Goal: Information Seeking & Learning: Learn about a topic

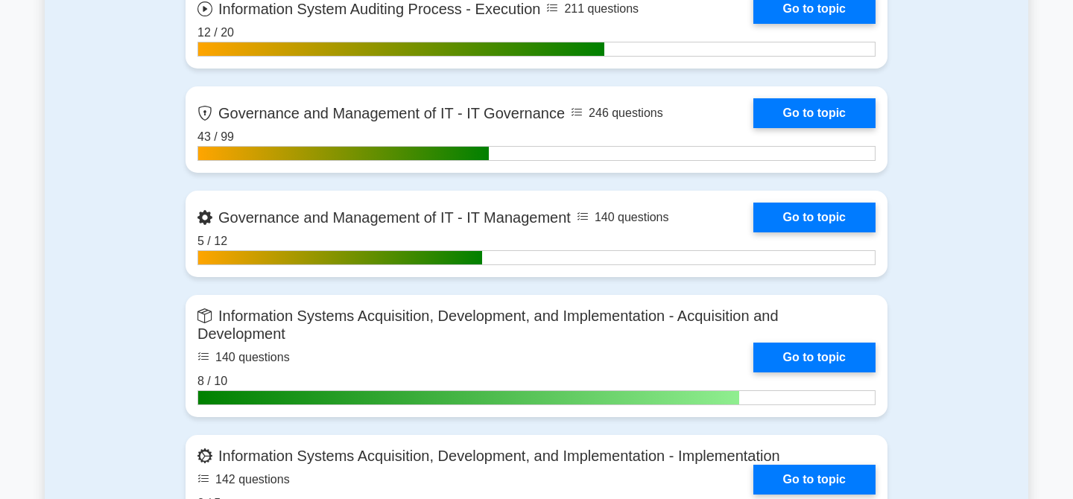
scroll to position [1189, 0]
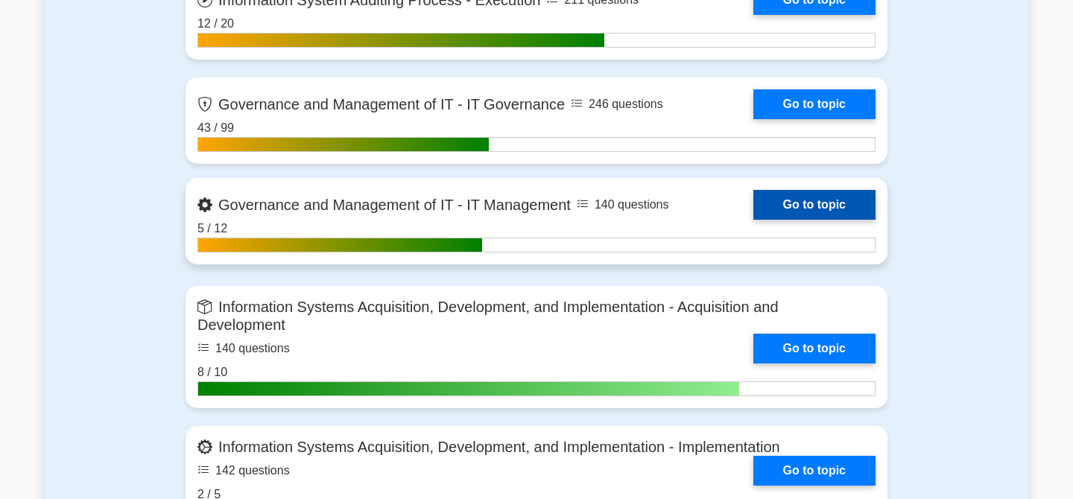
click at [820, 201] on link "Go to topic" at bounding box center [814, 205] width 122 height 30
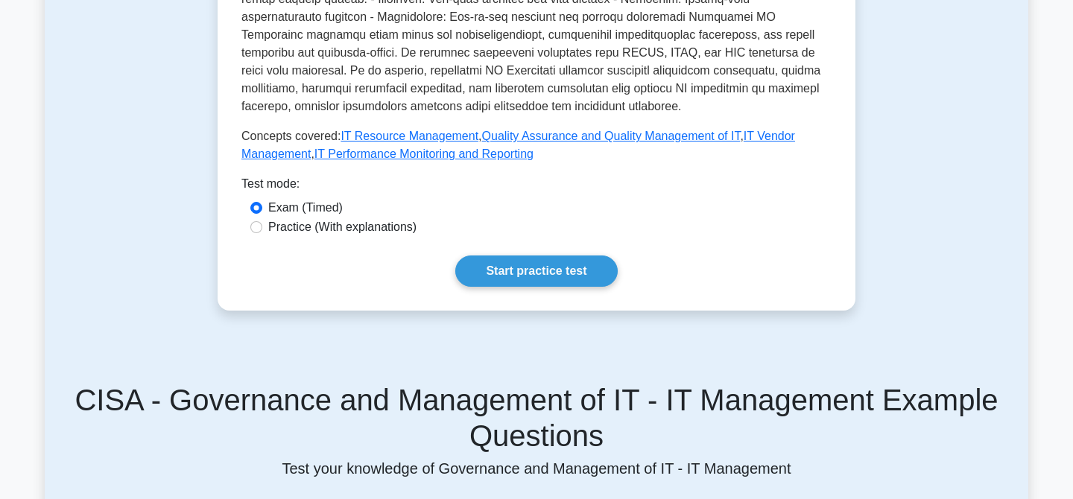
scroll to position [670, 0]
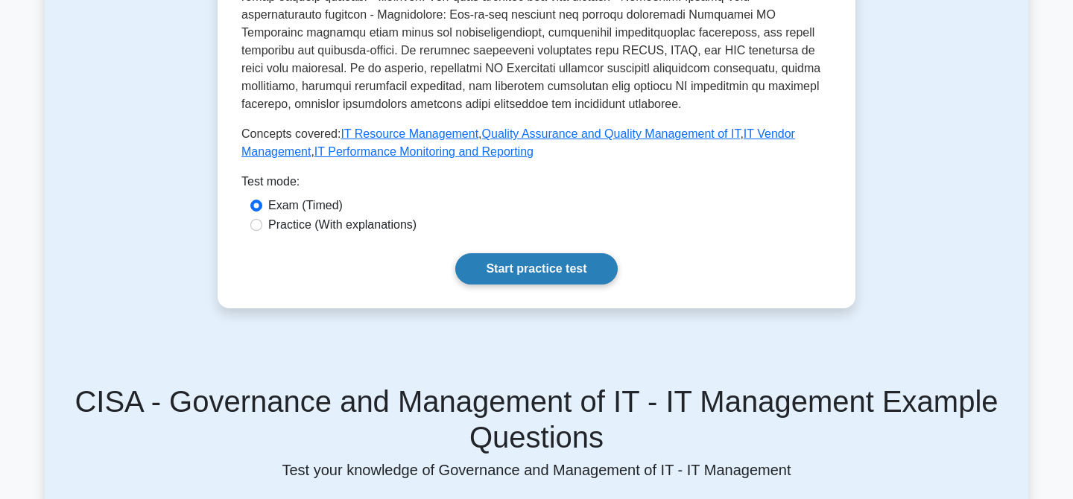
click at [539, 273] on link "Start practice test" at bounding box center [536, 268] width 162 height 31
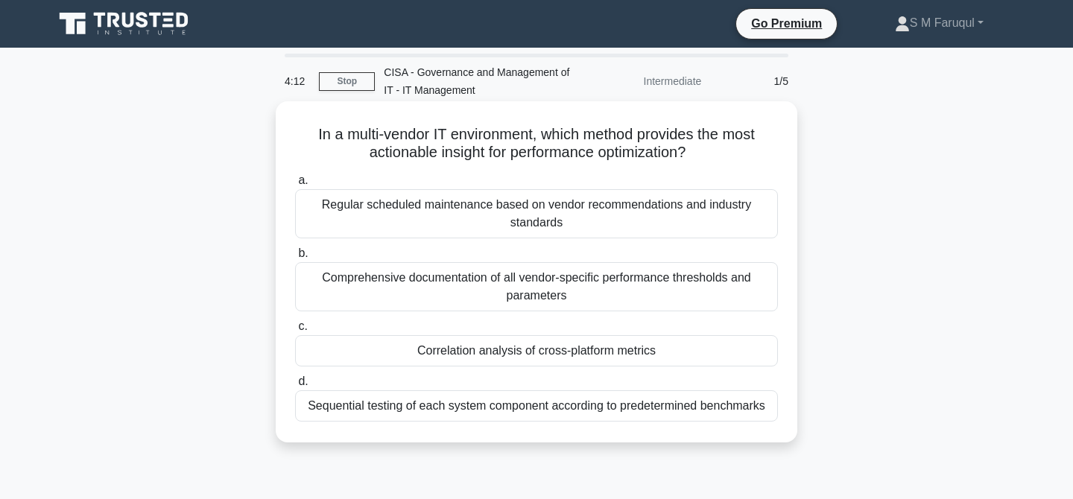
click at [625, 352] on div "Correlation analysis of cross-platform metrics" at bounding box center [536, 350] width 483 height 31
click at [295, 332] on input "c. Correlation analysis of cross-platform metrics" at bounding box center [295, 327] width 0 height 10
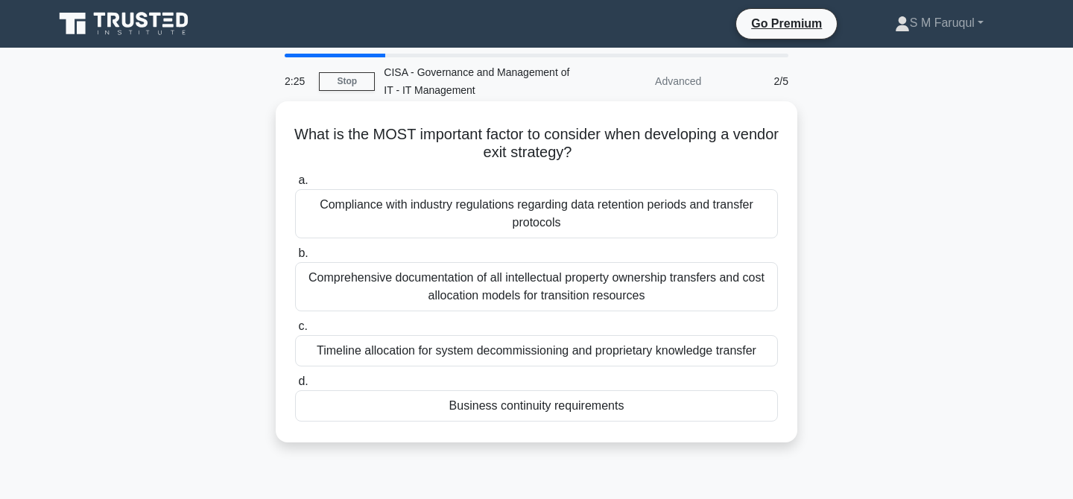
click at [587, 408] on div "Business continuity requirements" at bounding box center [536, 406] width 483 height 31
click at [295, 387] on input "d. Business continuity requirements" at bounding box center [295, 382] width 0 height 10
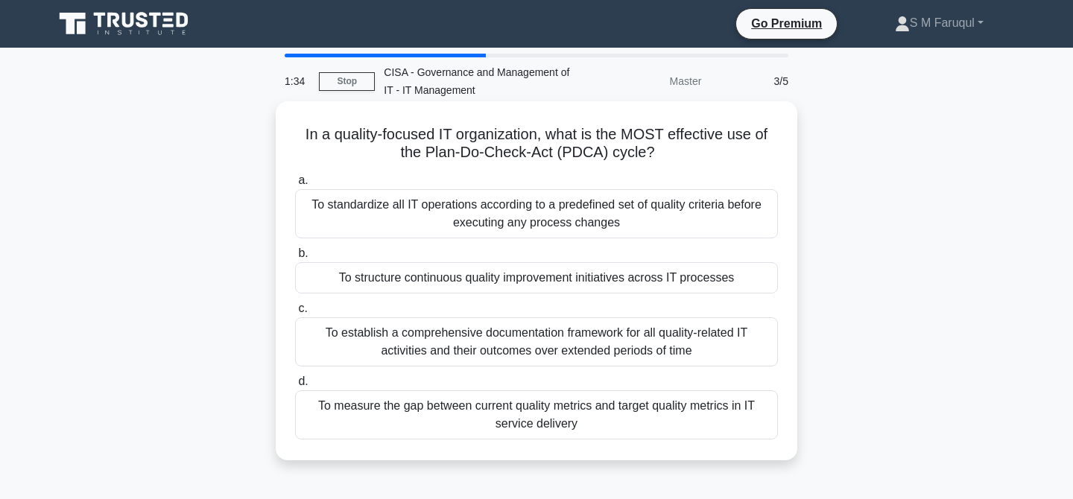
click at [589, 217] on div "To standardize all IT operations according to a predefined set of quality crite…" at bounding box center [536, 213] width 483 height 49
click at [295, 186] on input "a. To standardize all IT operations according to a predefined set of quality cr…" at bounding box center [295, 181] width 0 height 10
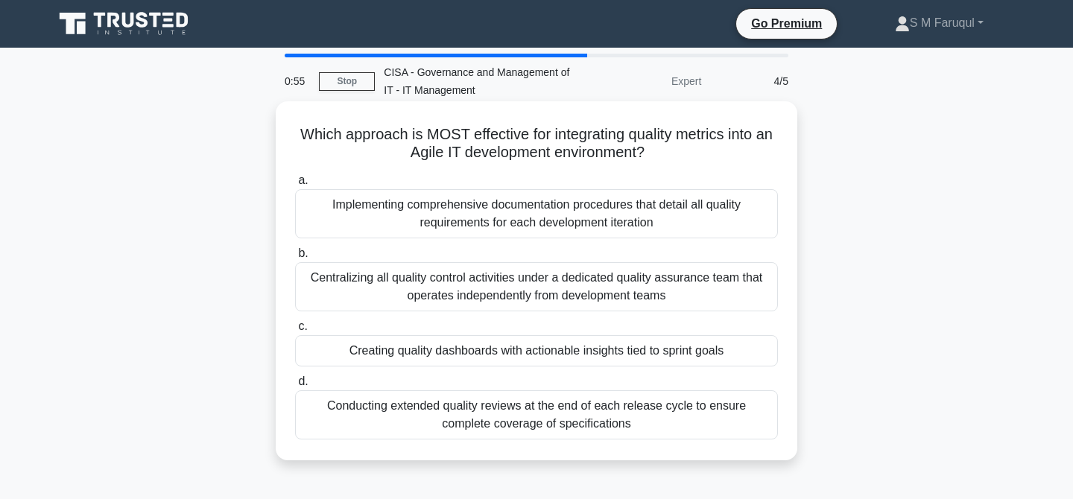
click at [645, 350] on div "Creating quality dashboards with actionable insights tied to sprint goals" at bounding box center [536, 350] width 483 height 31
click at [295, 332] on input "c. Creating quality dashboards with actionable insights tied to sprint goals" at bounding box center [295, 327] width 0 height 10
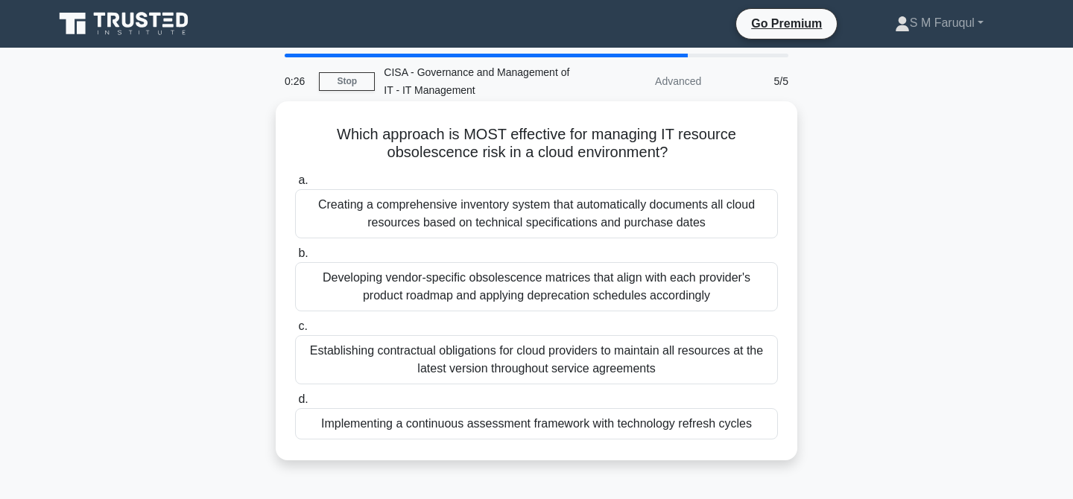
click at [648, 432] on div "Implementing a continuous assessment framework with technology refresh cycles" at bounding box center [536, 423] width 483 height 31
click at [295, 405] on input "d. Implementing a continuous assessment framework with technology refresh cycles" at bounding box center [295, 400] width 0 height 10
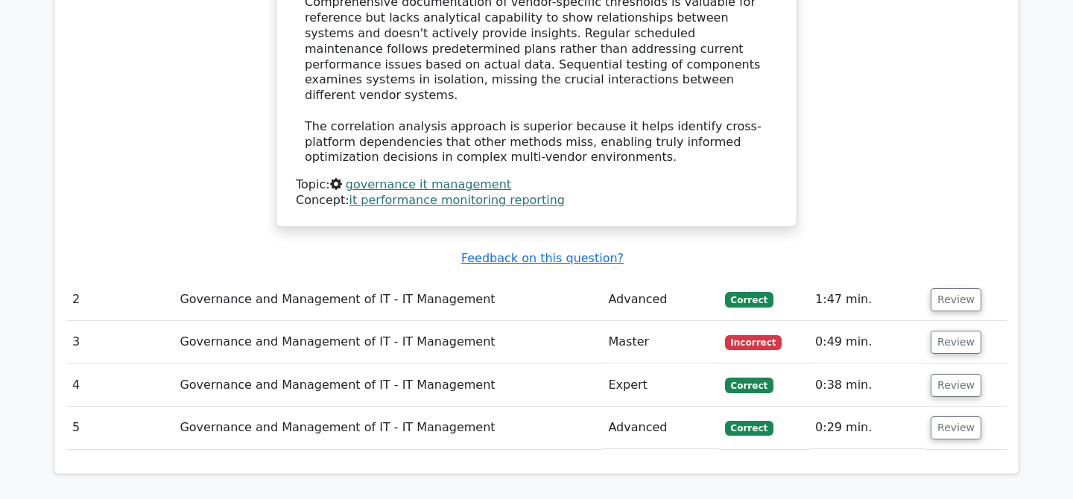
scroll to position [1687, 0]
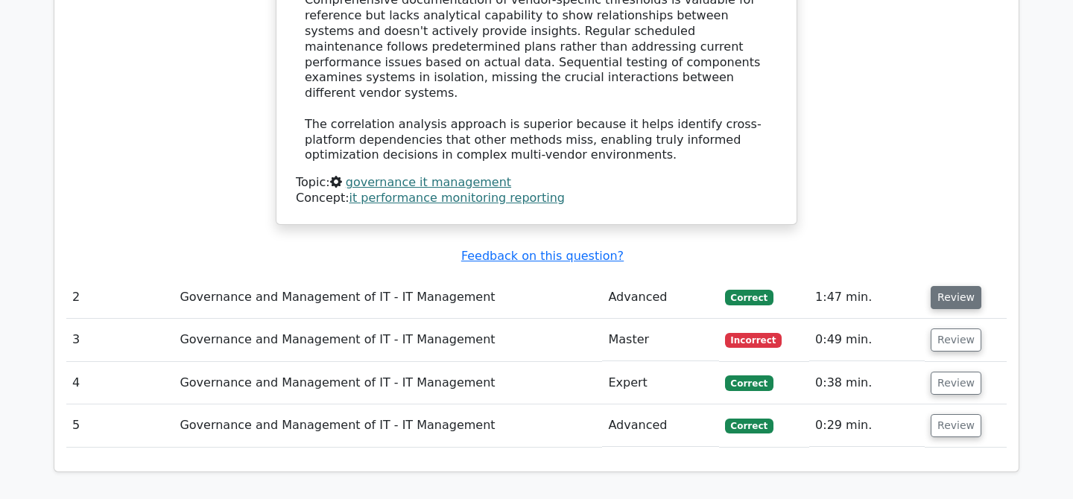
click at [942, 286] on button "Review" at bounding box center [956, 297] width 51 height 23
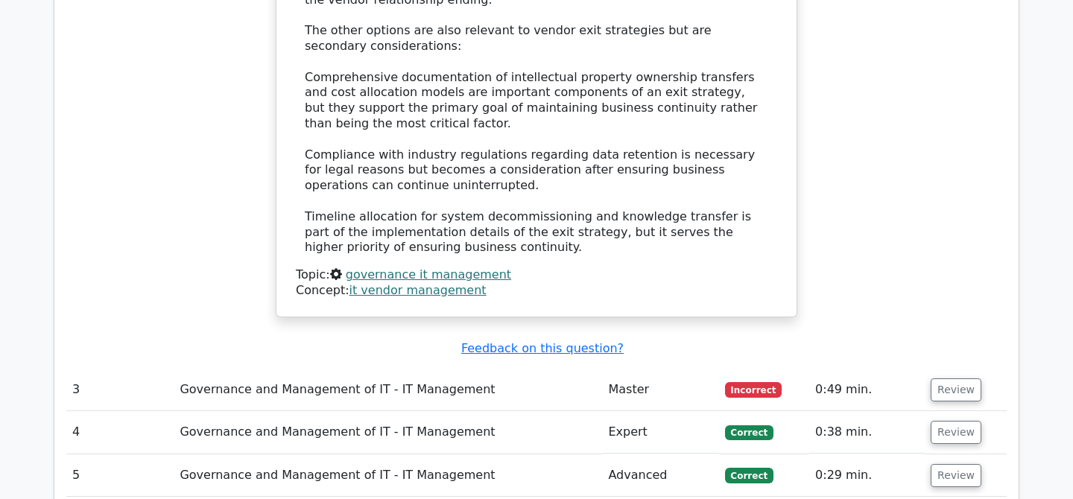
scroll to position [2532, 0]
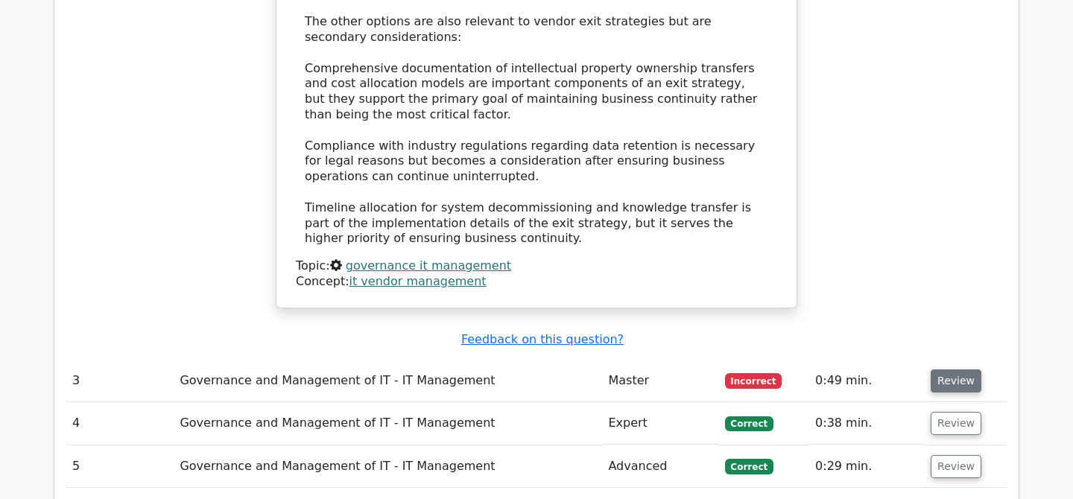
click at [949, 370] on button "Review" at bounding box center [956, 381] width 51 height 23
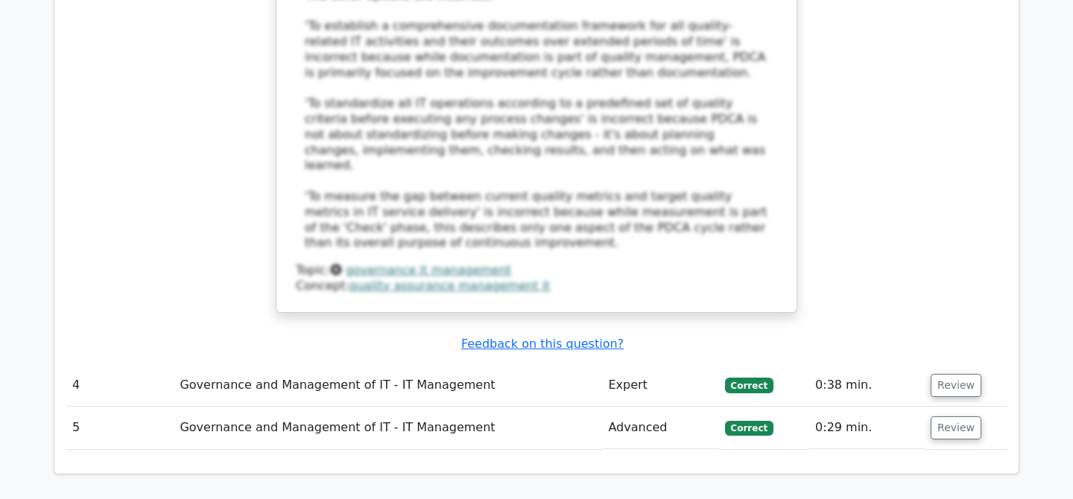
scroll to position [3445, 0]
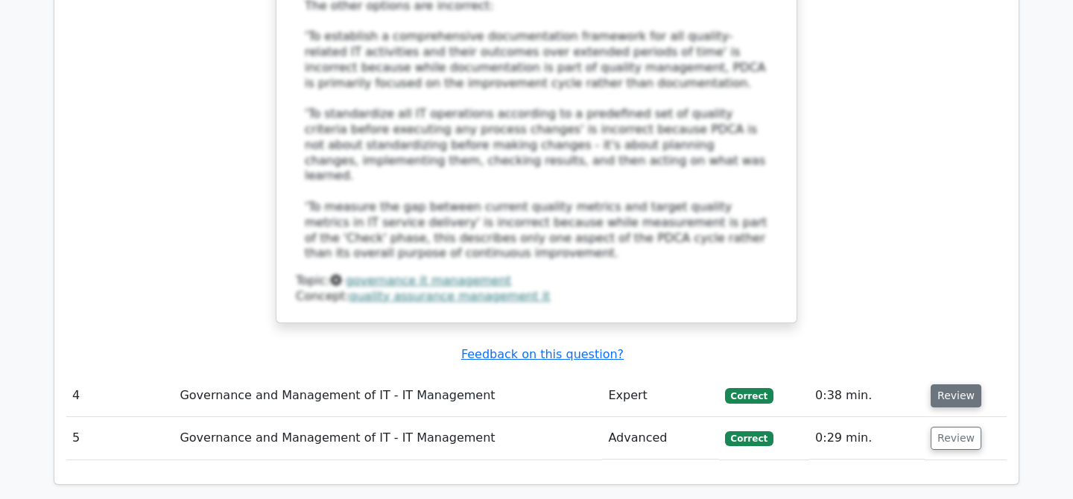
click at [952, 385] on button "Review" at bounding box center [956, 396] width 51 height 23
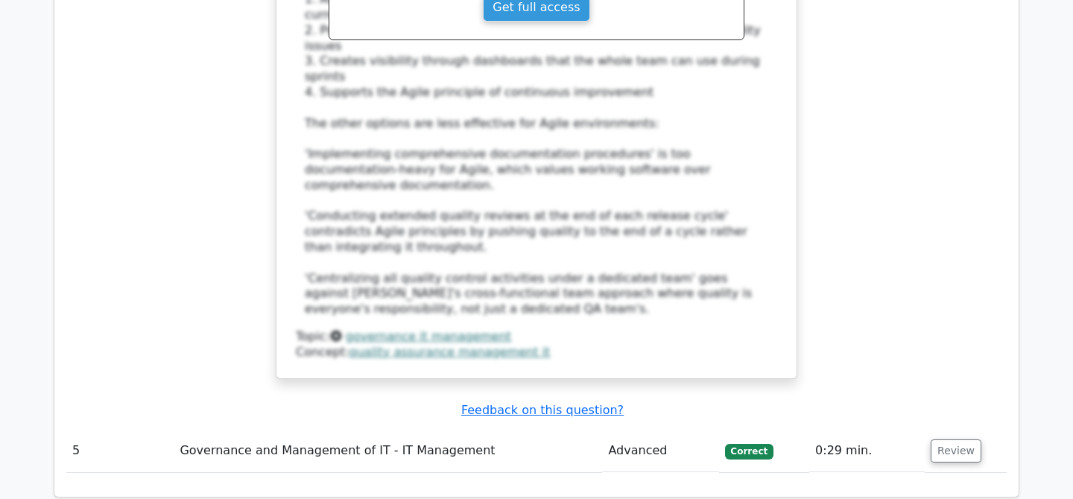
scroll to position [4341, 0]
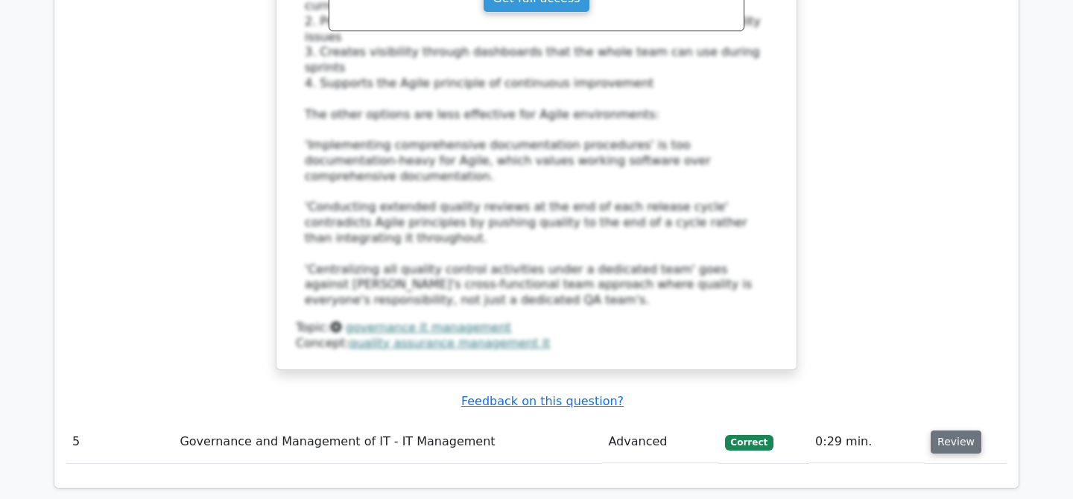
click at [939, 431] on button "Review" at bounding box center [956, 442] width 51 height 23
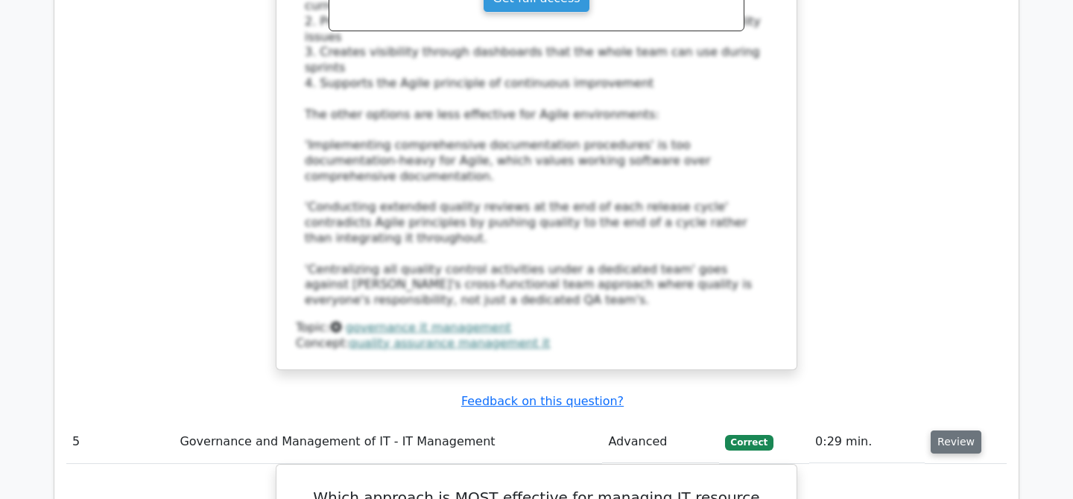
click at [949, 431] on button "Review" at bounding box center [956, 442] width 51 height 23
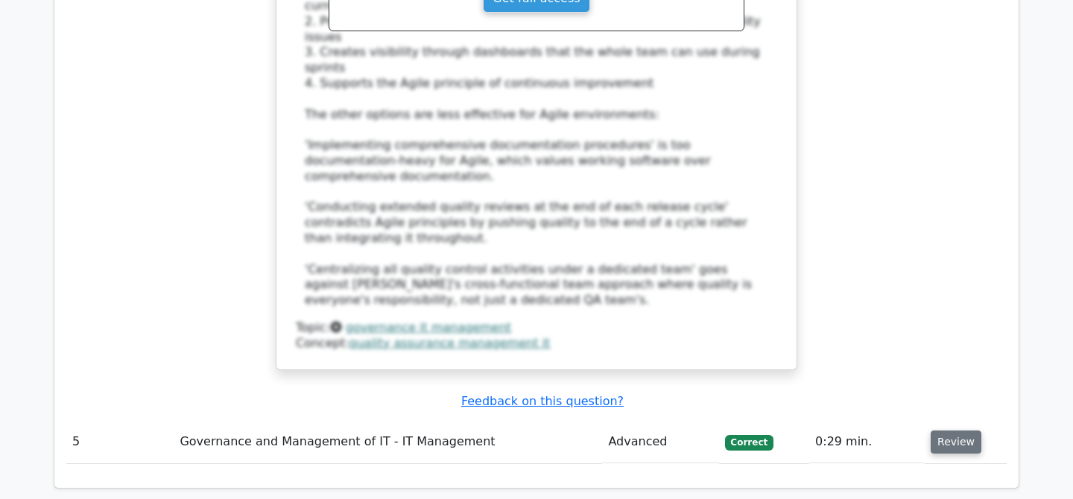
click at [941, 431] on button "Review" at bounding box center [956, 442] width 51 height 23
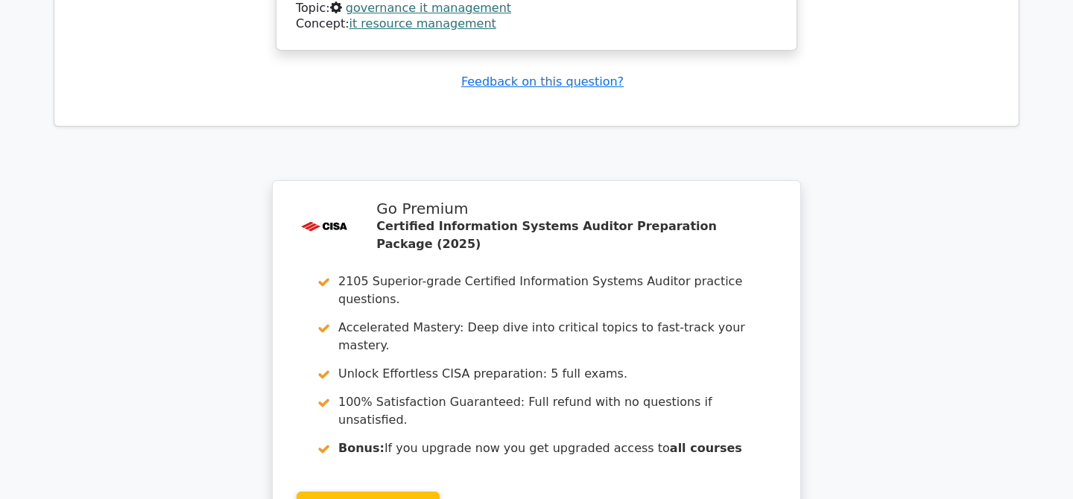
scroll to position [5592, 0]
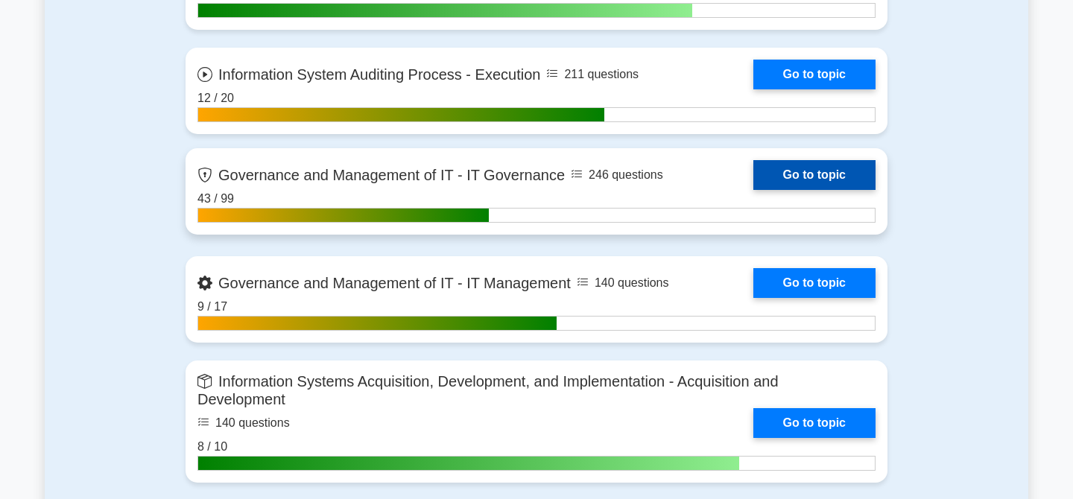
scroll to position [1130, 0]
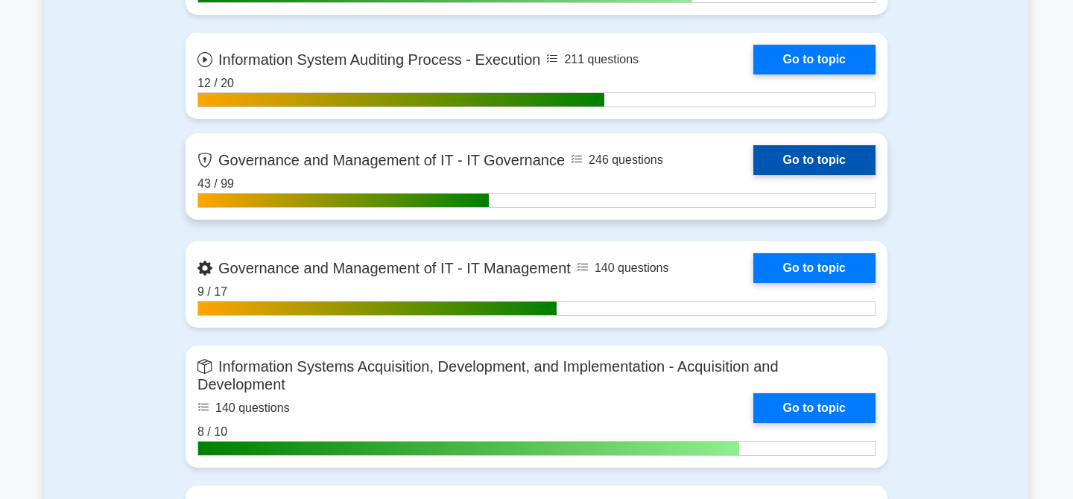
click at [803, 161] on link "Go to topic" at bounding box center [814, 160] width 122 height 30
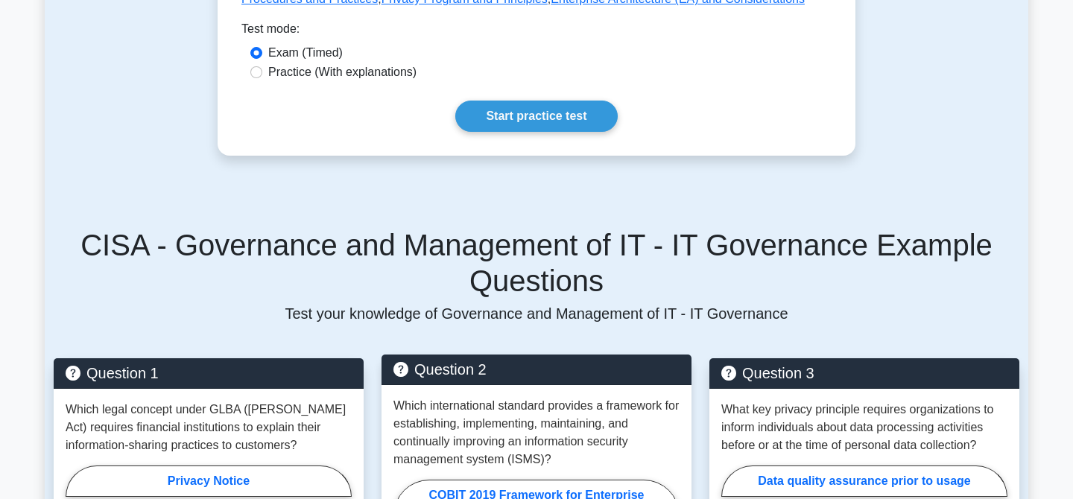
scroll to position [839, 0]
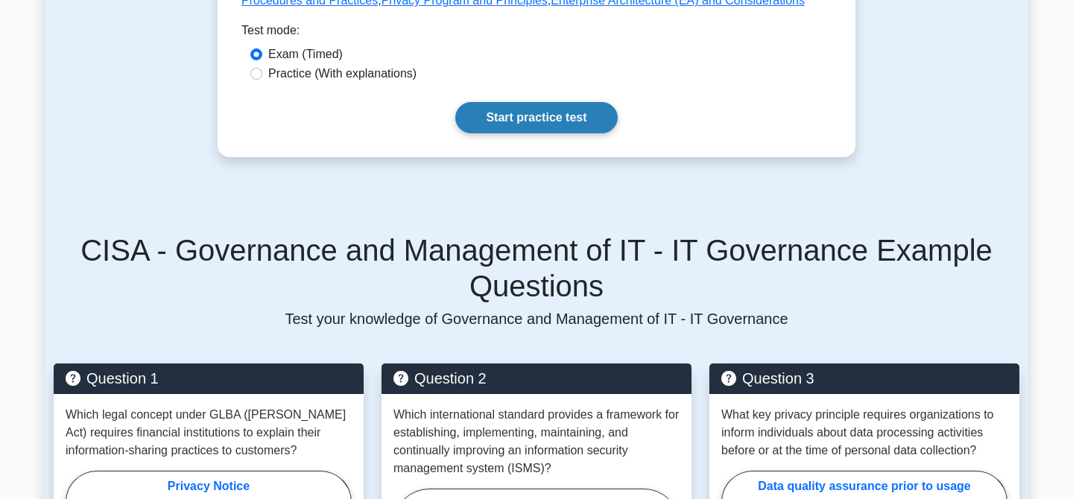
click at [532, 124] on link "Start practice test" at bounding box center [536, 117] width 162 height 31
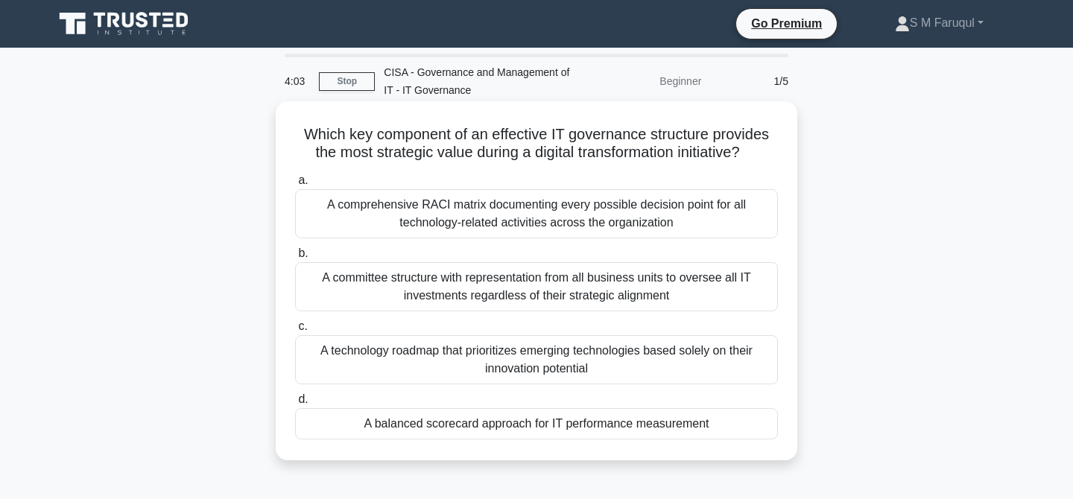
click at [546, 426] on div "A balanced scorecard approach for IT performance measurement" at bounding box center [536, 423] width 483 height 31
click at [295, 405] on input "d. A balanced scorecard approach for IT performance measurement" at bounding box center [295, 400] width 0 height 10
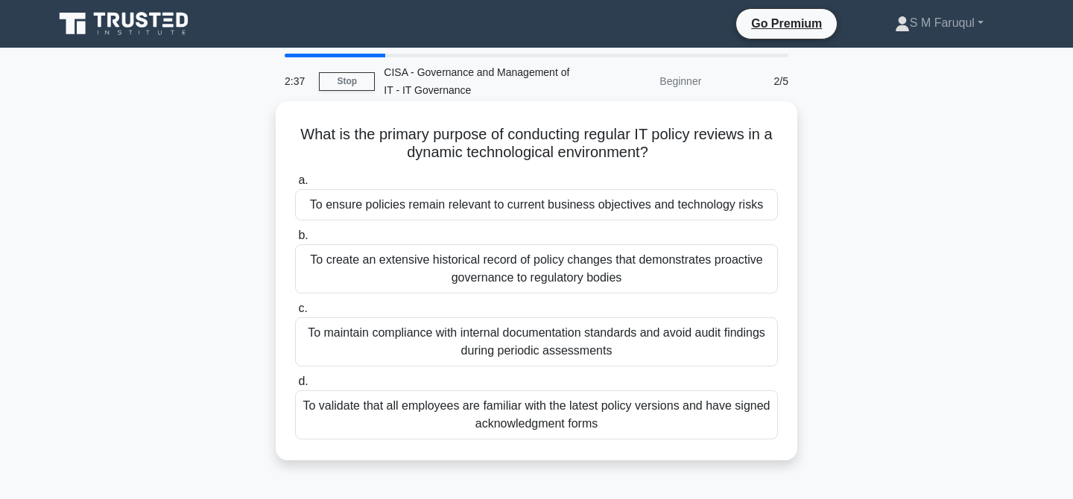
click at [576, 206] on div "To ensure policies remain relevant to current business objectives and technolog…" at bounding box center [536, 204] width 483 height 31
click at [295, 186] on input "a. To ensure policies remain relevant to current business objectives and techno…" at bounding box center [295, 181] width 0 height 10
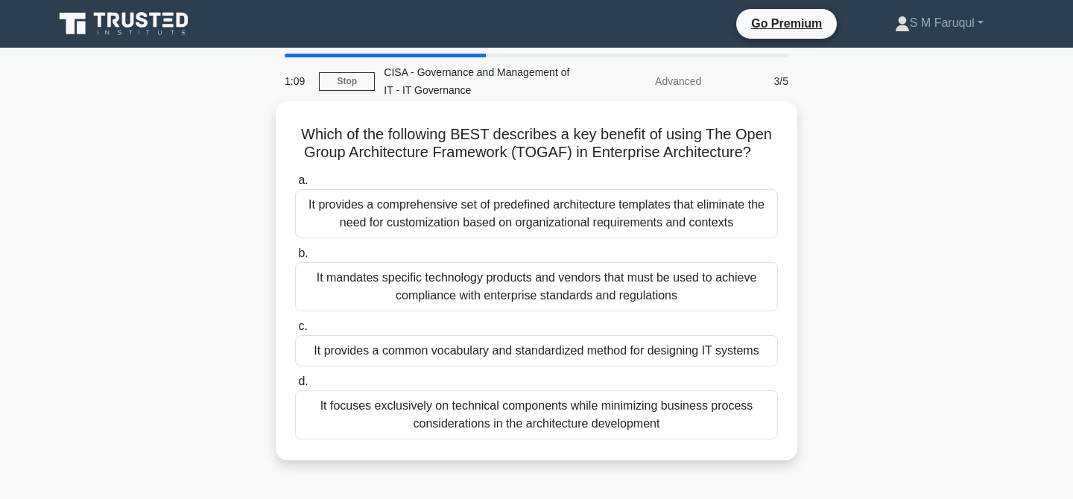
click at [575, 352] on div "It provides a common vocabulary and standardized method for designing IT systems" at bounding box center [536, 350] width 483 height 31
click at [295, 332] on input "c. It provides a common vocabulary and standardized method for designing IT sys…" at bounding box center [295, 327] width 0 height 10
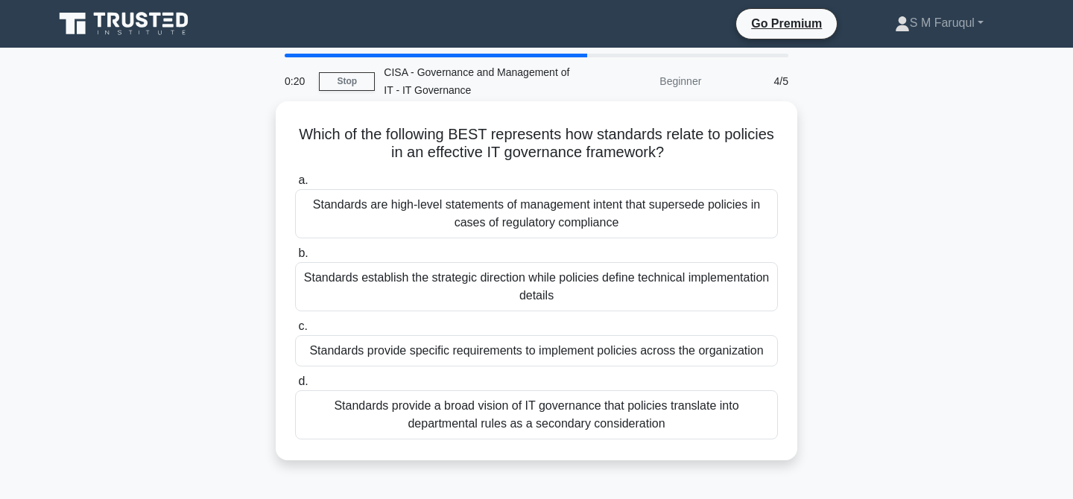
click at [667, 353] on div "Standards provide specific requirements to implement policies across the organi…" at bounding box center [536, 350] width 483 height 31
click at [295, 332] on input "c. Standards provide specific requirements to implement policies across the org…" at bounding box center [295, 327] width 0 height 10
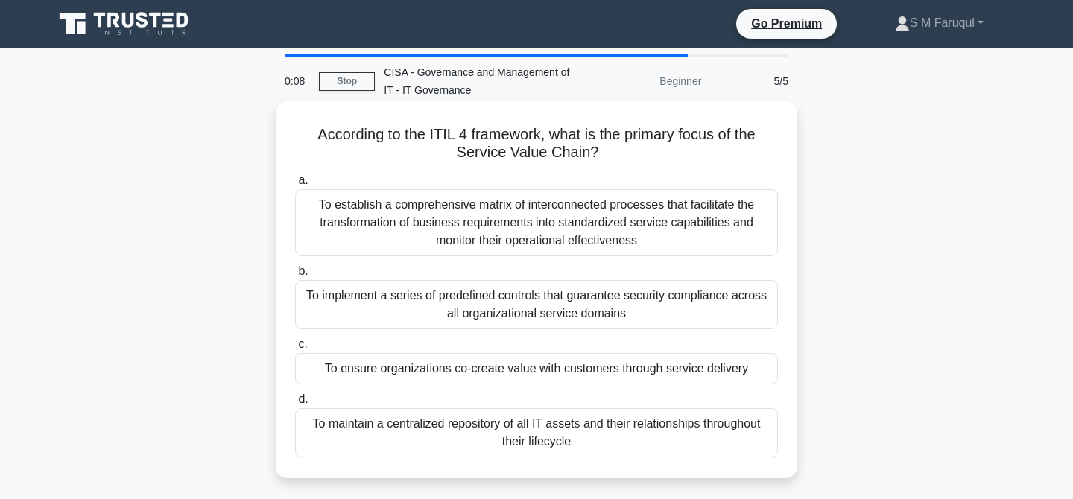
click at [693, 372] on div "To ensure organizations co-create value with customers through service delivery" at bounding box center [536, 368] width 483 height 31
click at [295, 350] on input "c. To ensure organizations co-create value with customers through service deliv…" at bounding box center [295, 345] width 0 height 10
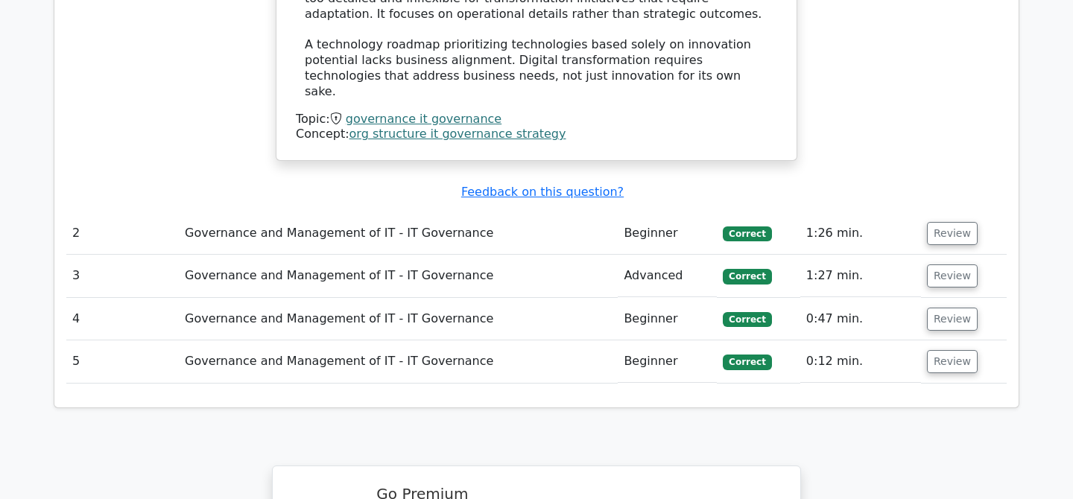
scroll to position [1874, 0]
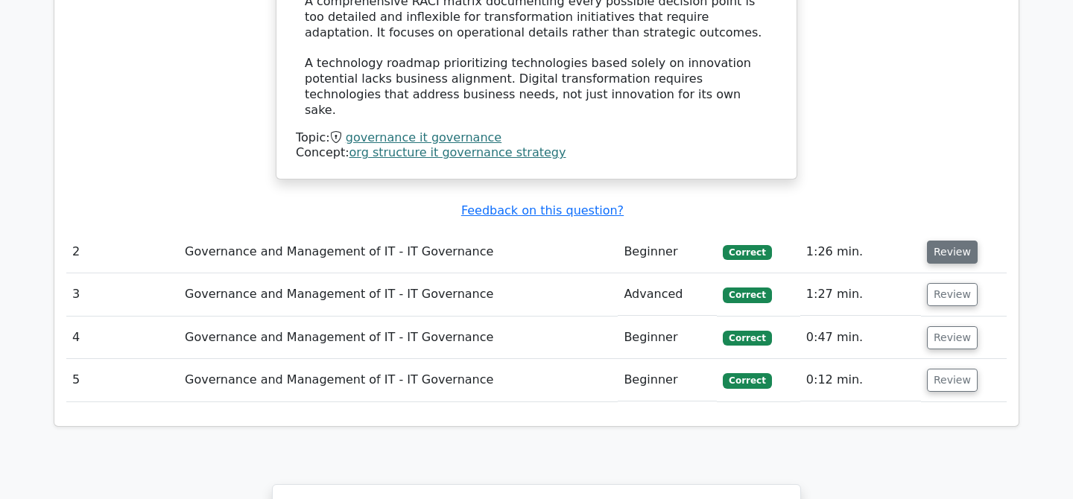
click at [935, 241] on button "Review" at bounding box center [952, 252] width 51 height 23
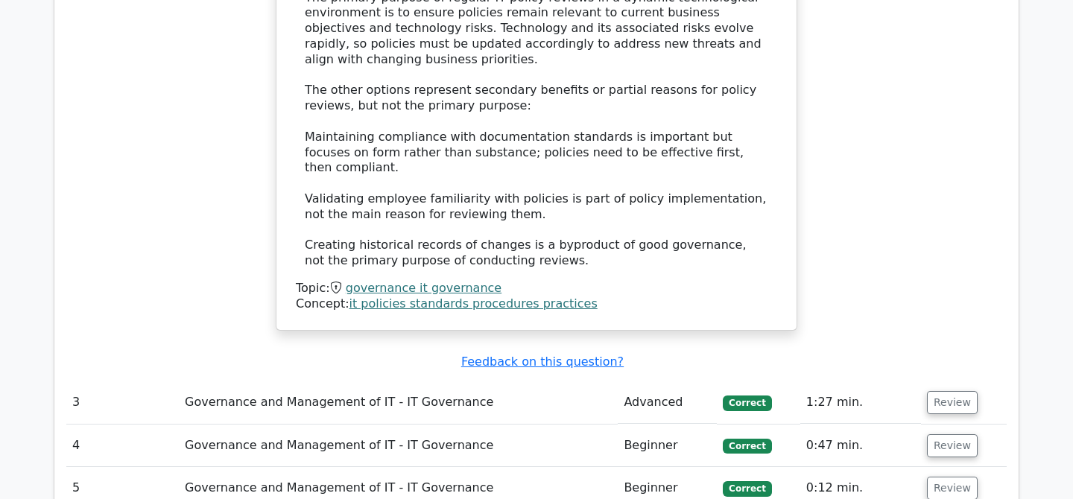
scroll to position [2550, 0]
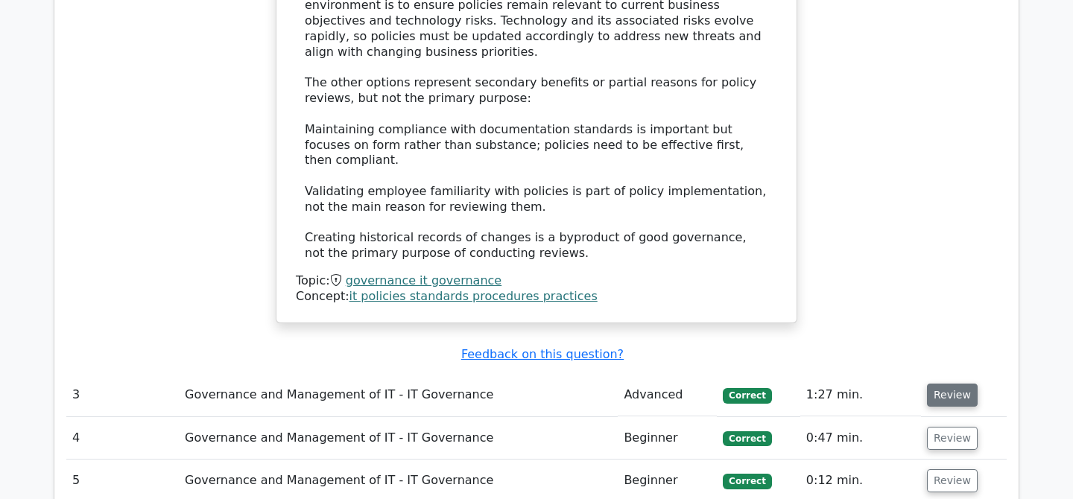
click at [940, 384] on button "Review" at bounding box center [952, 395] width 51 height 23
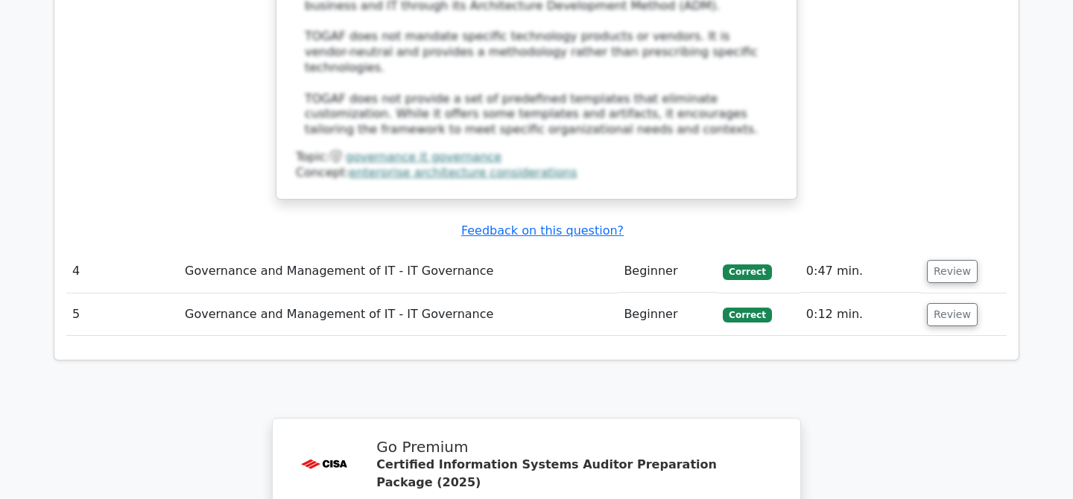
scroll to position [3552, 0]
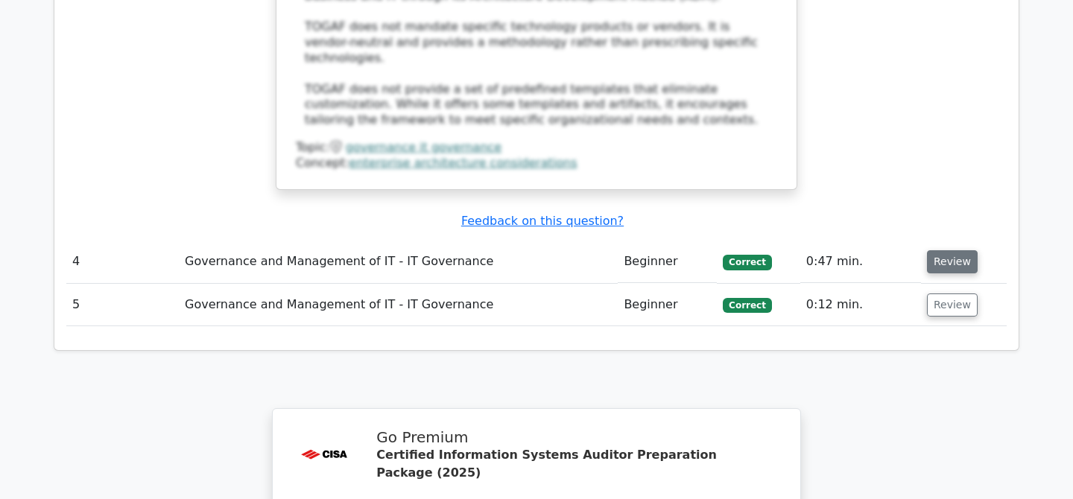
click at [940, 250] on button "Review" at bounding box center [952, 261] width 51 height 23
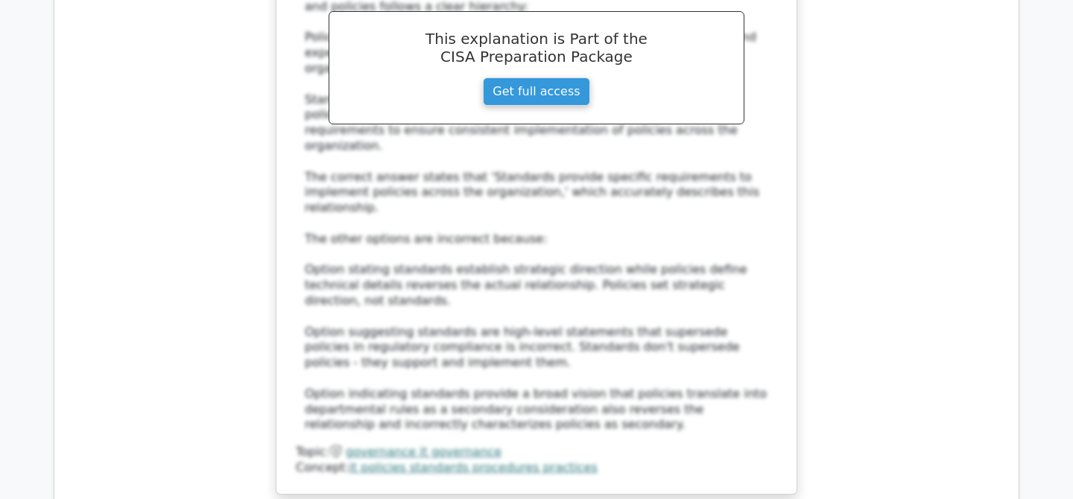
scroll to position [4242, 0]
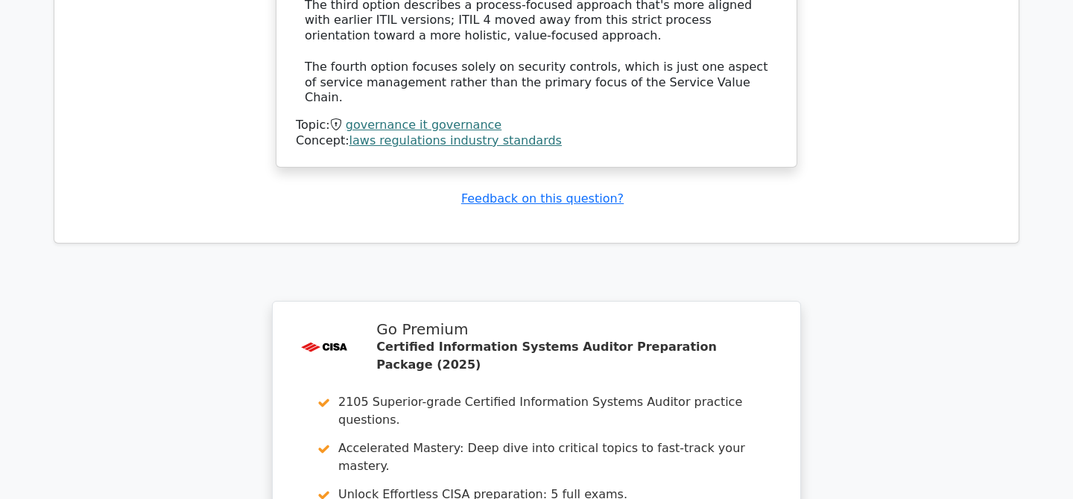
scroll to position [5530, 0]
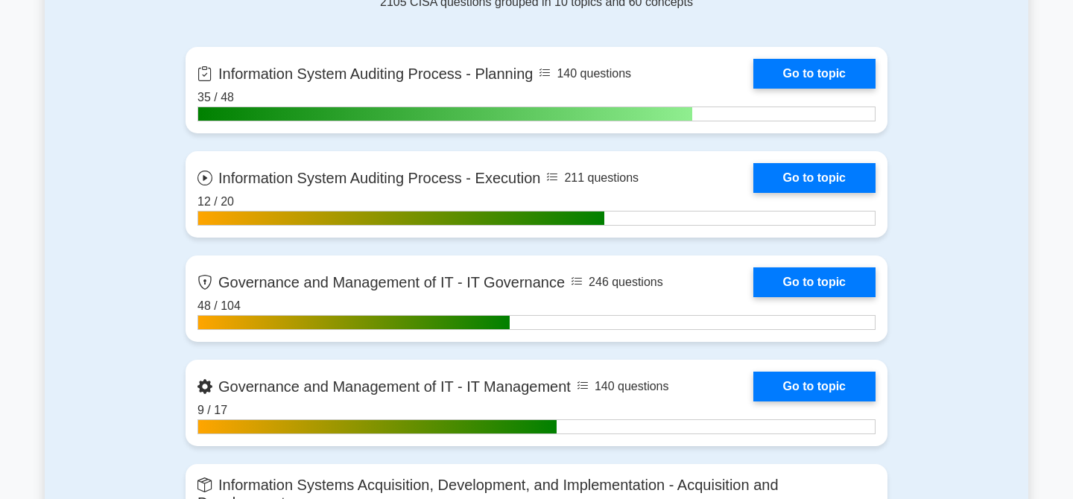
scroll to position [1015, 0]
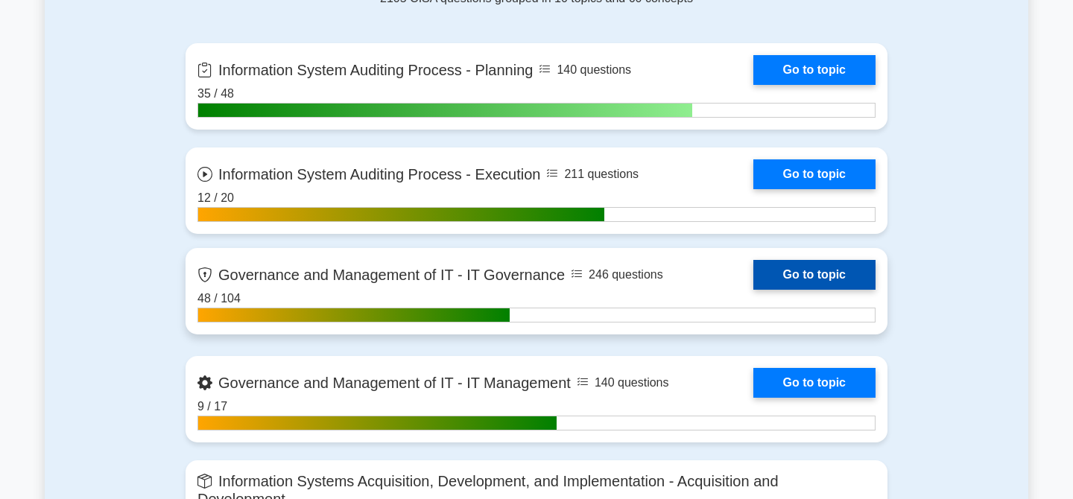
click at [822, 272] on link "Go to topic" at bounding box center [814, 275] width 122 height 30
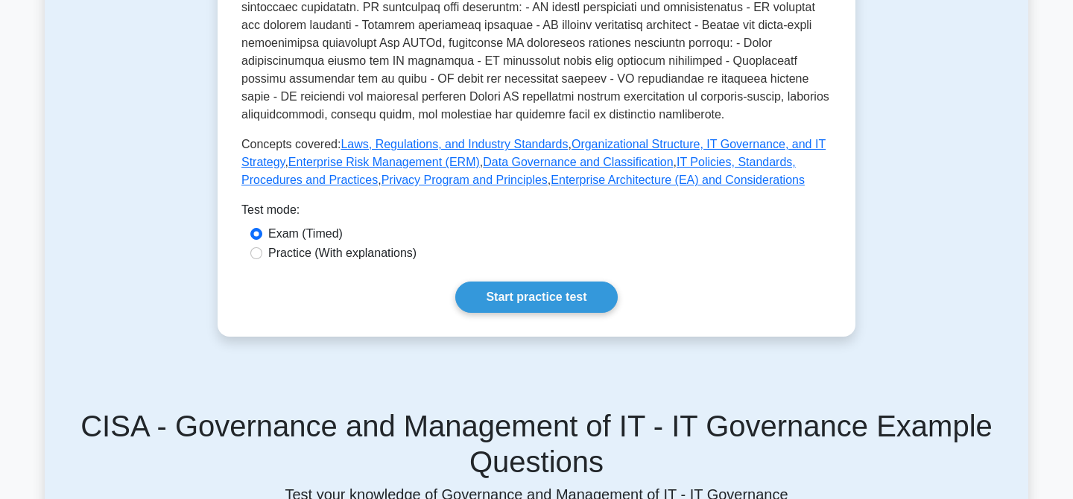
scroll to position [641, 0]
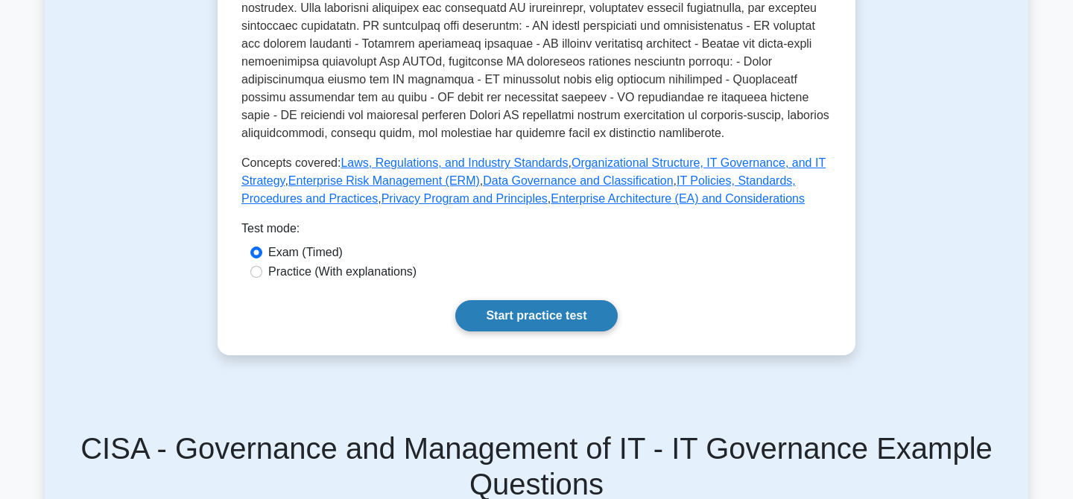
click at [564, 319] on link "Start practice test" at bounding box center [536, 315] width 162 height 31
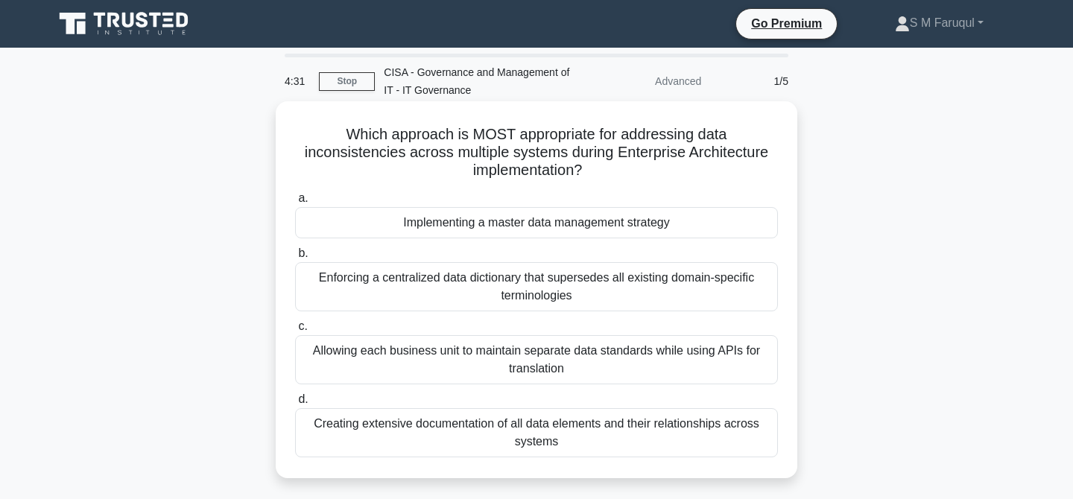
click at [521, 226] on div "Implementing a master data management strategy" at bounding box center [536, 222] width 483 height 31
click at [295, 203] on input "a. Implementing a master data management strategy" at bounding box center [295, 199] width 0 height 10
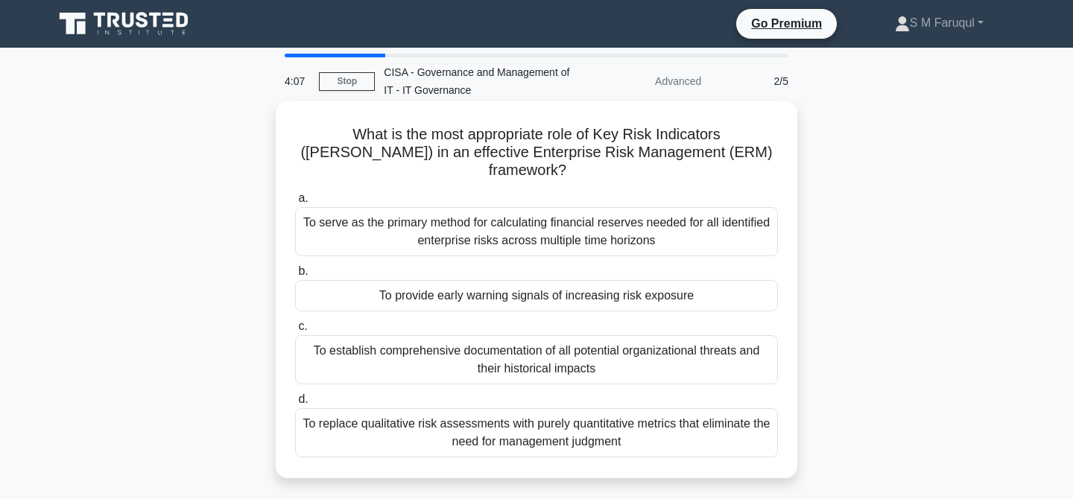
click at [580, 285] on div "To provide early warning signals of increasing risk exposure" at bounding box center [536, 295] width 483 height 31
click at [295, 276] on input "b. To provide early warning signals of increasing risk exposure" at bounding box center [295, 272] width 0 height 10
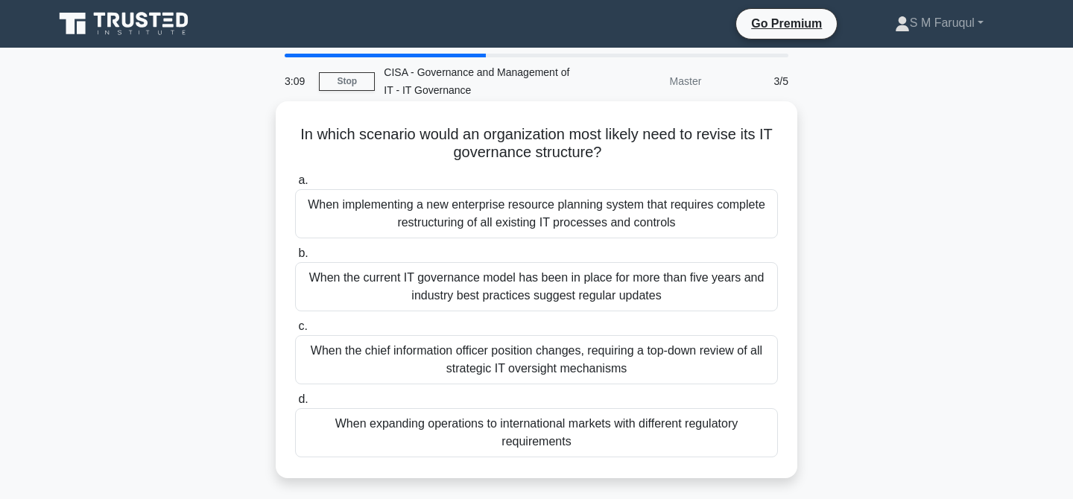
click at [546, 433] on div "When expanding operations to international markets with different regulatory re…" at bounding box center [536, 432] width 483 height 49
click at [295, 405] on input "d. When expanding operations to international markets with different regulatory…" at bounding box center [295, 400] width 0 height 10
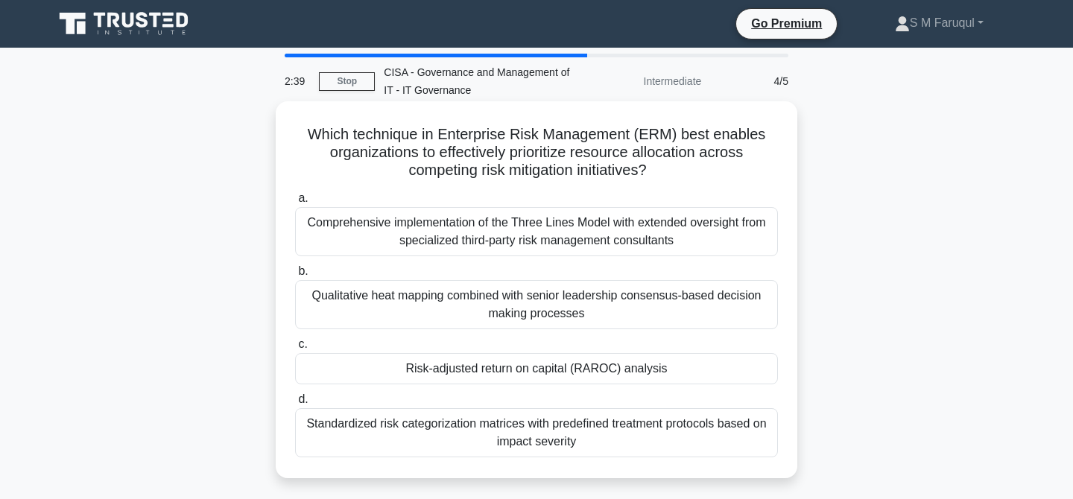
click at [648, 370] on div "Risk-adjusted return on capital (RAROC) analysis" at bounding box center [536, 368] width 483 height 31
click at [295, 350] on input "c. Risk-adjusted return on capital (RAROC) analysis" at bounding box center [295, 345] width 0 height 10
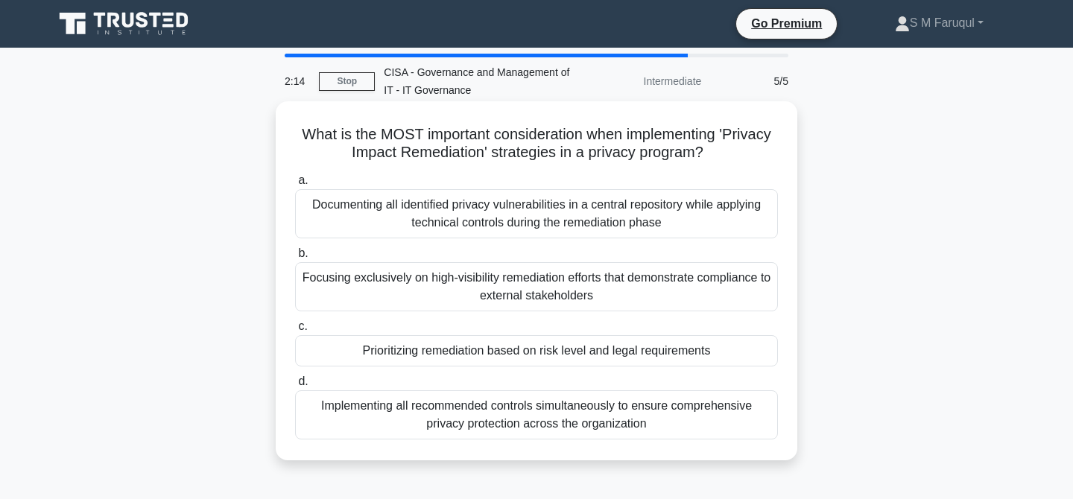
click at [661, 355] on div "Prioritizing remediation based on risk level and legal requirements" at bounding box center [536, 350] width 483 height 31
click at [295, 332] on input "c. Prioritizing remediation based on risk level and legal requirements" at bounding box center [295, 327] width 0 height 10
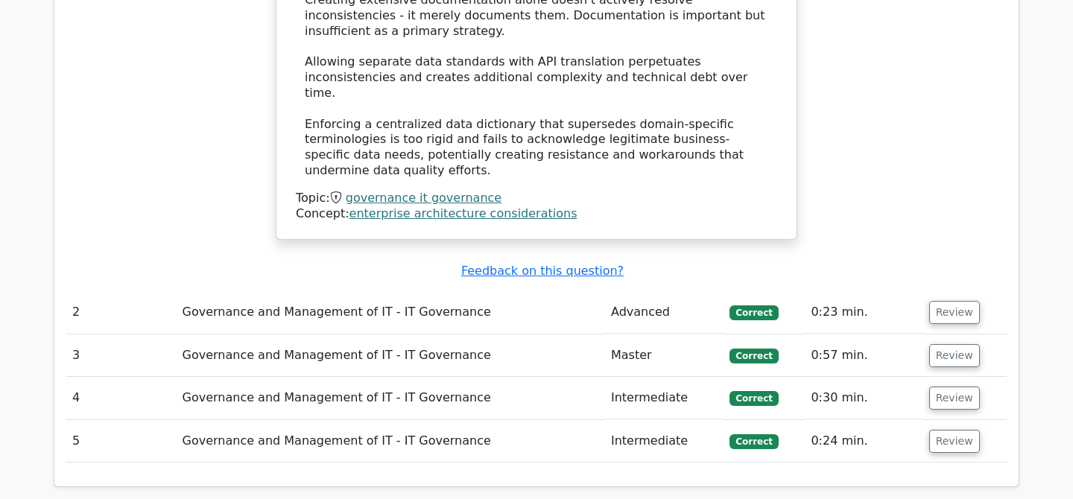
scroll to position [1813, 0]
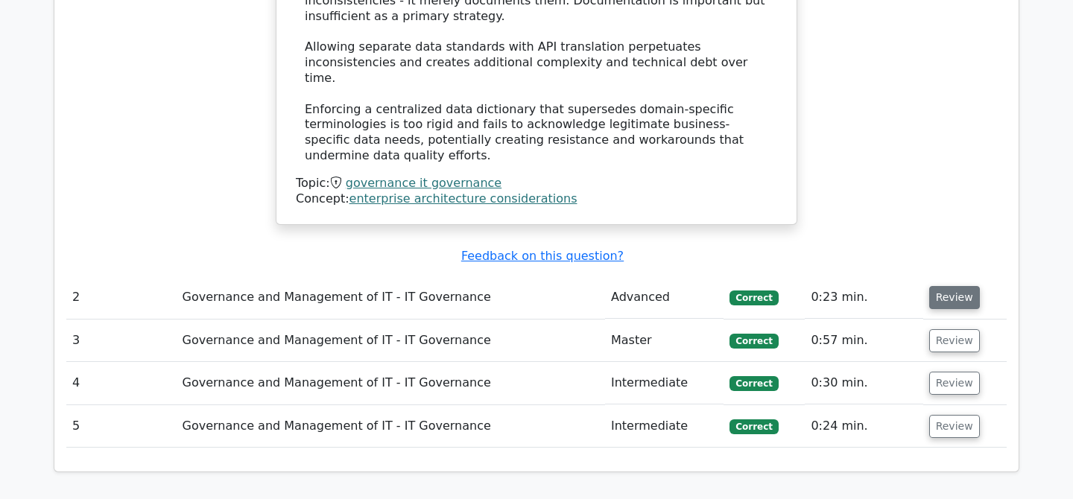
click at [952, 286] on button "Review" at bounding box center [954, 297] width 51 height 23
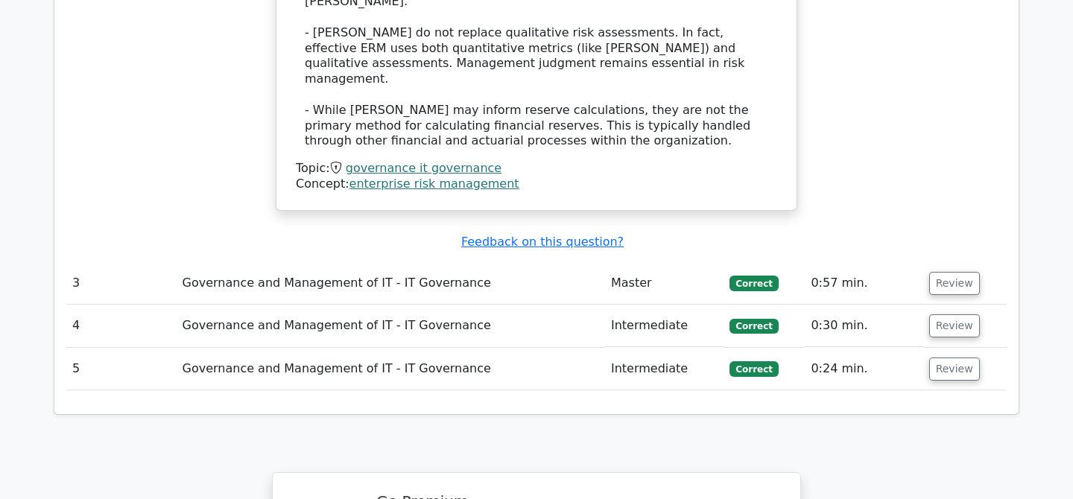
scroll to position [2746, 0]
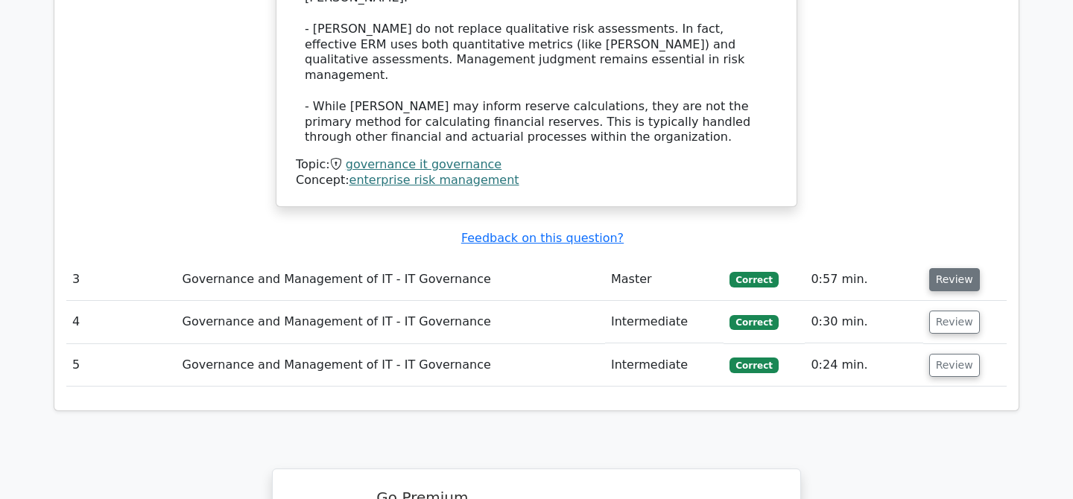
click at [946, 268] on button "Review" at bounding box center [954, 279] width 51 height 23
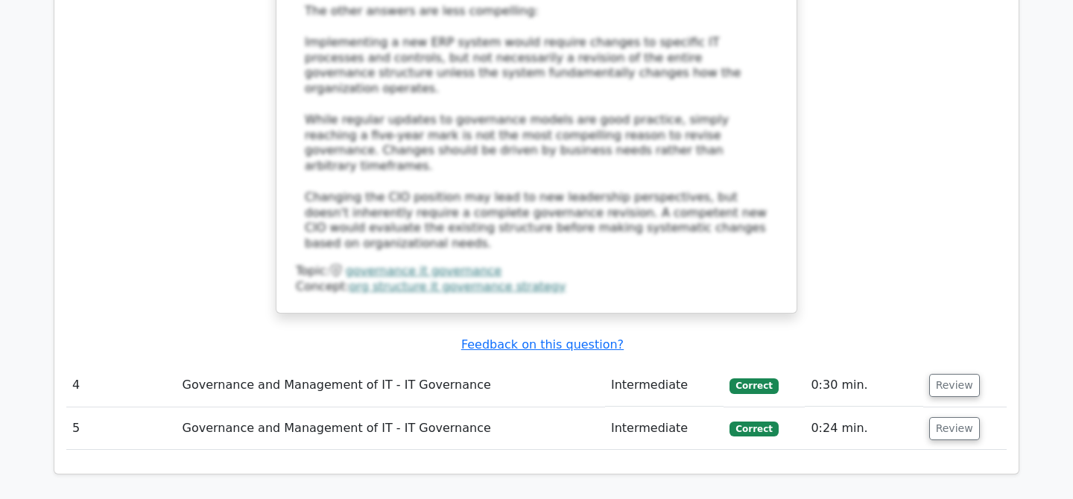
scroll to position [3594, 0]
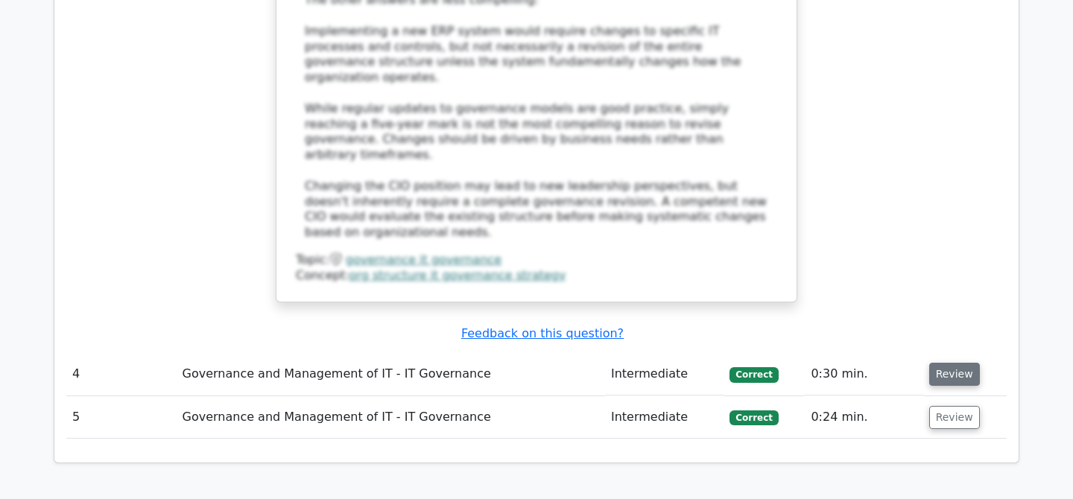
click at [941, 363] on button "Review" at bounding box center [954, 374] width 51 height 23
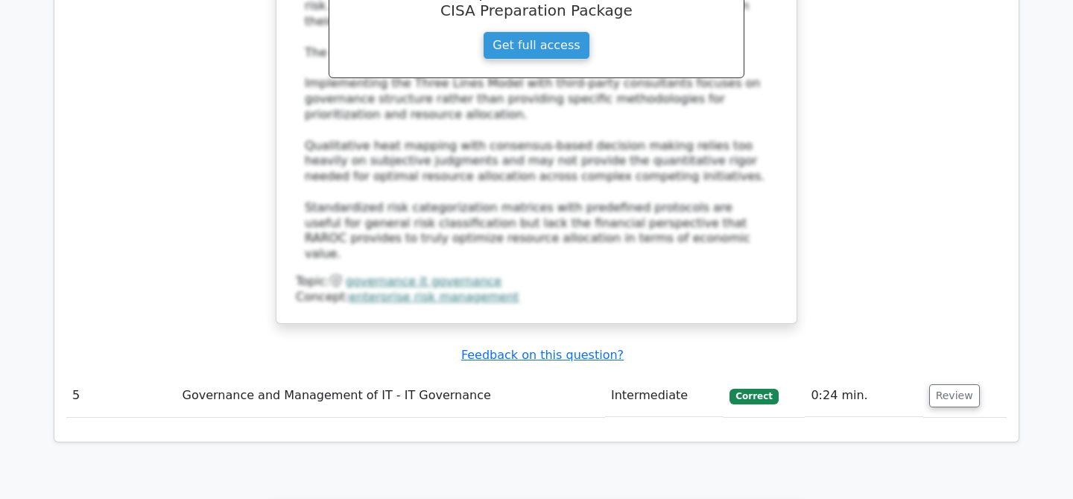
scroll to position [4478, 0]
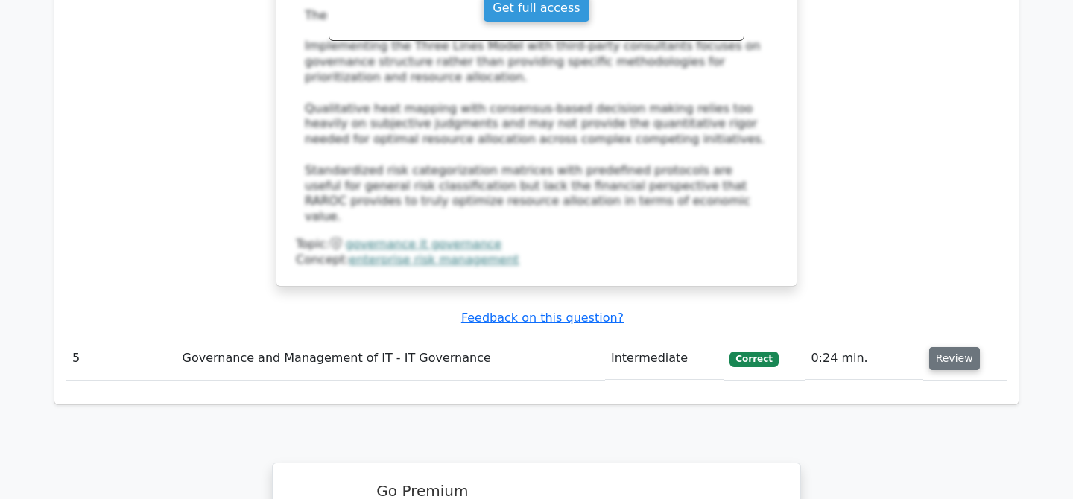
click at [941, 347] on button "Review" at bounding box center [954, 358] width 51 height 23
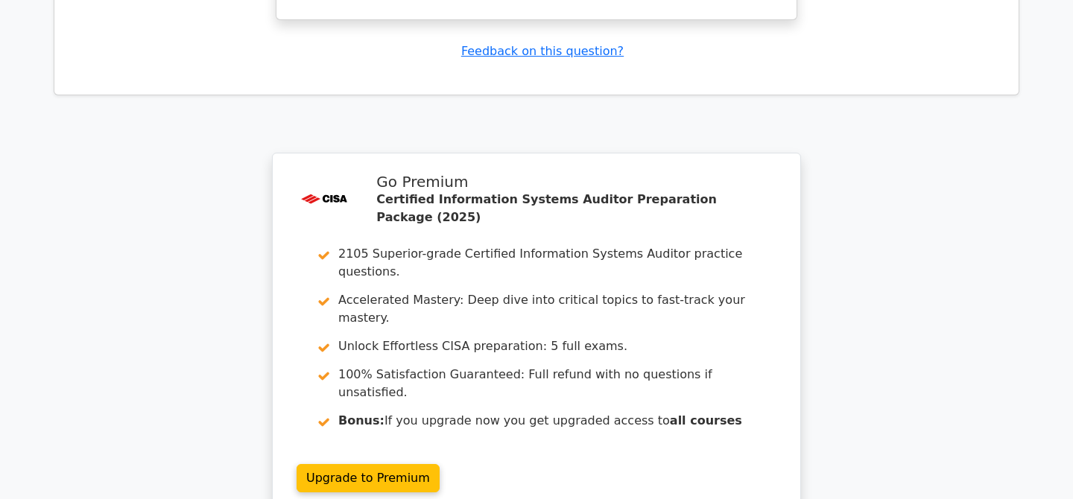
scroll to position [5658, 0]
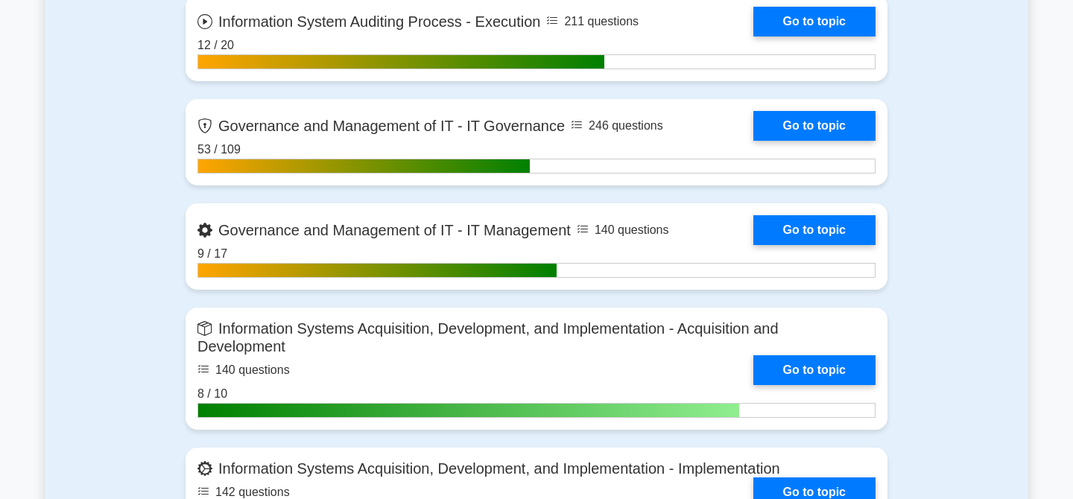
scroll to position [1176, 0]
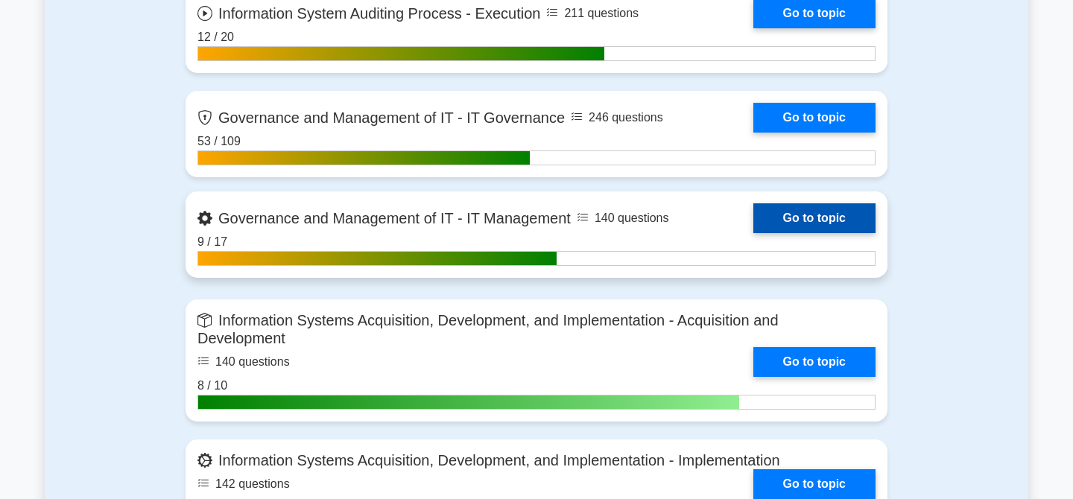
click at [842, 217] on link "Go to topic" at bounding box center [814, 218] width 122 height 30
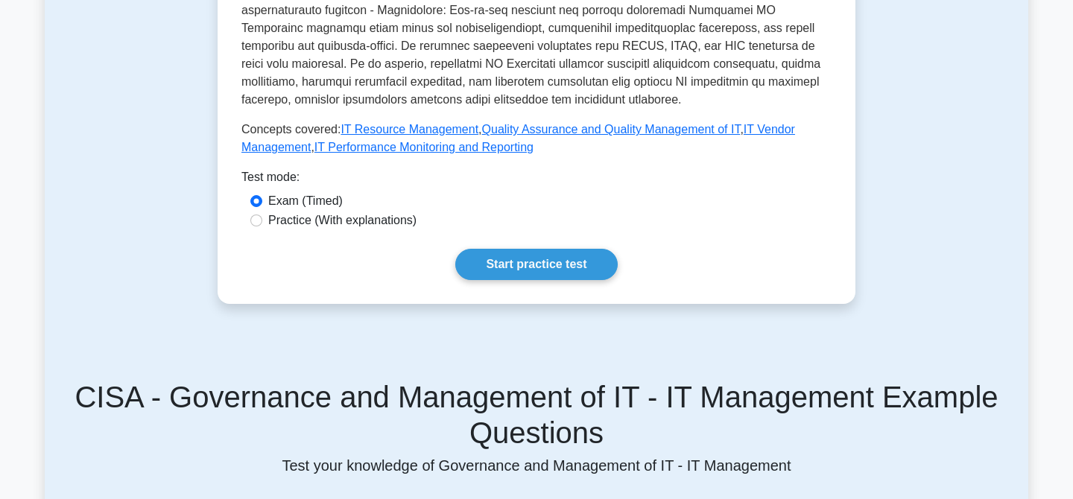
scroll to position [677, 0]
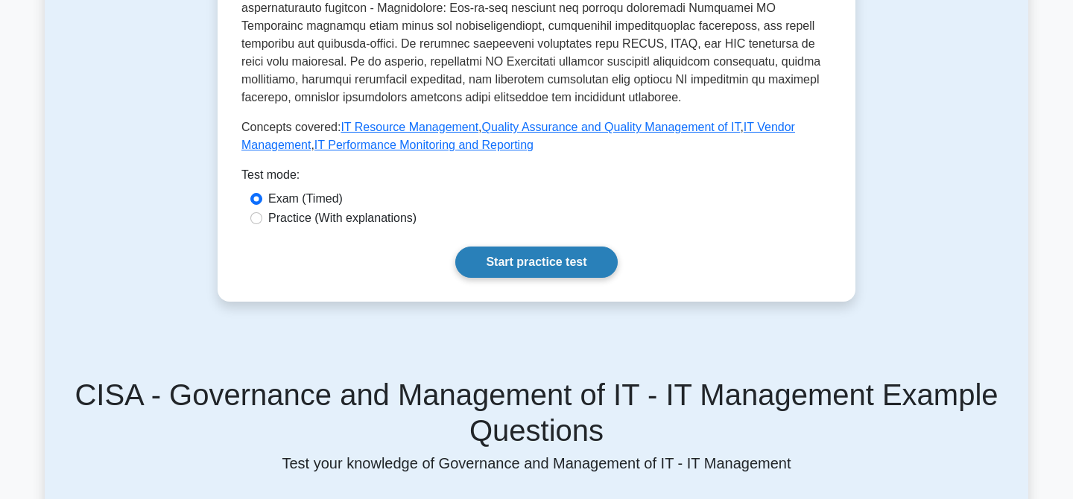
click at [516, 265] on link "Start practice test" at bounding box center [536, 262] width 162 height 31
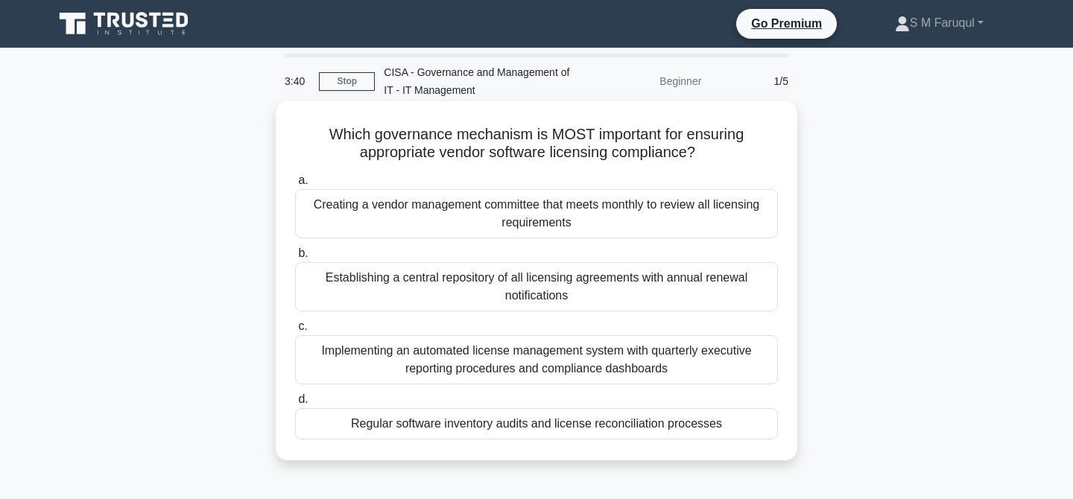
click at [554, 285] on div "Establishing a central repository of all licensing agreements with annual renew…" at bounding box center [536, 286] width 483 height 49
click at [295, 259] on input "b. Establishing a central repository of all licensing agreements with annual re…" at bounding box center [295, 254] width 0 height 10
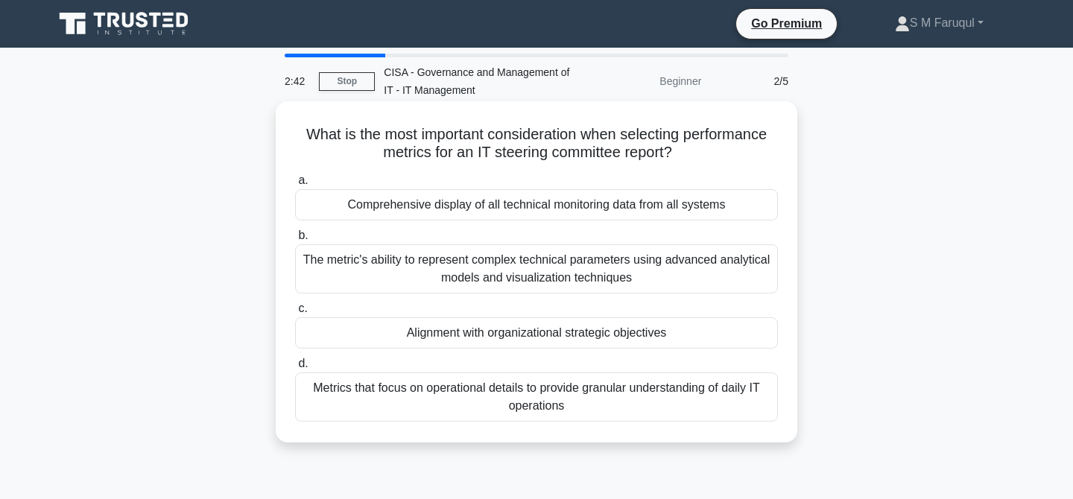
click at [616, 333] on div "Alignment with organizational strategic objectives" at bounding box center [536, 332] width 483 height 31
click at [295, 314] on input "c. Alignment with organizational strategic objectives" at bounding box center [295, 309] width 0 height 10
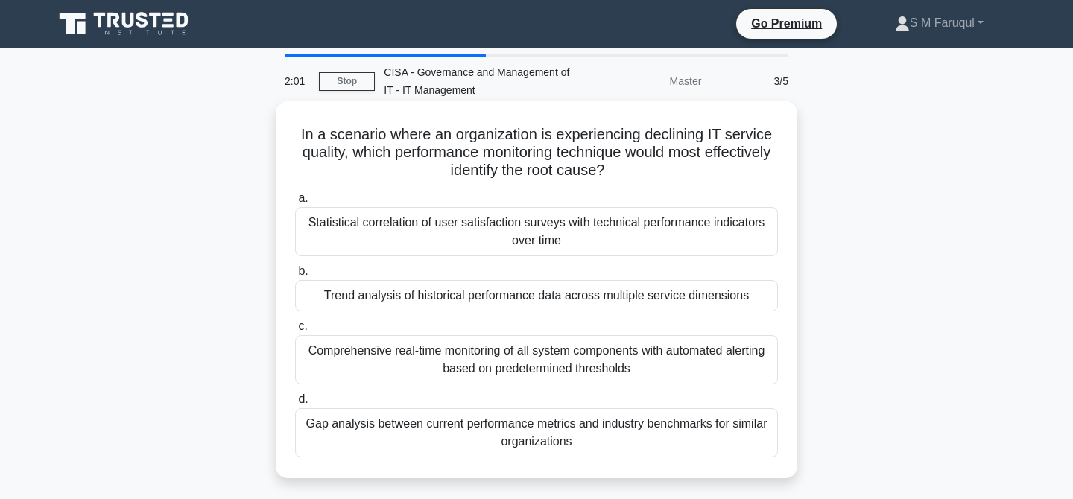
click at [590, 297] on div "Trend analysis of historical performance data across multiple service dimensions" at bounding box center [536, 295] width 483 height 31
click at [295, 276] on input "b. Trend analysis of historical performance data across multiple service dimens…" at bounding box center [295, 272] width 0 height 10
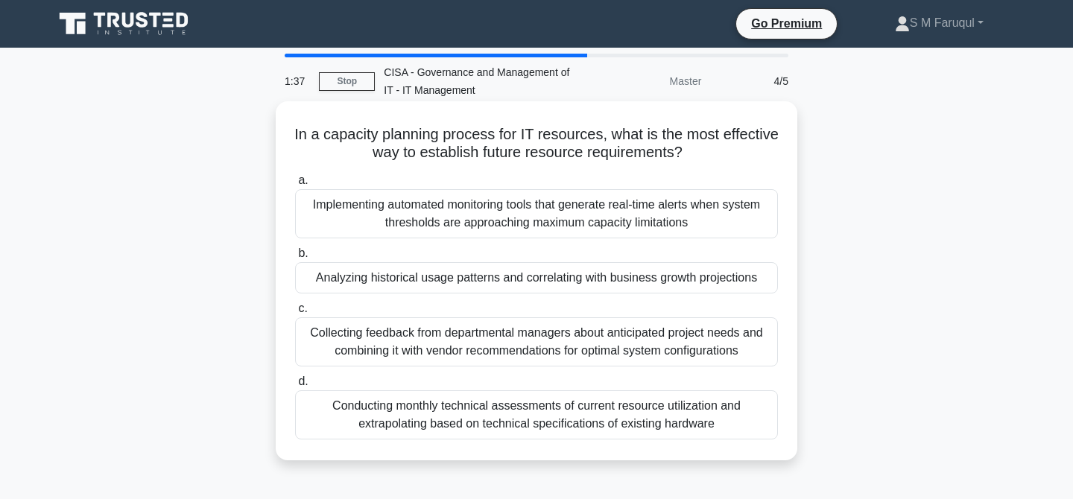
click at [555, 283] on div "Analyzing historical usage patterns and correlating with business growth projec…" at bounding box center [536, 277] width 483 height 31
click at [295, 259] on input "b. Analyzing historical usage patterns and correlating with business growth pro…" at bounding box center [295, 254] width 0 height 10
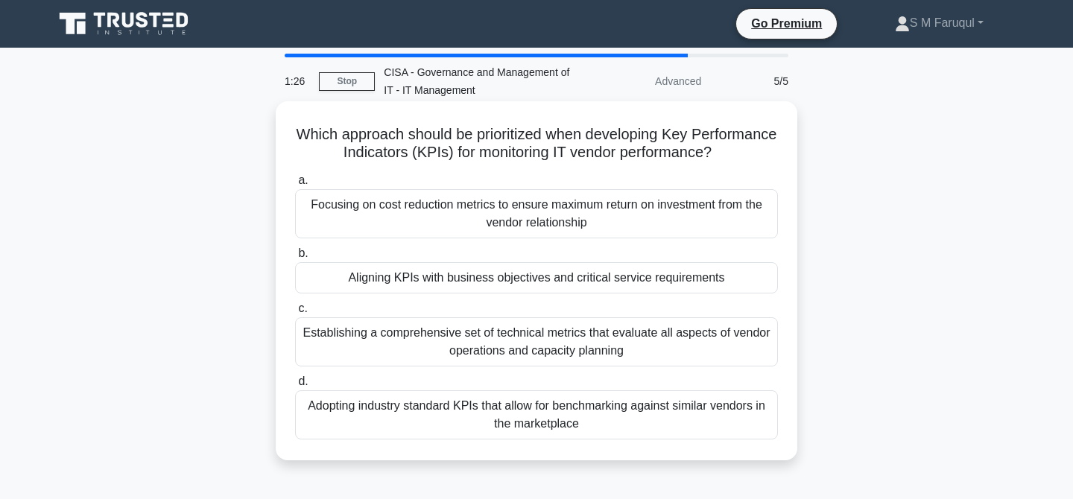
click at [615, 282] on div "Aligning KPIs with business objectives and critical service requirements" at bounding box center [536, 277] width 483 height 31
click at [295, 259] on input "b. Aligning KPIs with business objectives and critical service requirements" at bounding box center [295, 254] width 0 height 10
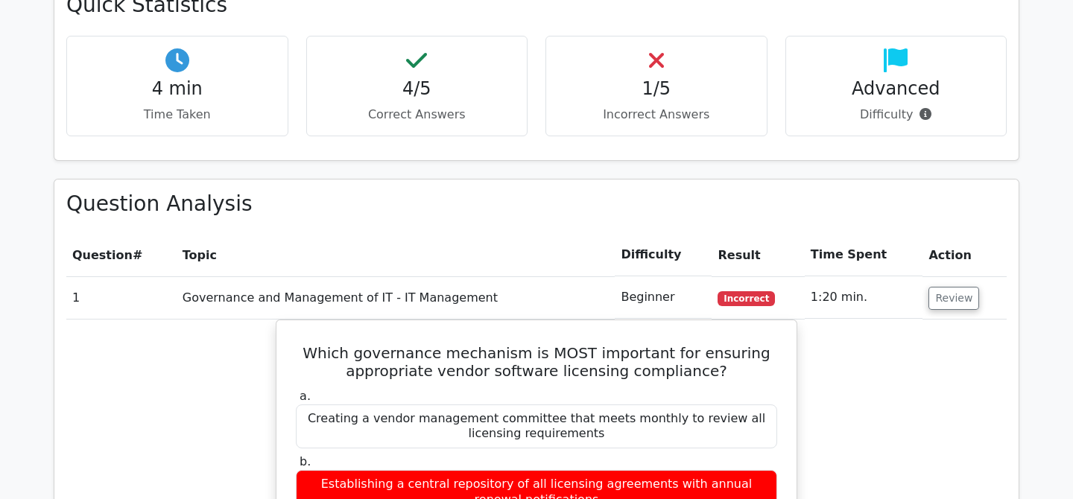
scroll to position [874, 0]
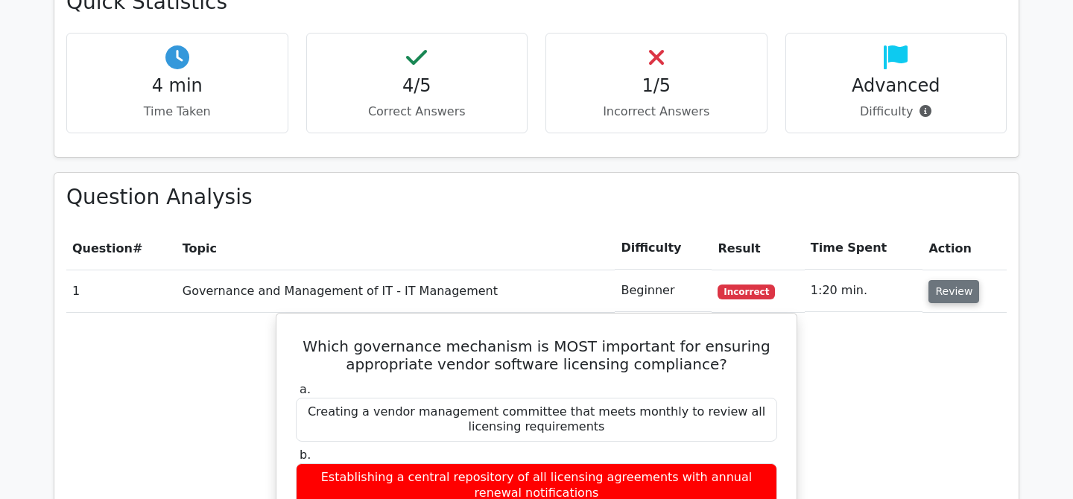
click at [949, 280] on button "Review" at bounding box center [954, 291] width 51 height 23
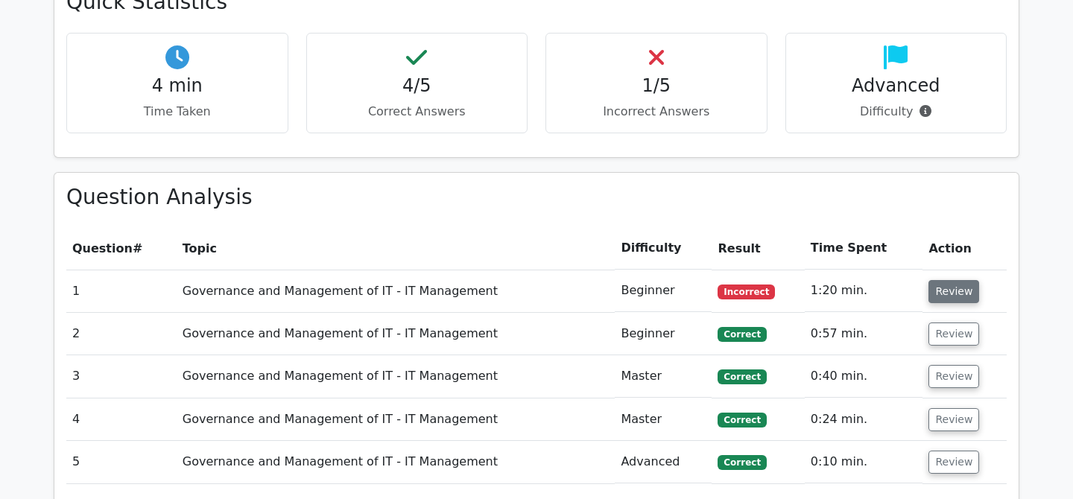
click at [947, 280] on button "Review" at bounding box center [954, 291] width 51 height 23
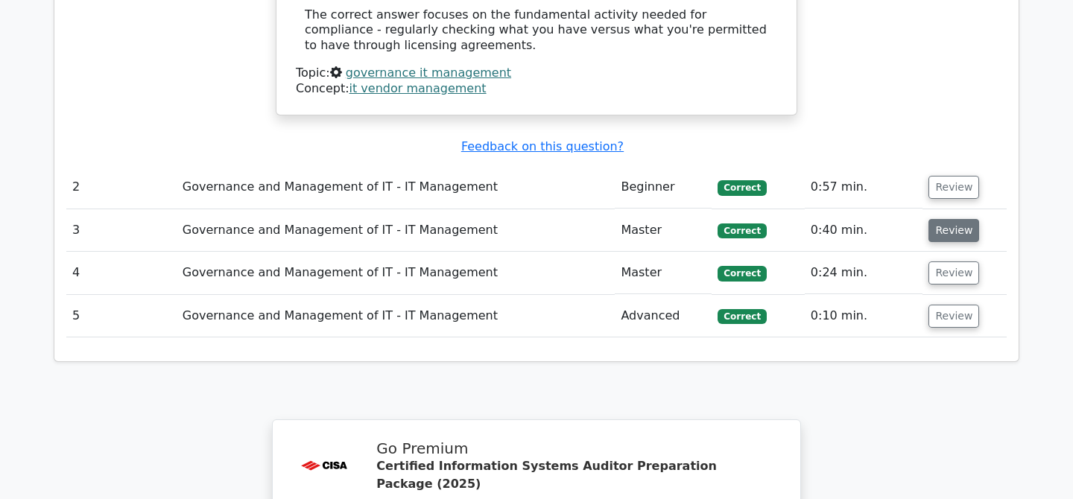
scroll to position [1893, 0]
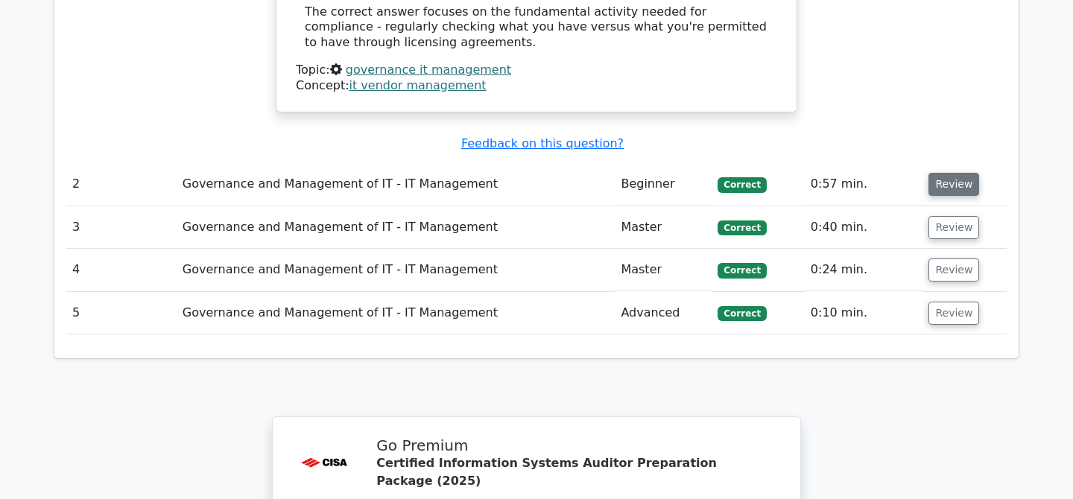
click at [947, 173] on button "Review" at bounding box center [954, 184] width 51 height 23
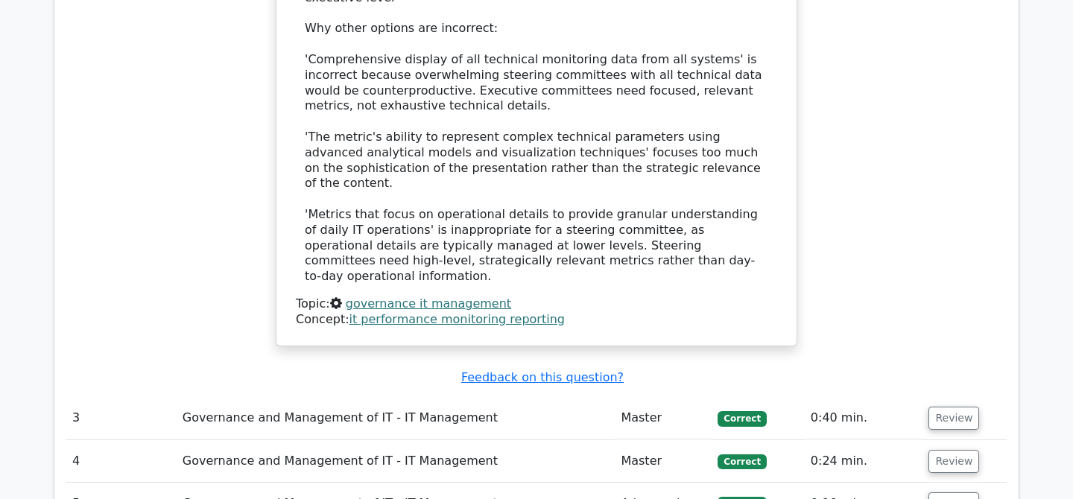
scroll to position [2665, 0]
click at [941, 406] on button "Review" at bounding box center [954, 417] width 51 height 23
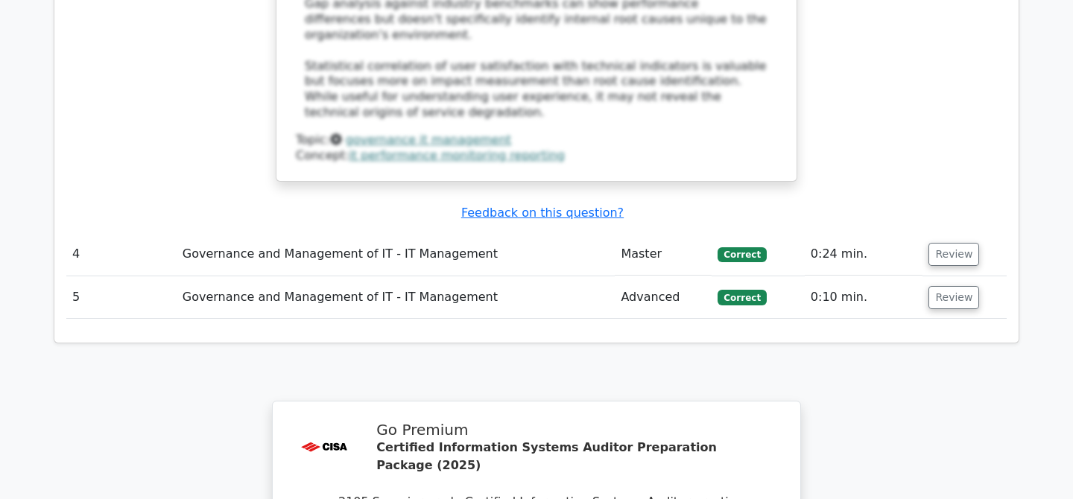
scroll to position [3831, 0]
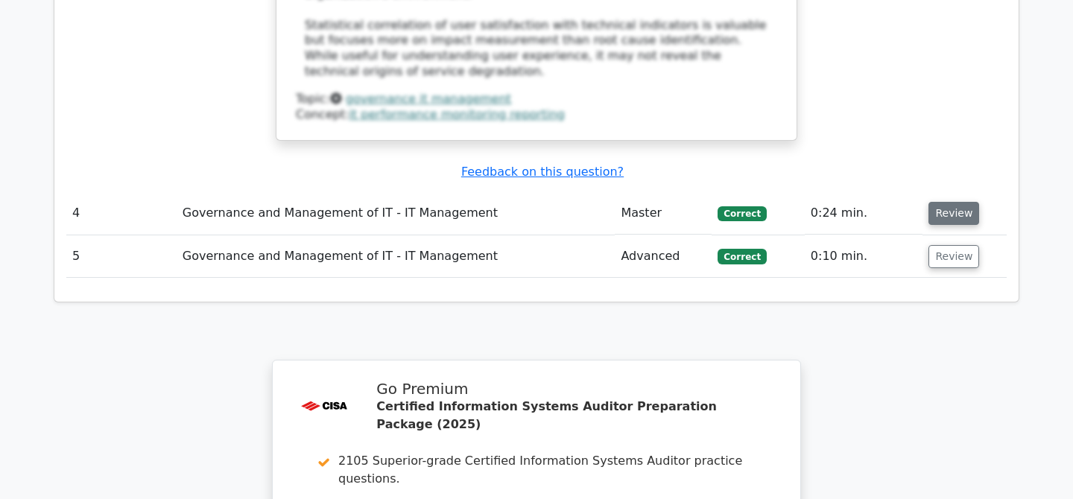
click at [951, 202] on button "Review" at bounding box center [954, 213] width 51 height 23
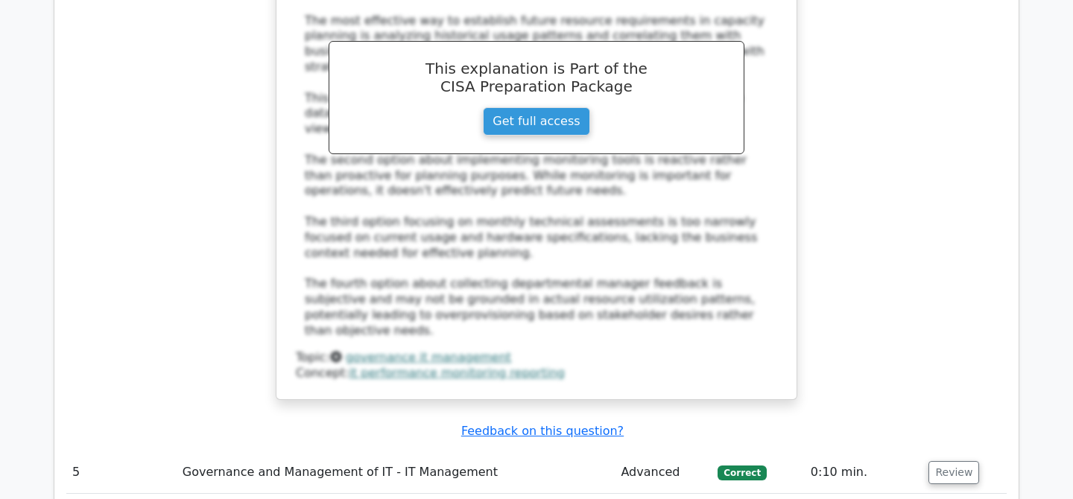
scroll to position [4427, 0]
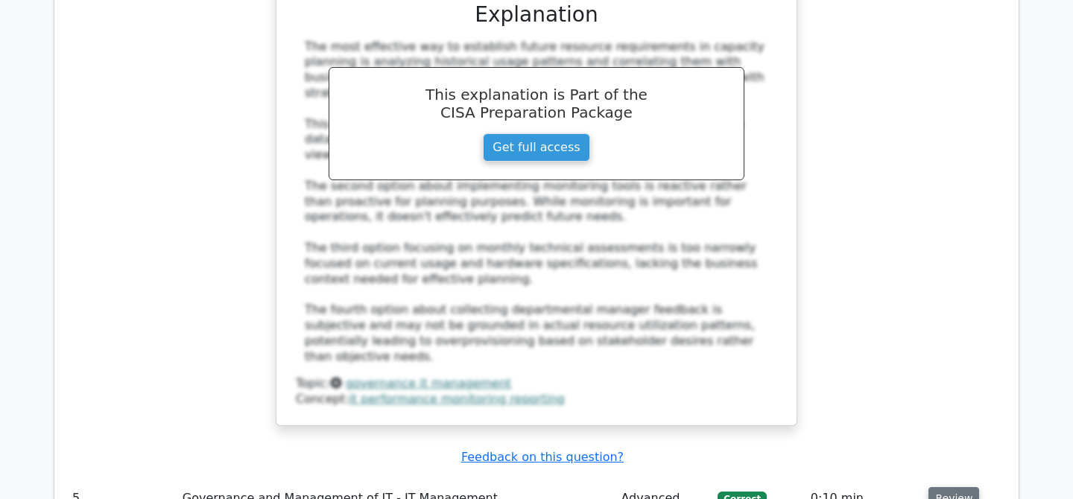
click at [946, 487] on button "Review" at bounding box center [954, 498] width 51 height 23
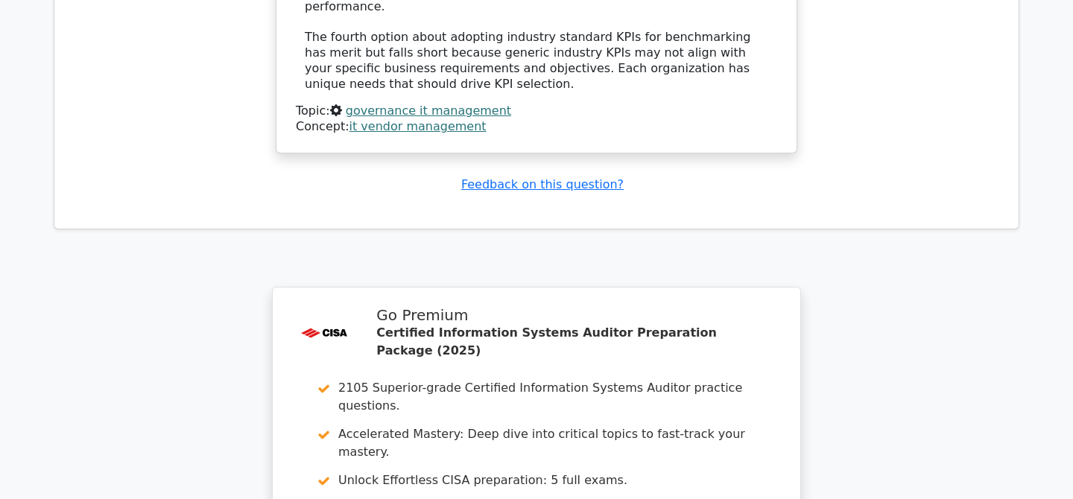
scroll to position [5733, 0]
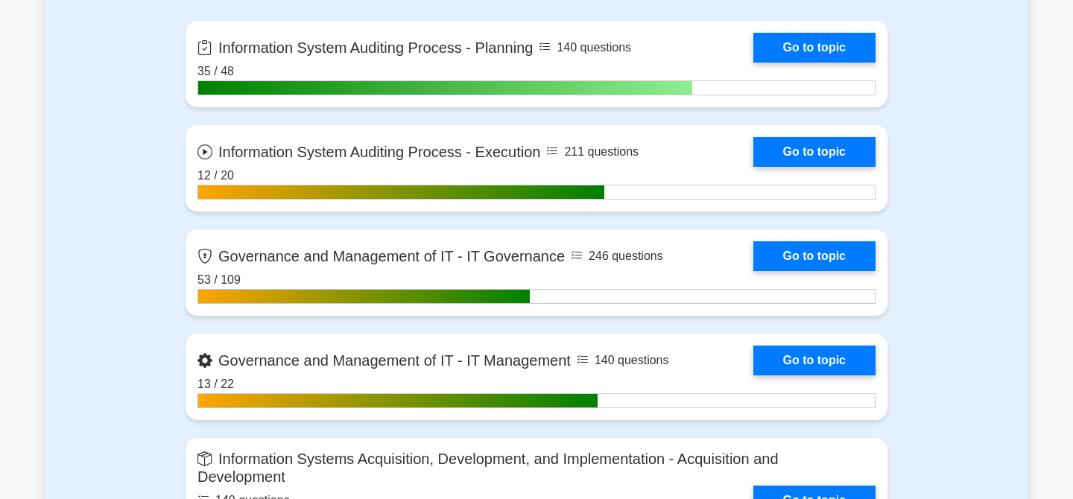
scroll to position [1040, 0]
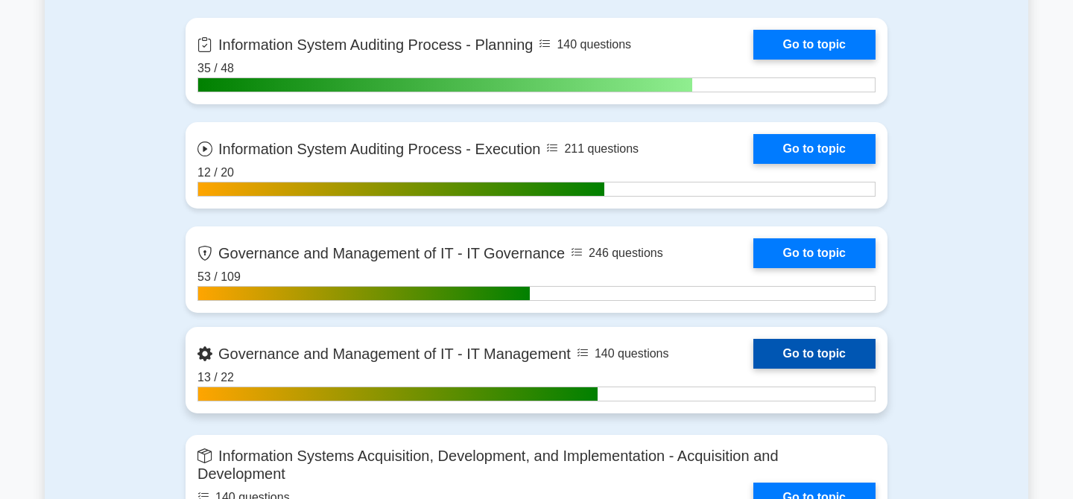
click at [815, 358] on link "Go to topic" at bounding box center [814, 354] width 122 height 30
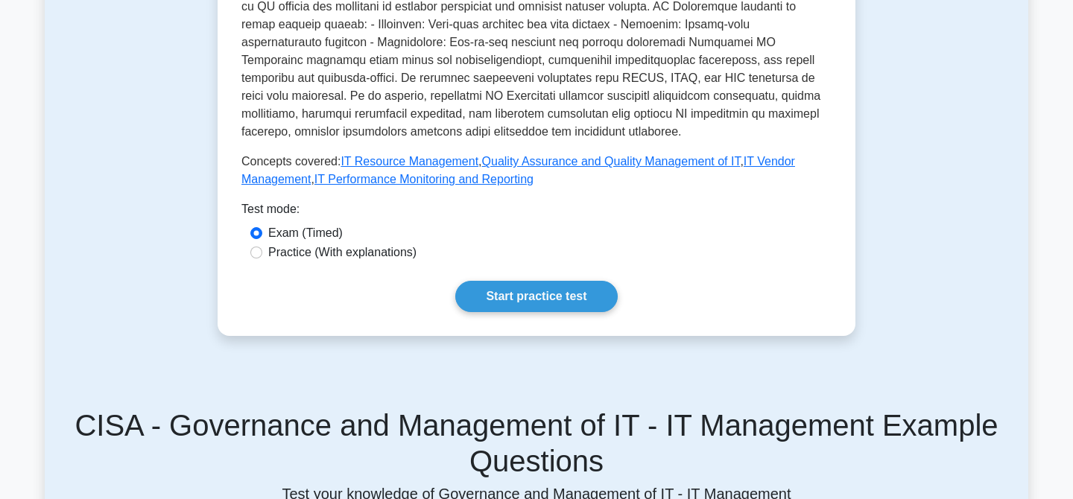
scroll to position [649, 0]
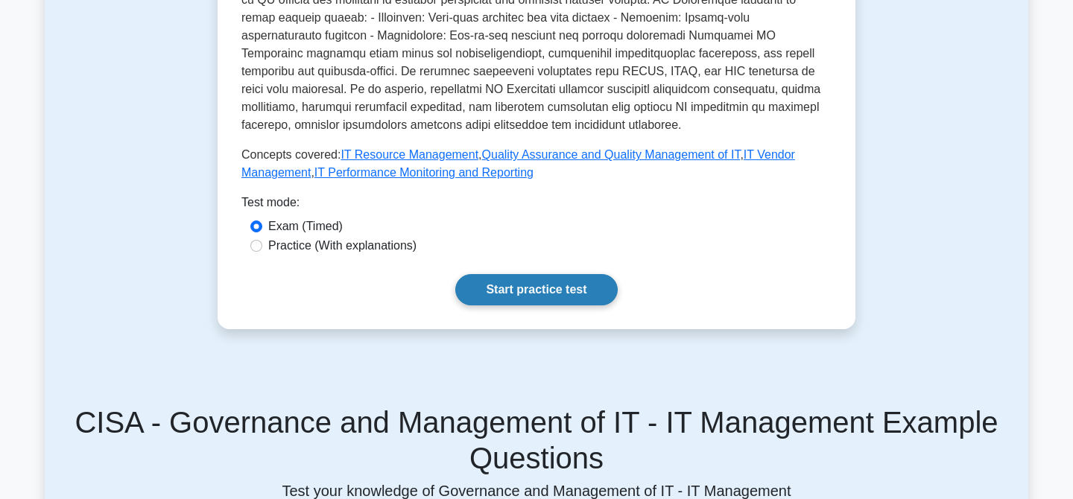
click at [522, 293] on link "Start practice test" at bounding box center [536, 289] width 162 height 31
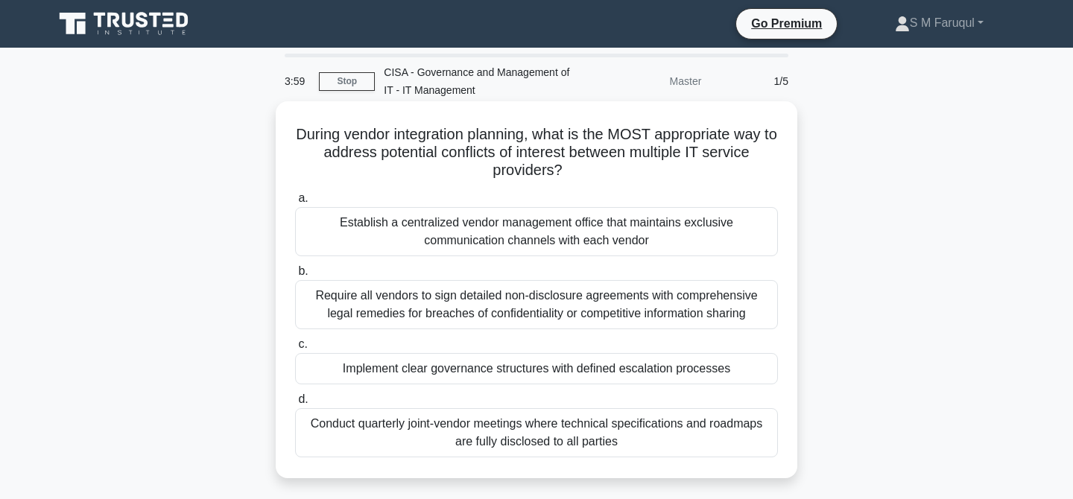
click at [611, 374] on div "Implement clear governance structures with defined escalation processes" at bounding box center [536, 368] width 483 height 31
click at [295, 350] on input "c. Implement clear governance structures with defined escalation processes" at bounding box center [295, 345] width 0 height 10
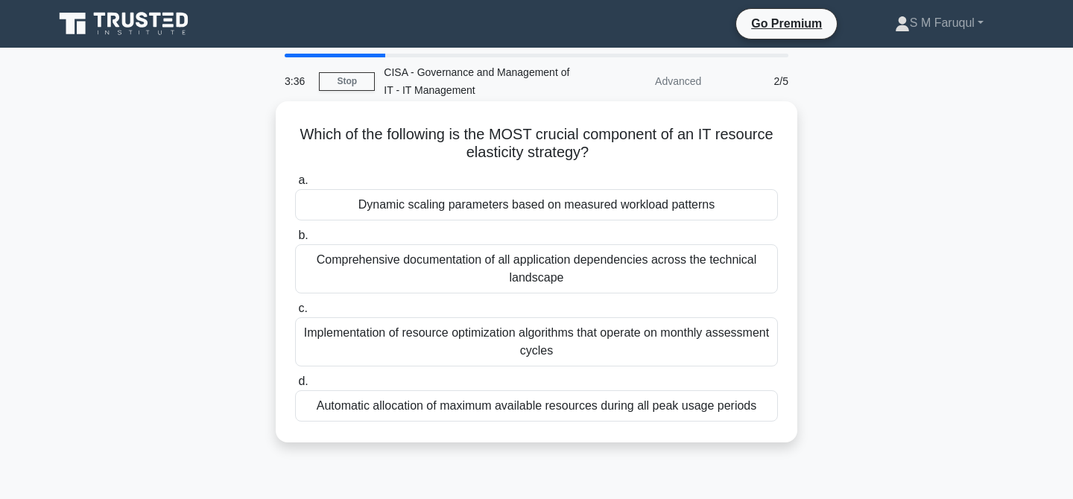
click at [567, 205] on div "Dynamic scaling parameters based on measured workload patterns" at bounding box center [536, 204] width 483 height 31
click at [295, 186] on input "a. Dynamic scaling parameters based on measured workload patterns" at bounding box center [295, 181] width 0 height 10
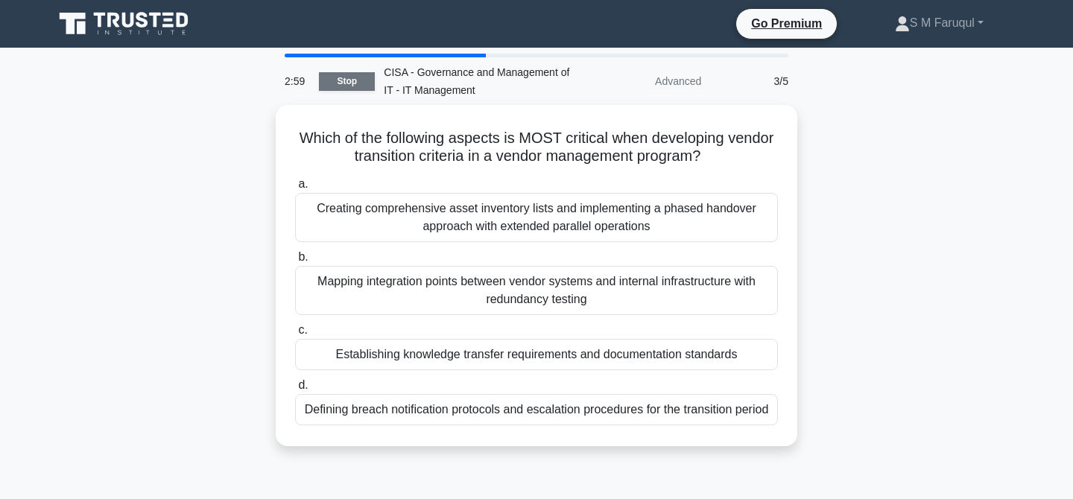
click at [340, 83] on link "Stop" at bounding box center [347, 81] width 56 height 19
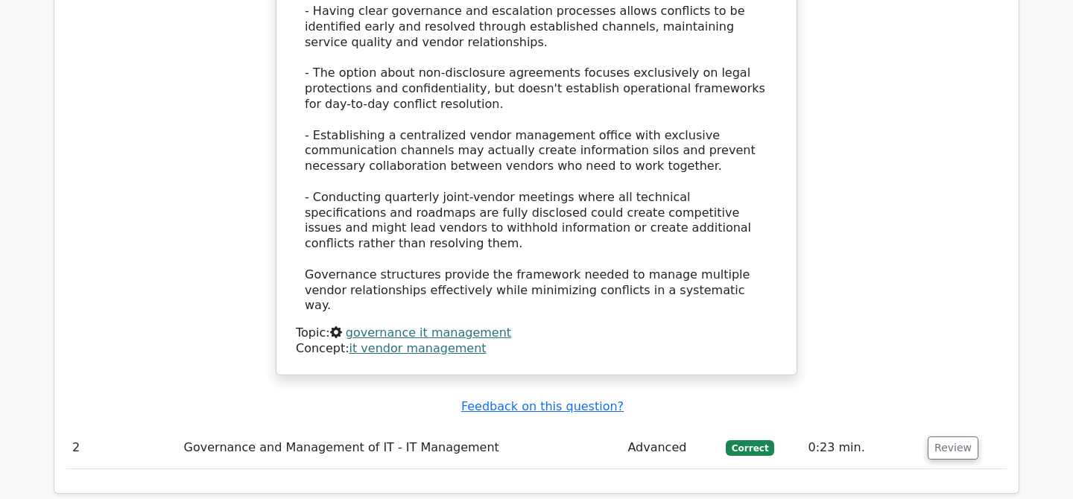
scroll to position [1719, 0]
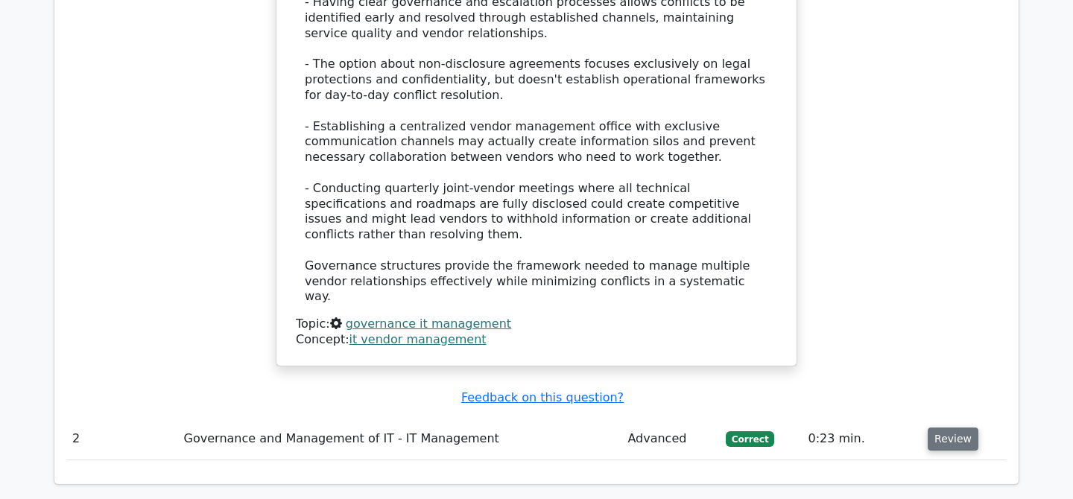
click at [946, 428] on button "Review" at bounding box center [953, 439] width 51 height 23
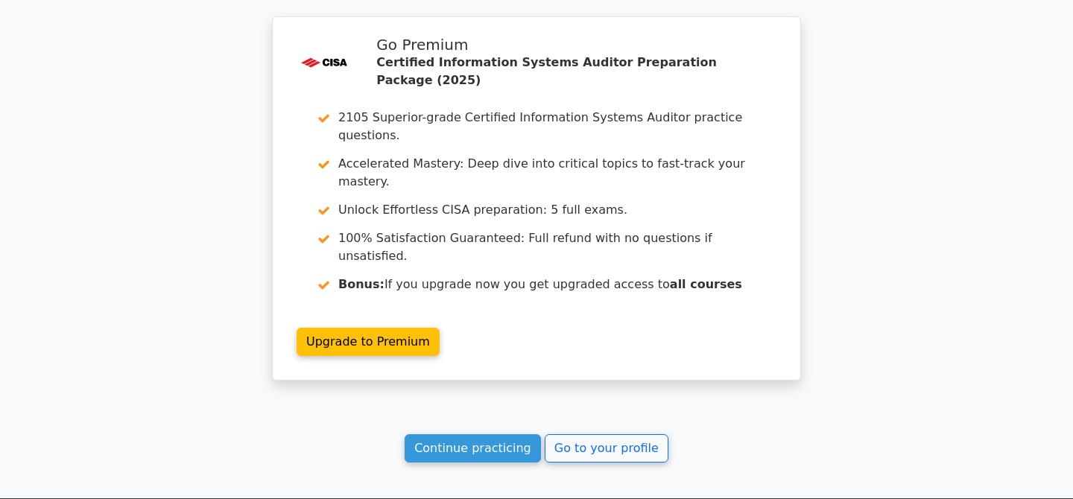
scroll to position [3043, 0]
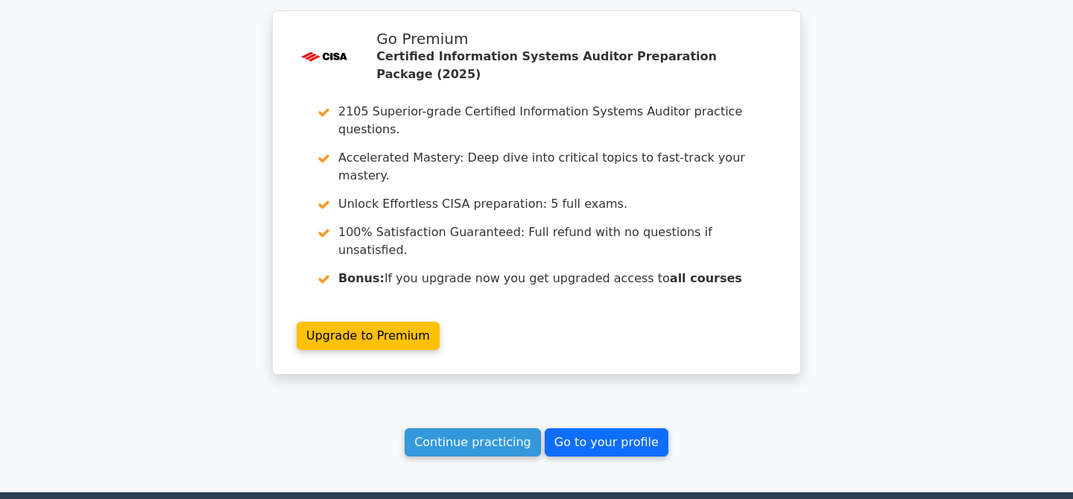
click at [598, 429] on link "Go to your profile" at bounding box center [607, 443] width 124 height 28
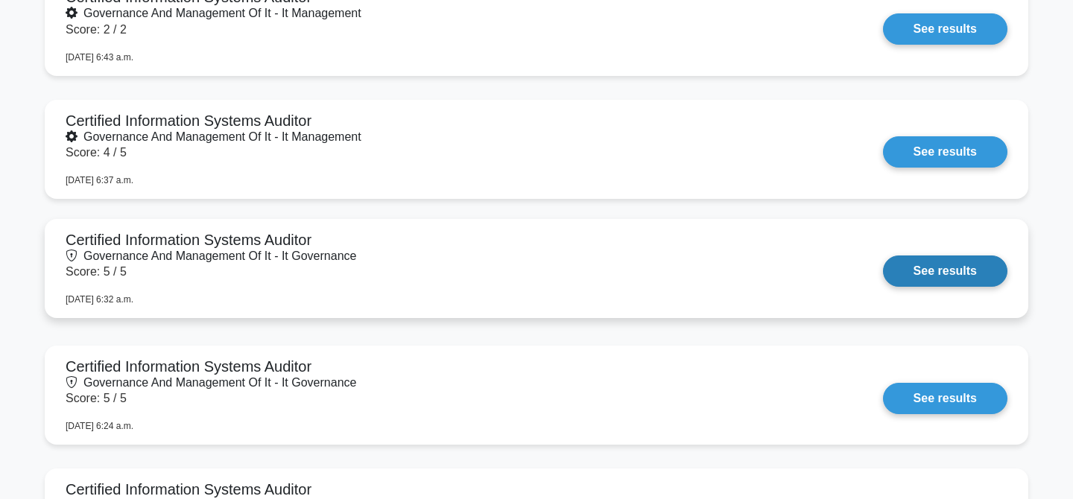
scroll to position [1266, 0]
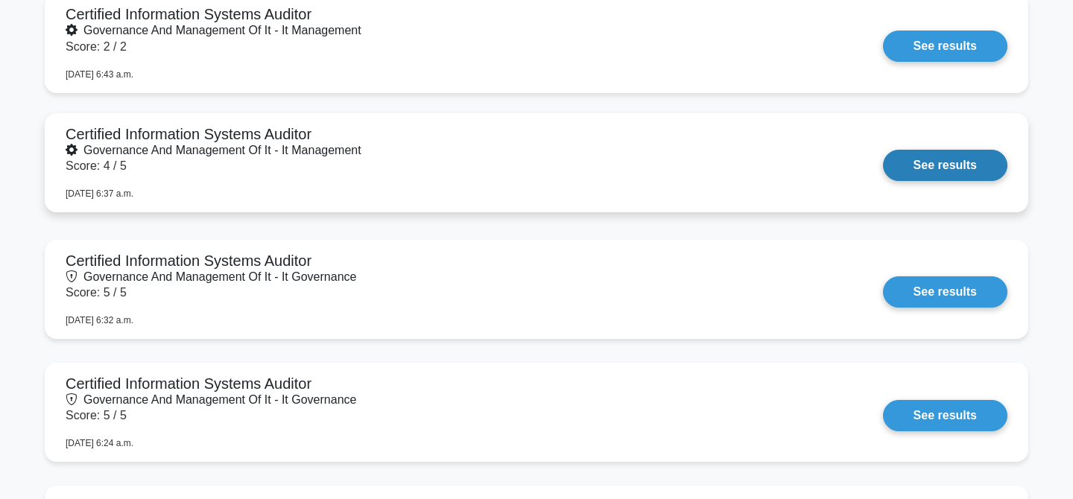
click at [911, 155] on link "See results" at bounding box center [945, 165] width 124 height 31
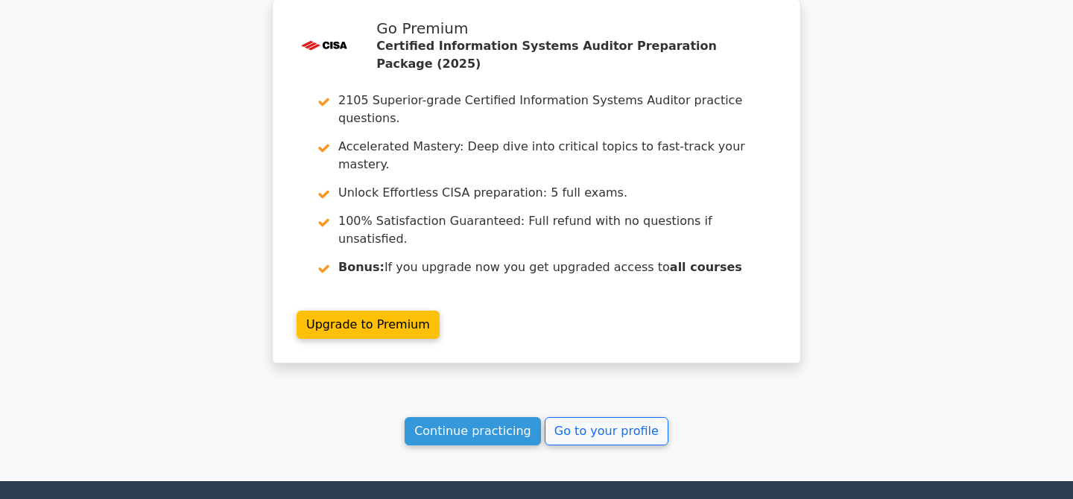
scroll to position [2315, 0]
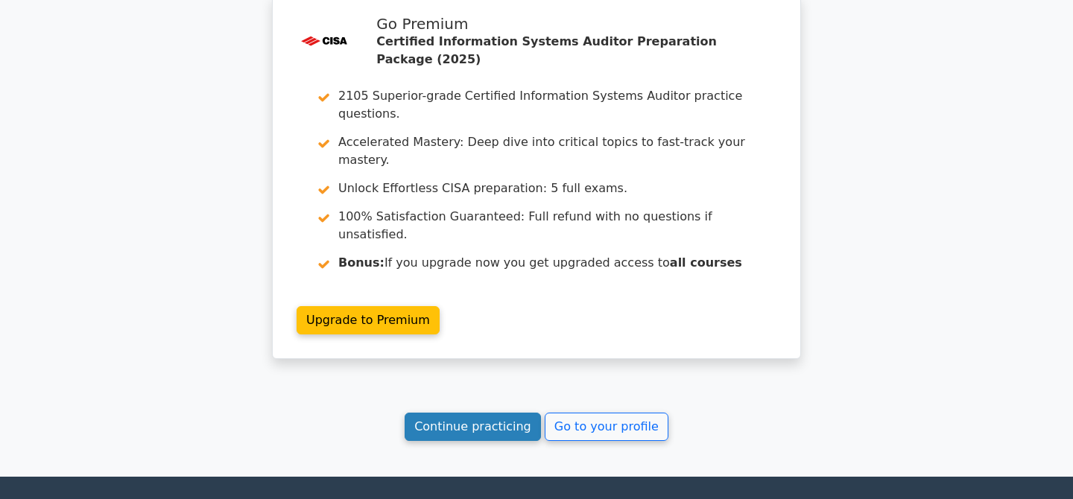
click at [434, 413] on link "Continue practicing" at bounding box center [473, 427] width 136 height 28
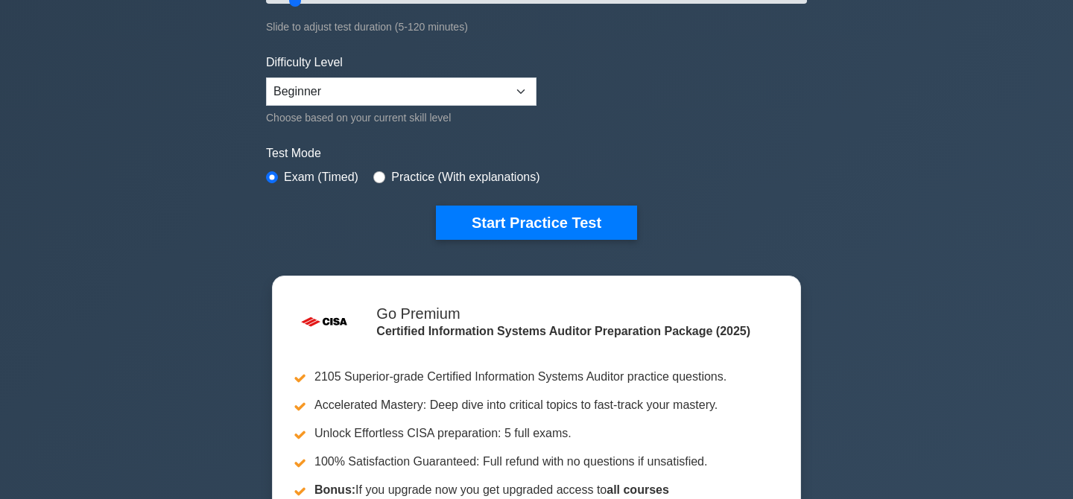
scroll to position [316, 0]
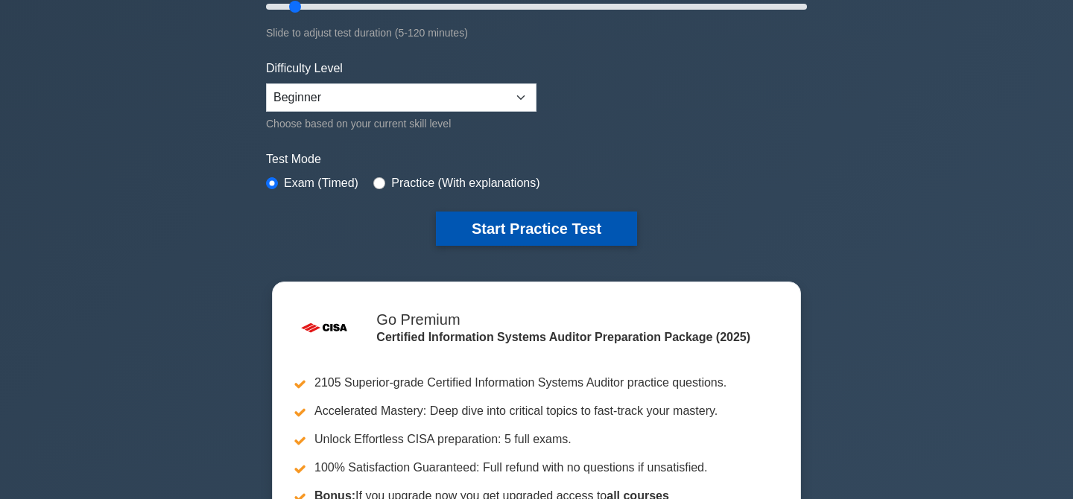
click at [515, 233] on button "Start Practice Test" at bounding box center [536, 229] width 201 height 34
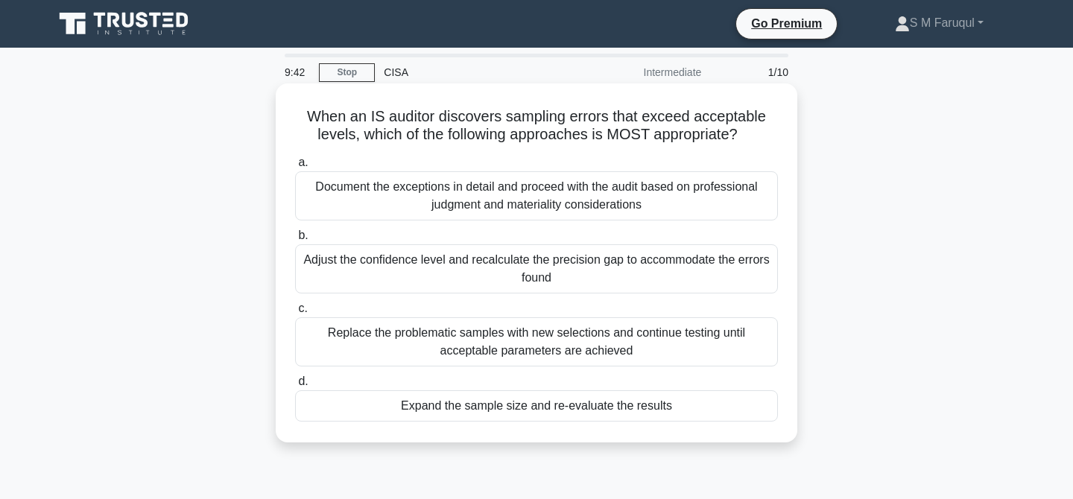
click at [572, 408] on div "Expand the sample size and re-evaluate the results" at bounding box center [536, 406] width 483 height 31
click at [295, 387] on input "d. Expand the sample size and re-evaluate the results" at bounding box center [295, 382] width 0 height 10
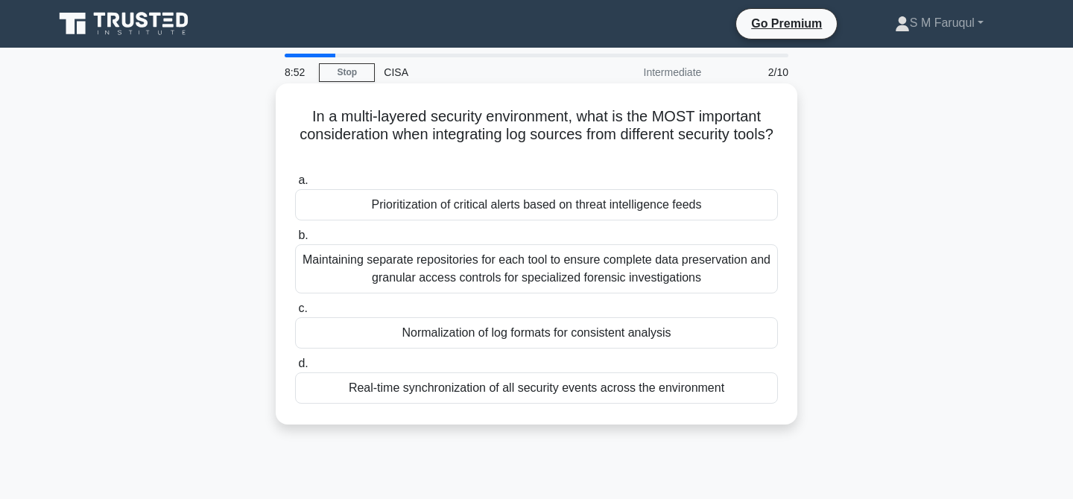
click at [542, 209] on div "Prioritization of critical alerts based on threat intelligence feeds" at bounding box center [536, 204] width 483 height 31
click at [295, 186] on input "a. Prioritization of critical alerts based on threat intelligence feeds" at bounding box center [295, 181] width 0 height 10
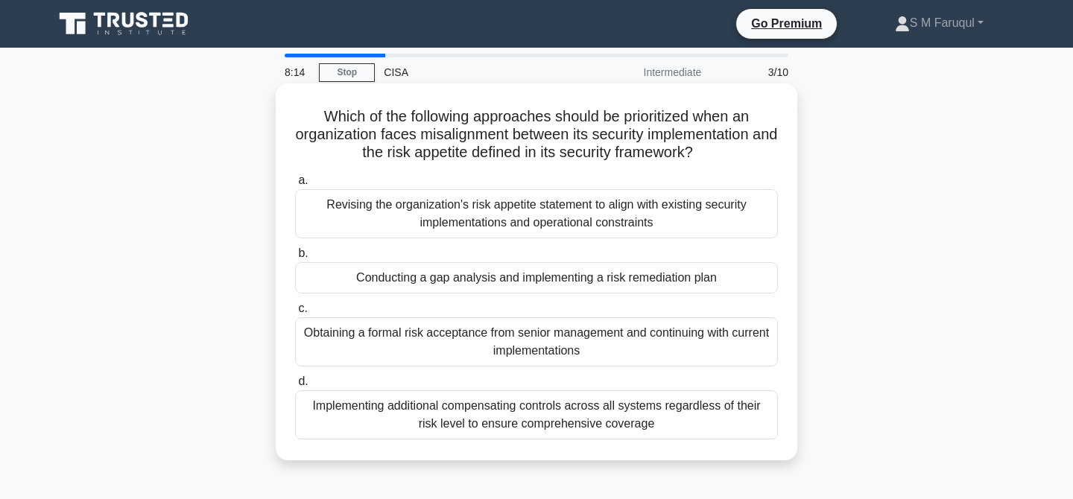
click at [544, 282] on div "Conducting a gap analysis and implementing a risk remediation plan" at bounding box center [536, 277] width 483 height 31
click at [295, 259] on input "b. Conducting a gap analysis and implementing a risk remediation plan" at bounding box center [295, 254] width 0 height 10
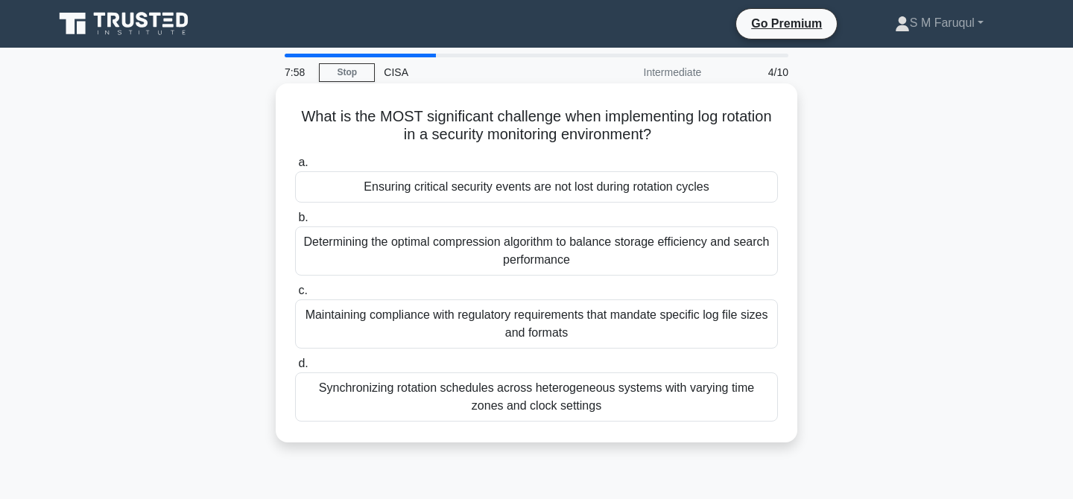
click at [594, 186] on div "Ensuring critical security events are not lost during rotation cycles" at bounding box center [536, 186] width 483 height 31
click at [295, 168] on input "a. Ensuring critical security events are not lost during rotation cycles" at bounding box center [295, 163] width 0 height 10
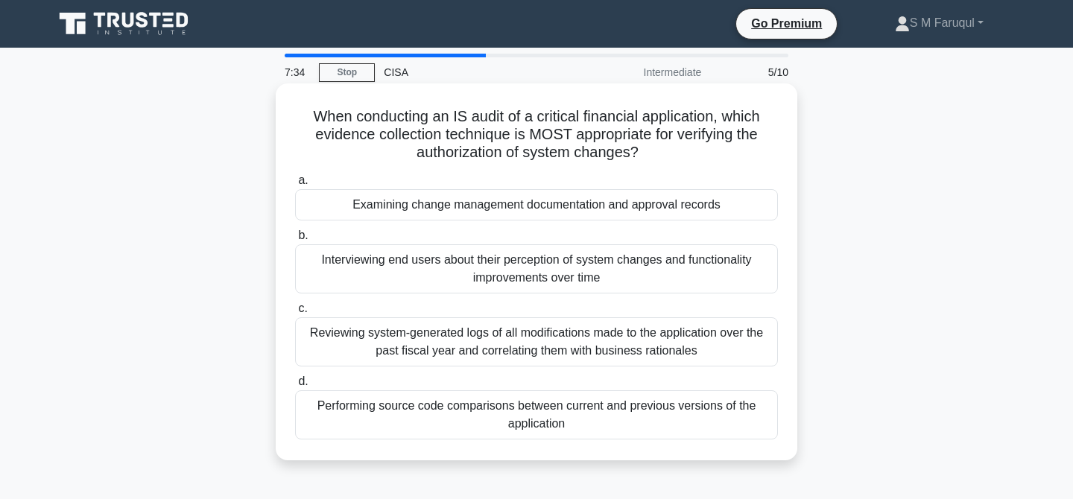
click at [616, 209] on div "Examining change management documentation and approval records" at bounding box center [536, 204] width 483 height 31
click at [295, 186] on input "a. Examining change management documentation and approval records" at bounding box center [295, 181] width 0 height 10
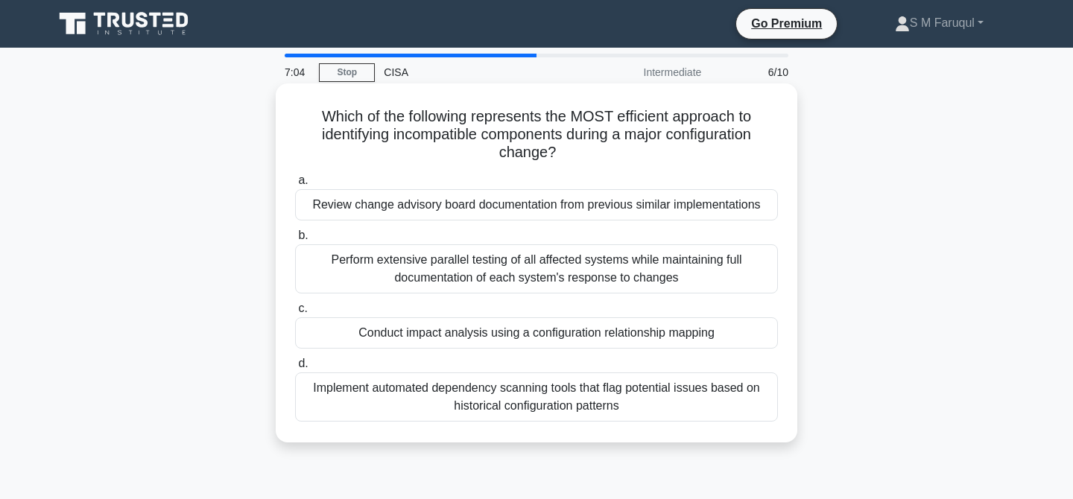
click at [673, 335] on div "Conduct impact analysis using a configuration relationship mapping" at bounding box center [536, 332] width 483 height 31
click at [295, 314] on input "c. Conduct impact analysis using a configuration relationship mapping" at bounding box center [295, 309] width 0 height 10
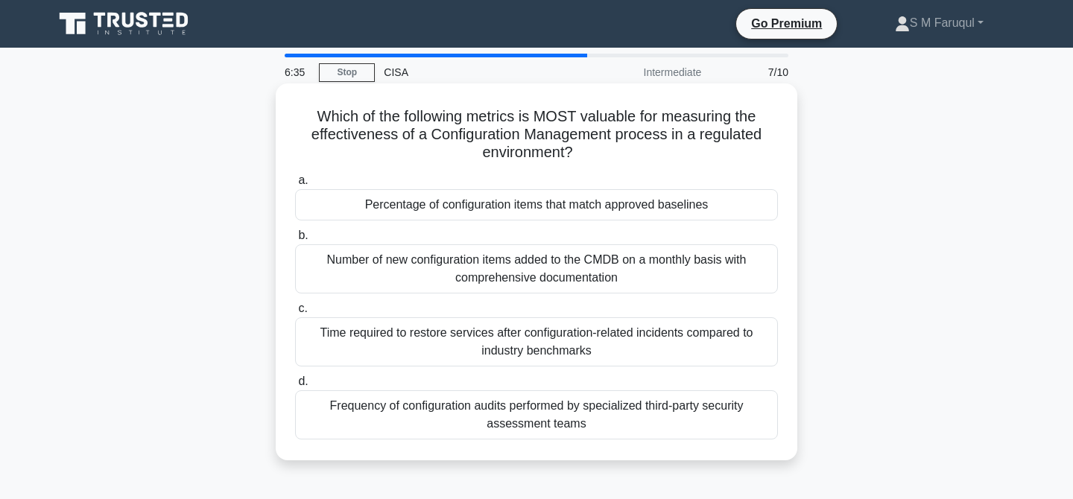
click at [575, 207] on div "Percentage of configuration items that match approved baselines" at bounding box center [536, 204] width 483 height 31
click at [295, 186] on input "a. Percentage of configuration items that match approved baselines" at bounding box center [295, 181] width 0 height 10
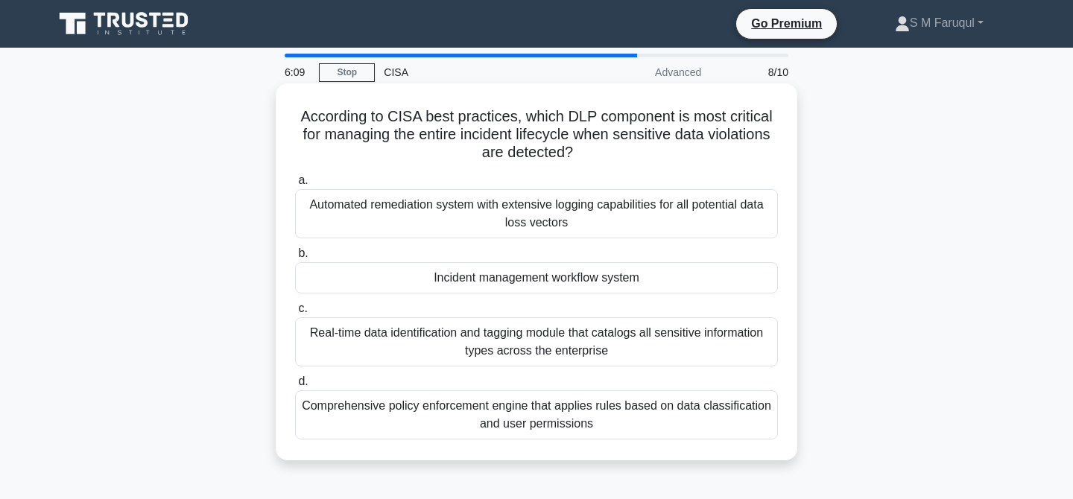
click at [648, 282] on div "Incident management workflow system" at bounding box center [536, 277] width 483 height 31
click at [295, 259] on input "b. Incident management workflow system" at bounding box center [295, 254] width 0 height 10
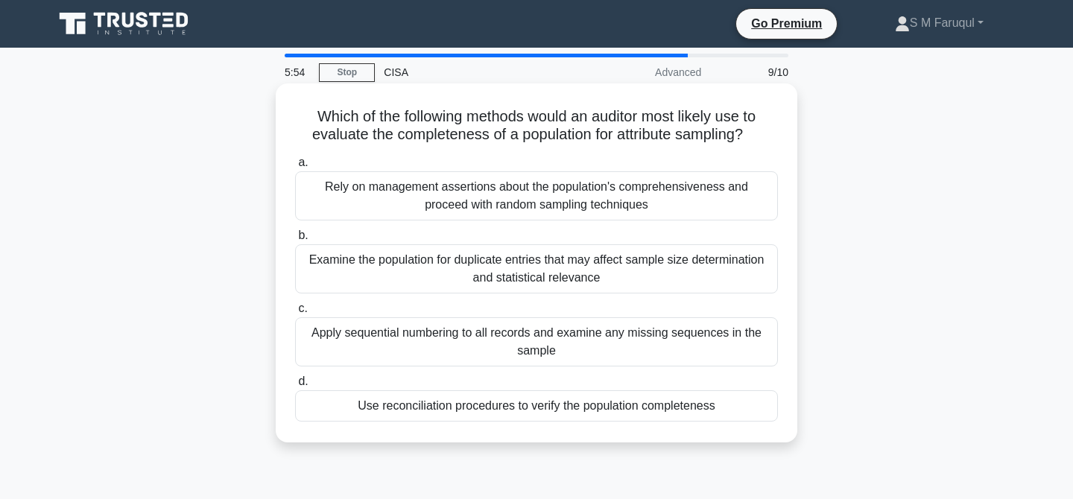
click at [636, 411] on div "Use reconciliation procedures to verify the population completeness" at bounding box center [536, 406] width 483 height 31
click at [295, 387] on input "d. Use reconciliation procedures to verify the population completeness" at bounding box center [295, 382] width 0 height 10
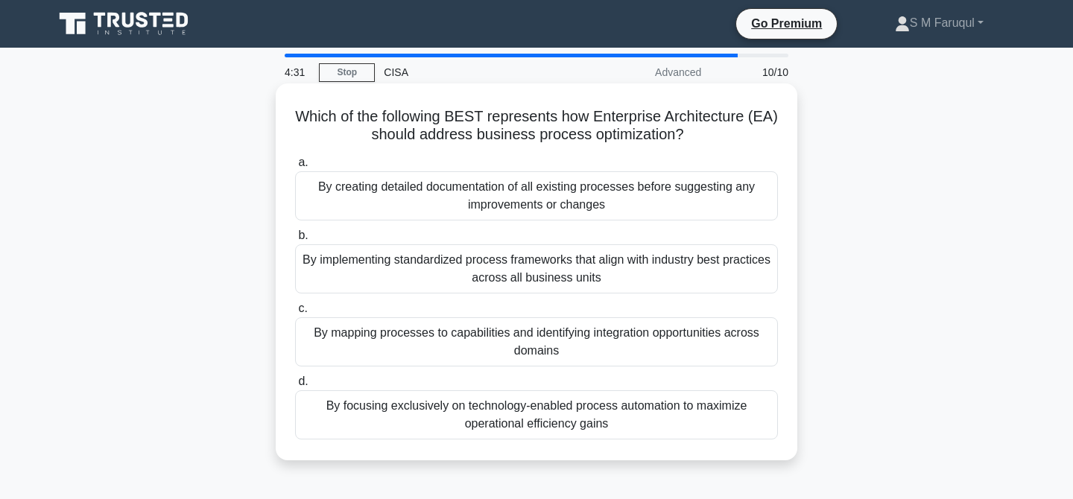
click at [570, 274] on div "By implementing standardized process frameworks that align with industry best p…" at bounding box center [536, 268] width 483 height 49
click at [295, 241] on input "b. By implementing standardized process frameworks that align with industry bes…" at bounding box center [295, 236] width 0 height 10
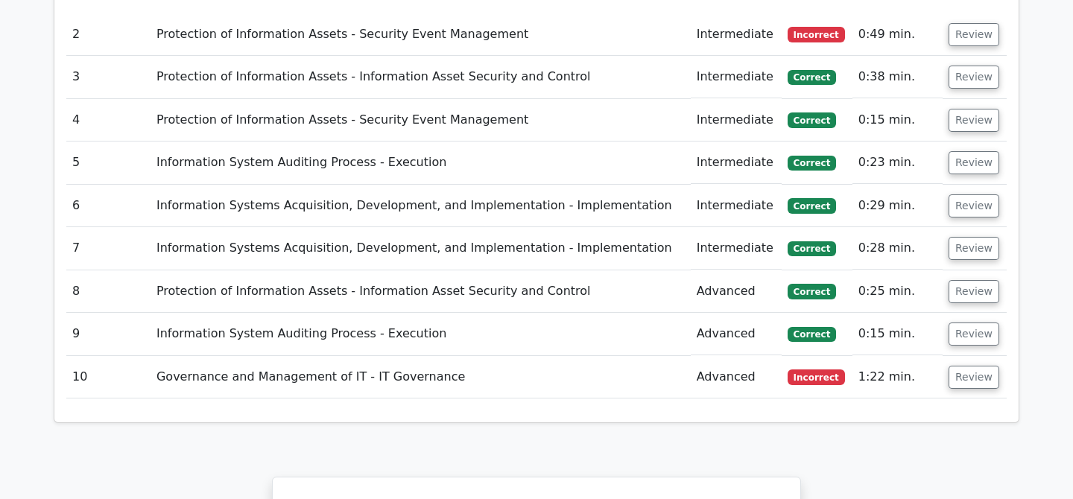
scroll to position [1995, 0]
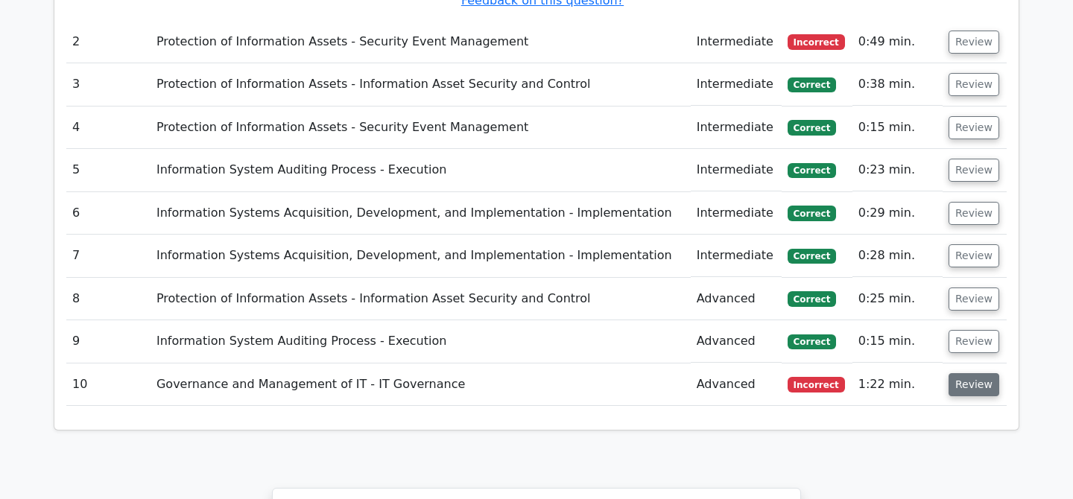
click at [964, 373] on button "Review" at bounding box center [974, 384] width 51 height 23
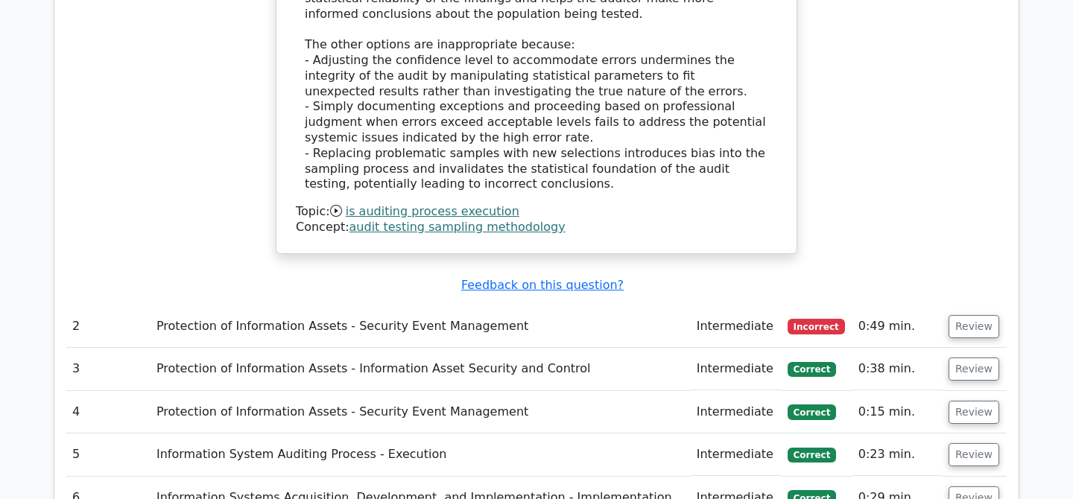
scroll to position [1722, 0]
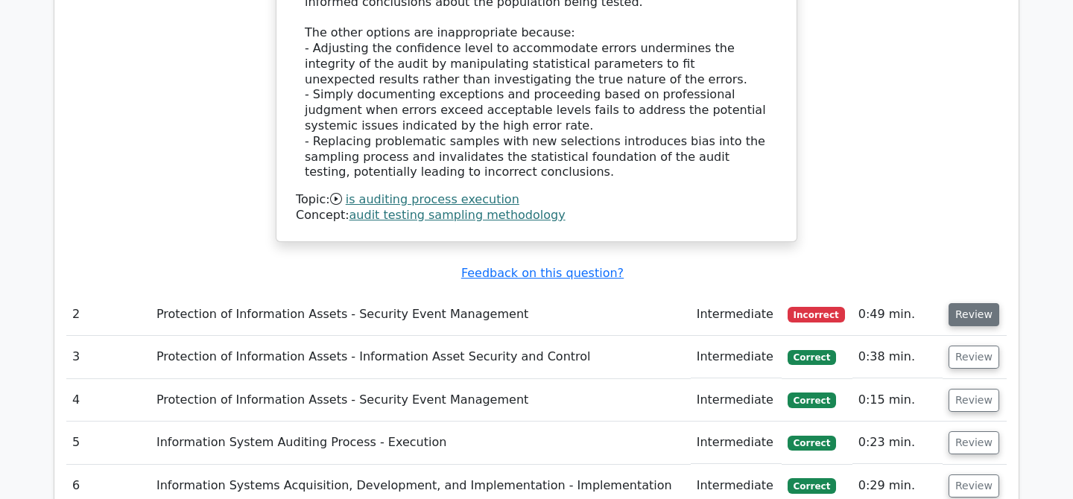
click at [973, 303] on button "Review" at bounding box center [974, 314] width 51 height 23
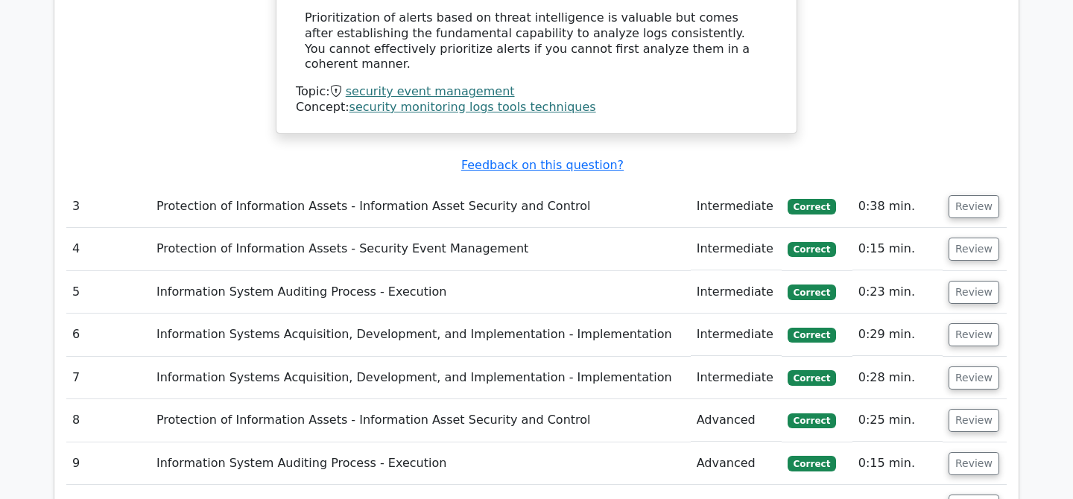
scroll to position [2692, 0]
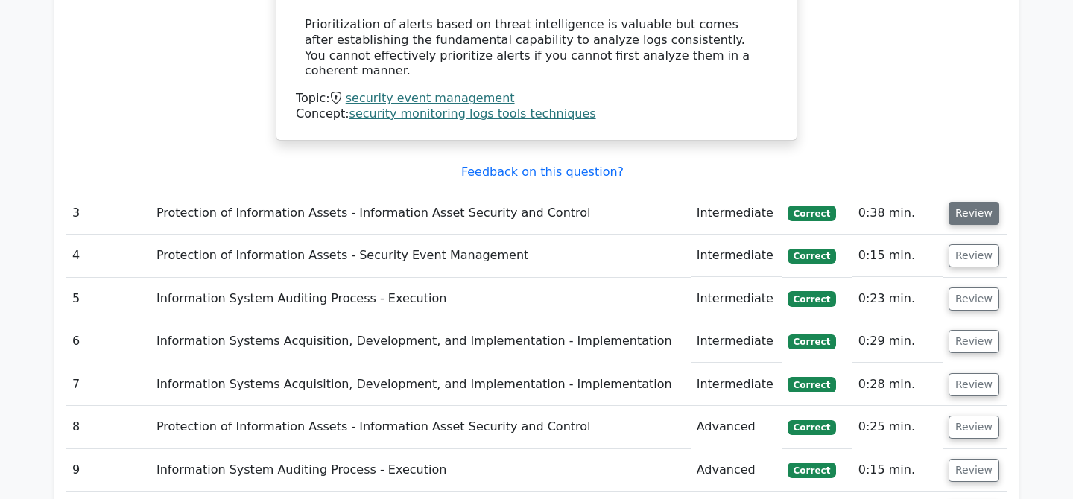
click at [958, 202] on button "Review" at bounding box center [974, 213] width 51 height 23
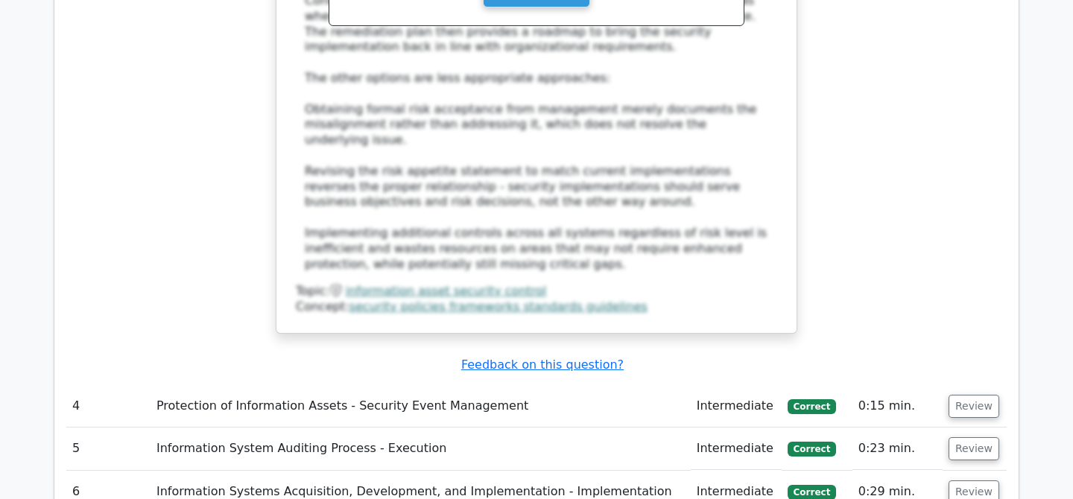
scroll to position [3459, 0]
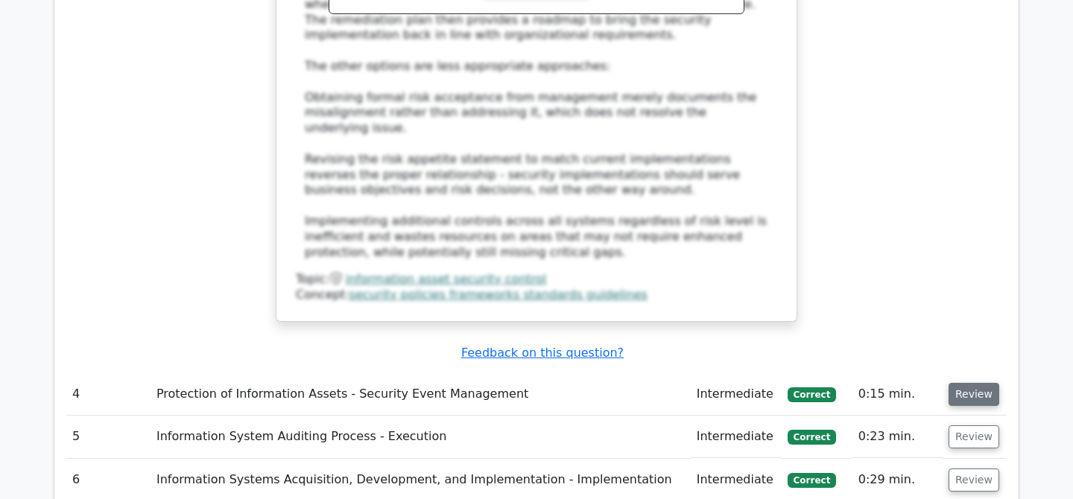
click at [964, 383] on button "Review" at bounding box center [974, 394] width 51 height 23
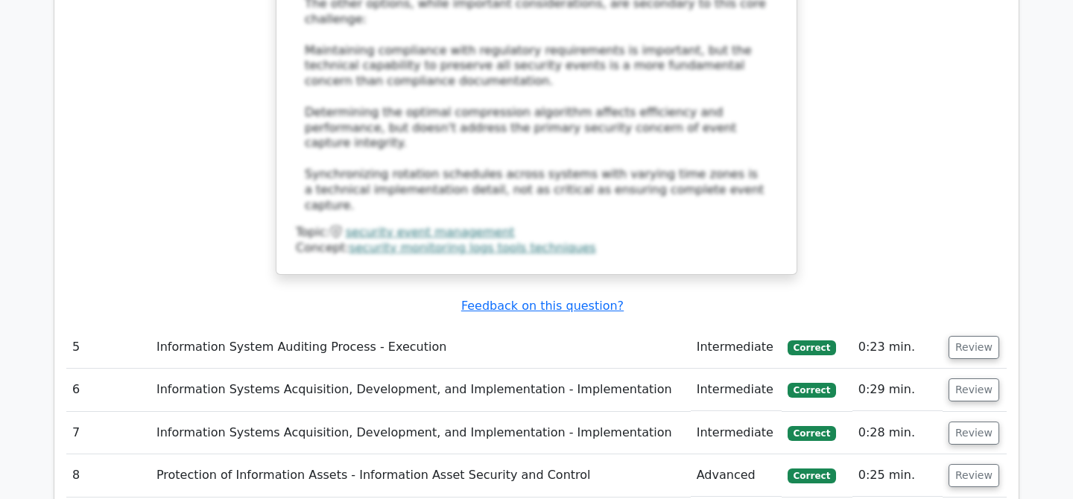
scroll to position [4437, 0]
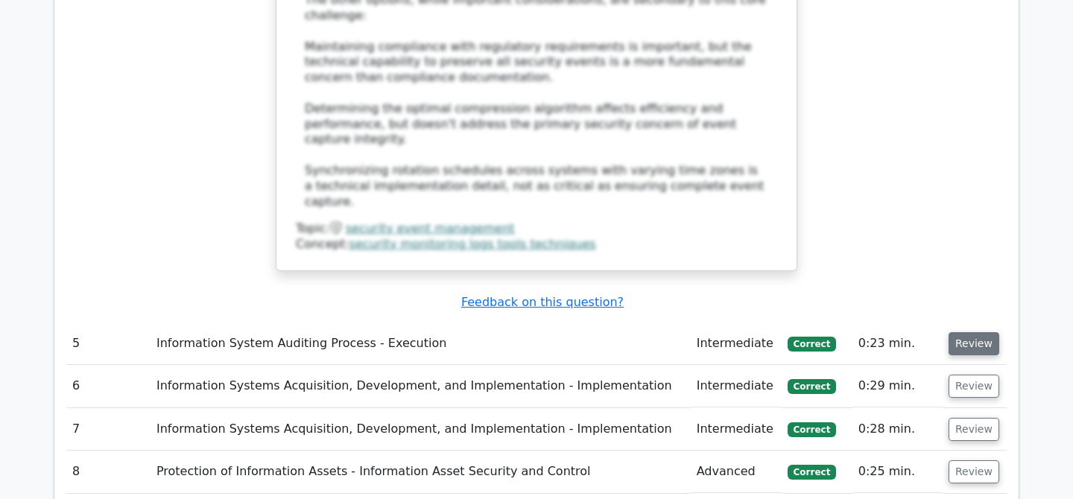
click at [973, 332] on button "Review" at bounding box center [974, 343] width 51 height 23
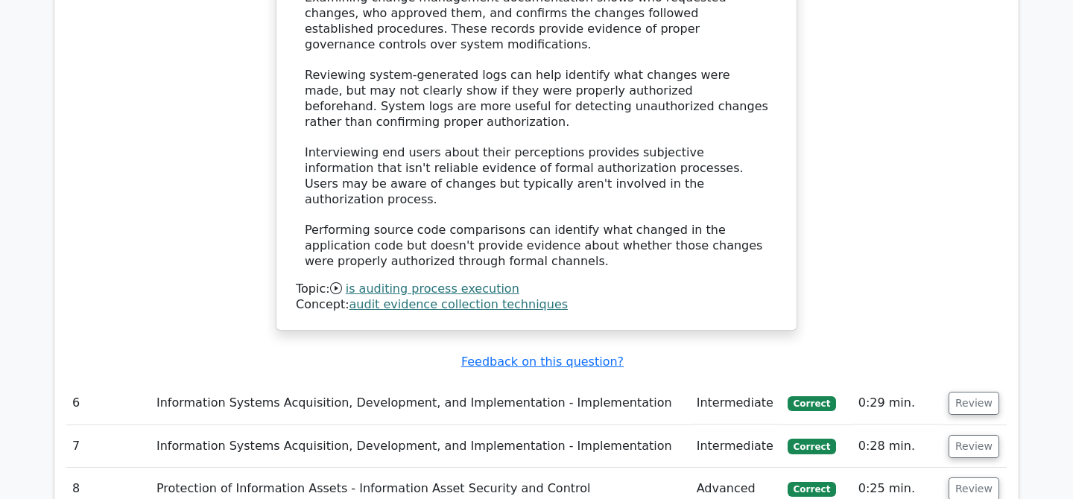
scroll to position [5289, 0]
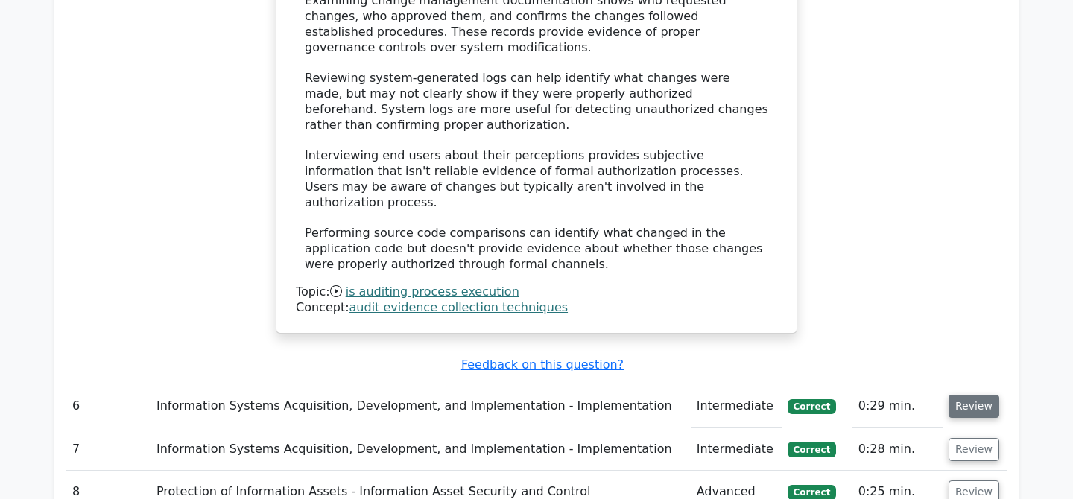
click at [978, 395] on button "Review" at bounding box center [974, 406] width 51 height 23
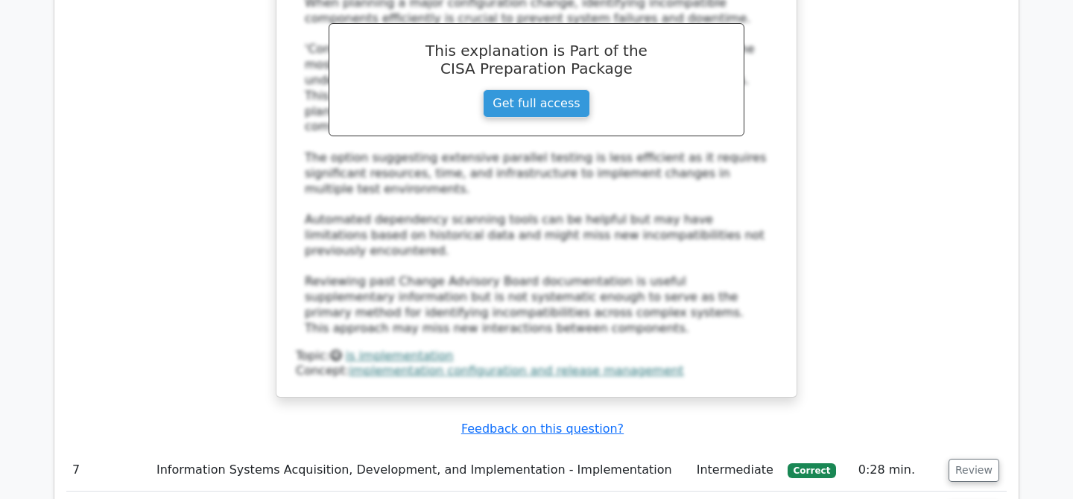
scroll to position [6116, 0]
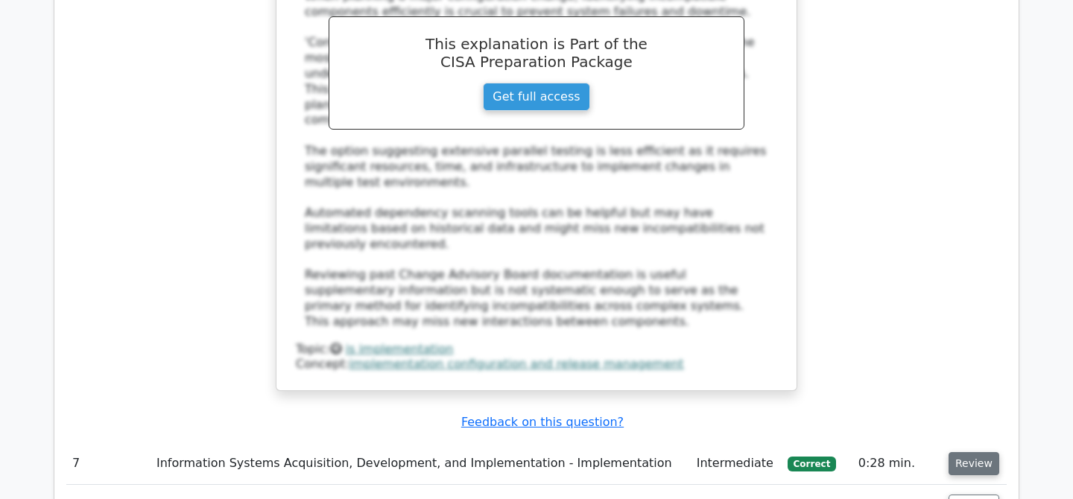
click at [955, 452] on button "Review" at bounding box center [974, 463] width 51 height 23
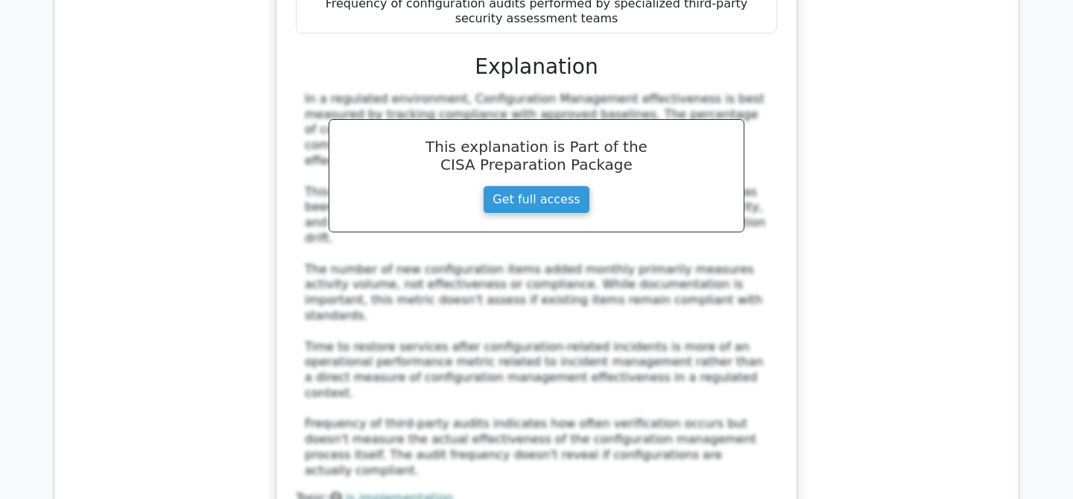
scroll to position [6903, 0]
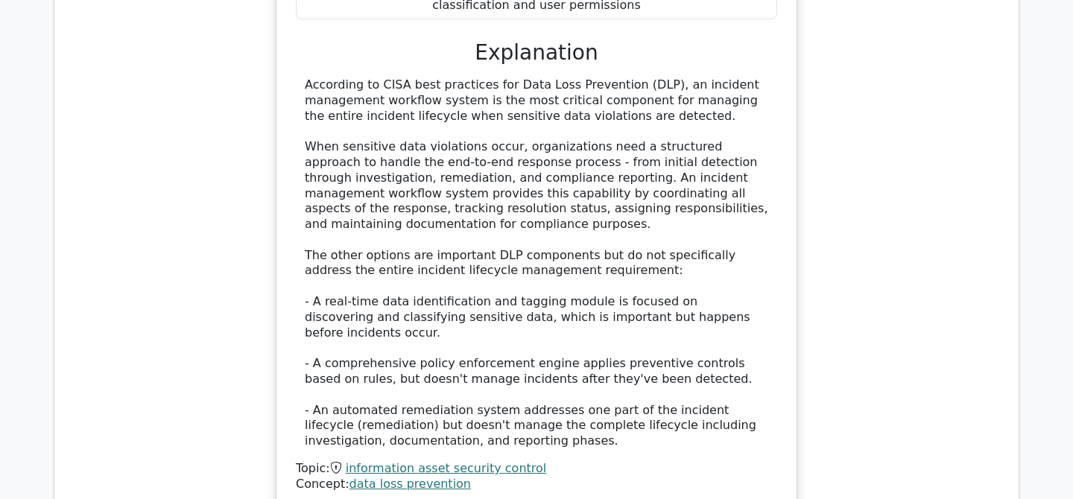
scroll to position [7850, 0]
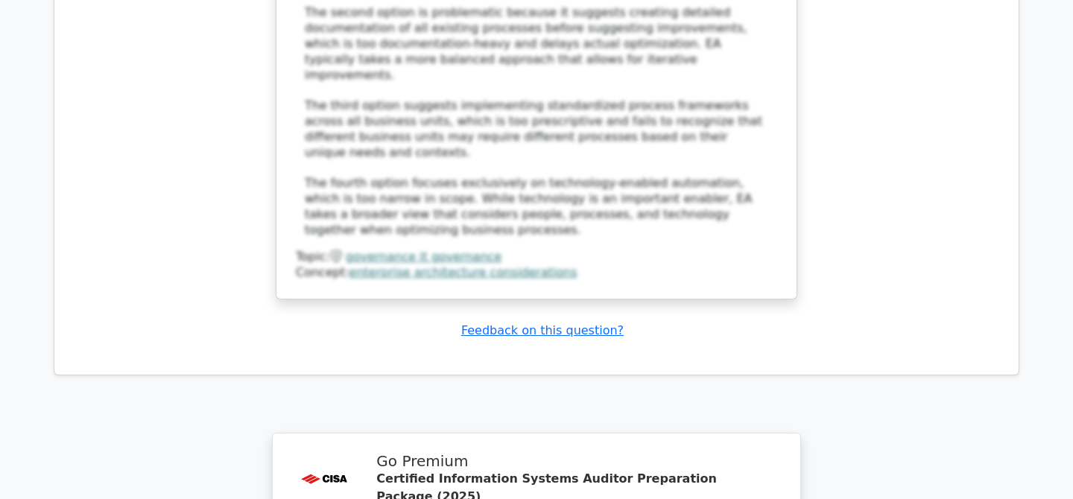
scroll to position [9920, 0]
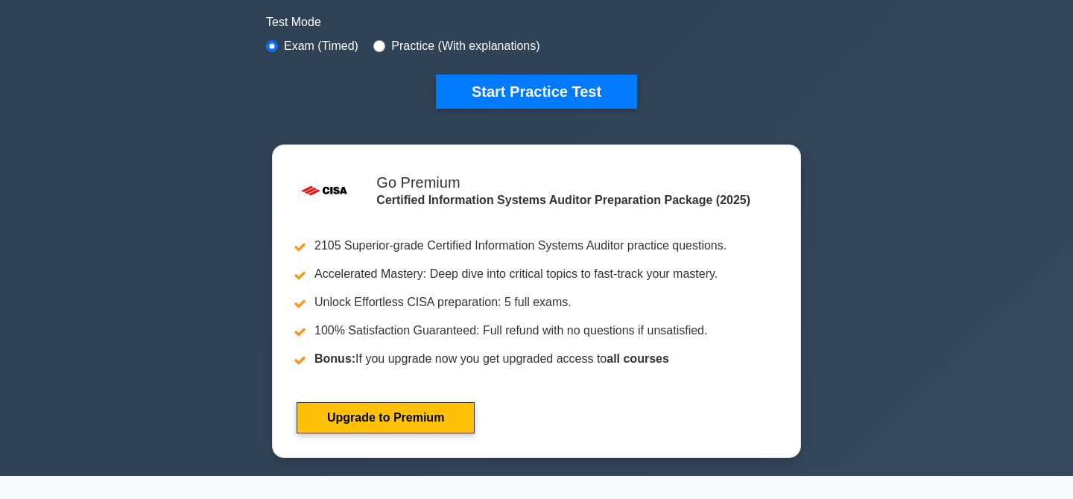
scroll to position [455, 0]
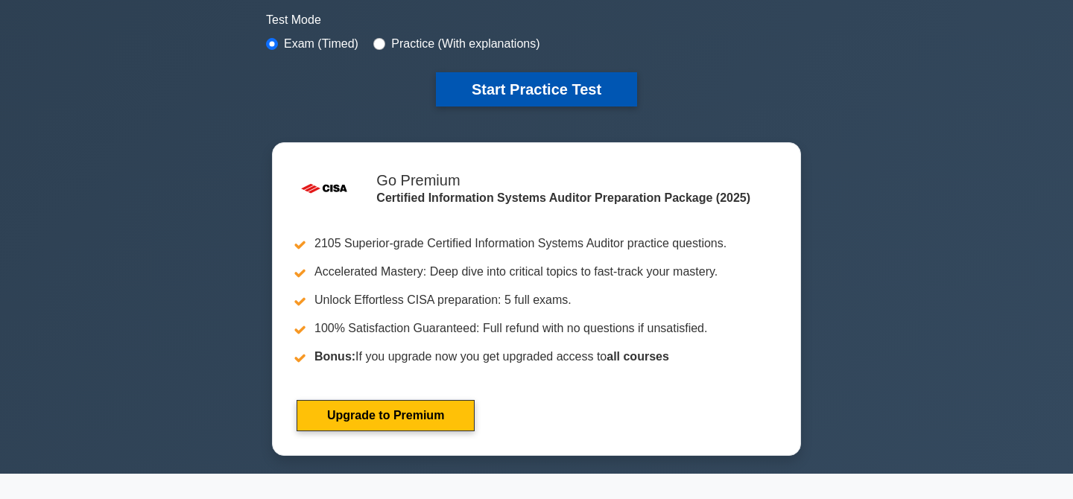
click at [554, 93] on button "Start Practice Test" at bounding box center [536, 89] width 201 height 34
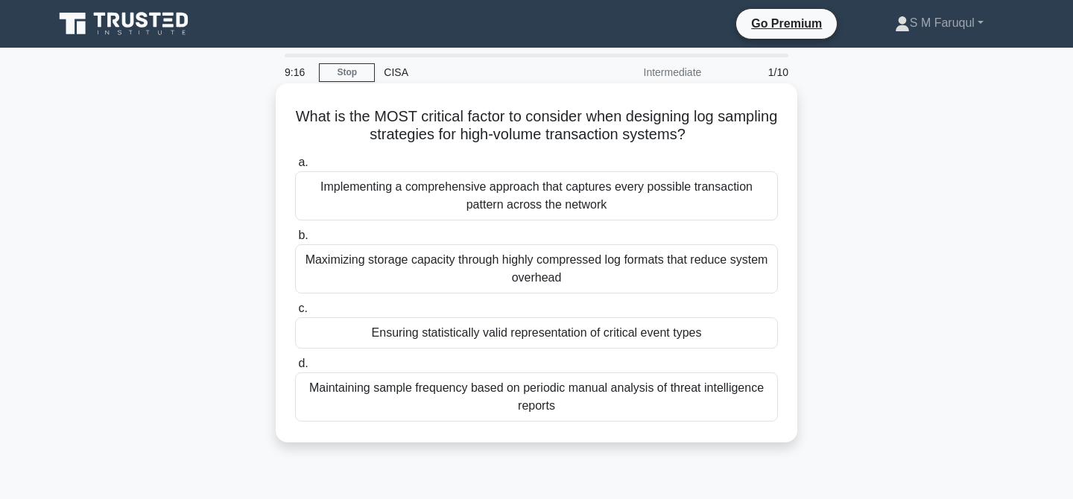
click at [605, 335] on div "Ensuring statistically valid representation of critical event types" at bounding box center [536, 332] width 483 height 31
click at [295, 314] on input "c. Ensuring statistically valid representation of critical event types" at bounding box center [295, 309] width 0 height 10
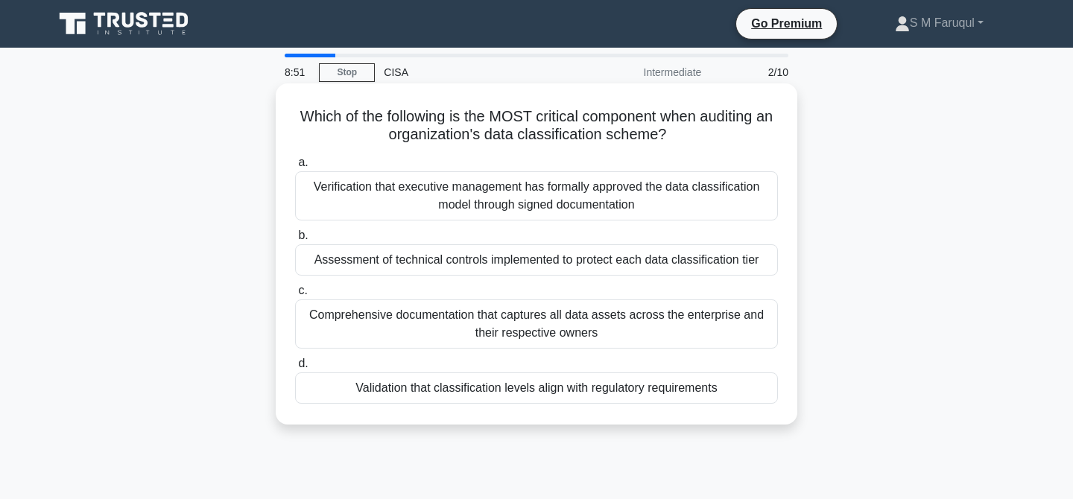
click at [567, 393] on div "Validation that classification levels align with regulatory requirements" at bounding box center [536, 388] width 483 height 31
click at [295, 369] on input "d. Validation that classification levels align with regulatory requirements" at bounding box center [295, 364] width 0 height 10
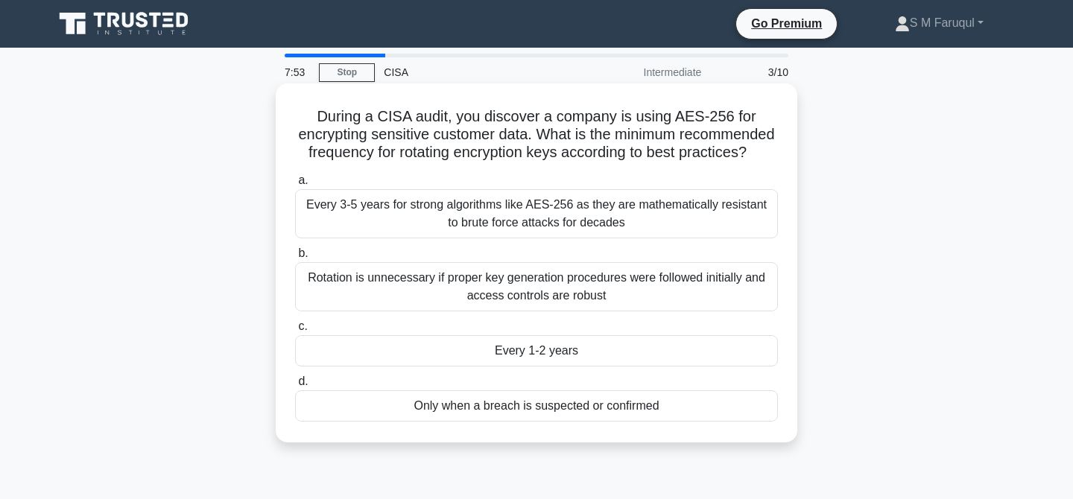
click at [468, 353] on div "Every 1-2 years" at bounding box center [536, 350] width 483 height 31
click at [295, 332] on input "c. Every 1-2 years" at bounding box center [295, 327] width 0 height 10
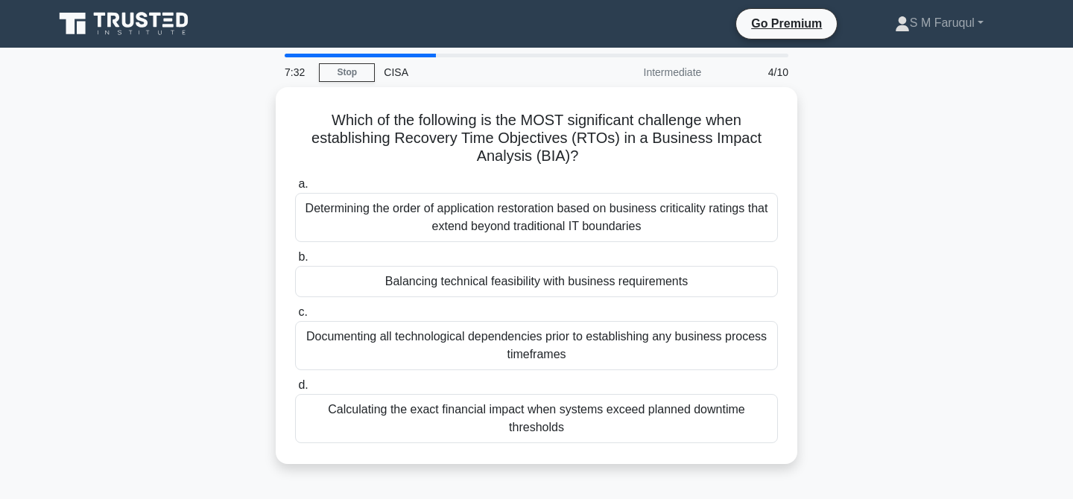
click at [859, 341] on div "Which of the following is the MOST significant challenge when establishing Reco…" at bounding box center [537, 284] width 984 height 395
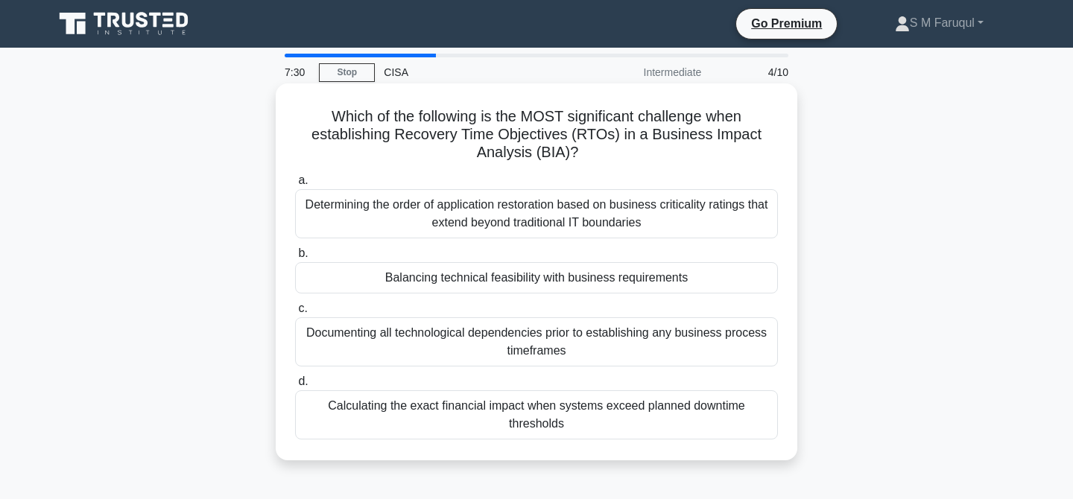
click at [607, 285] on div "Balancing technical feasibility with business requirements" at bounding box center [536, 277] width 483 height 31
click at [295, 259] on input "b. Balancing technical feasibility with business requirements" at bounding box center [295, 254] width 0 height 10
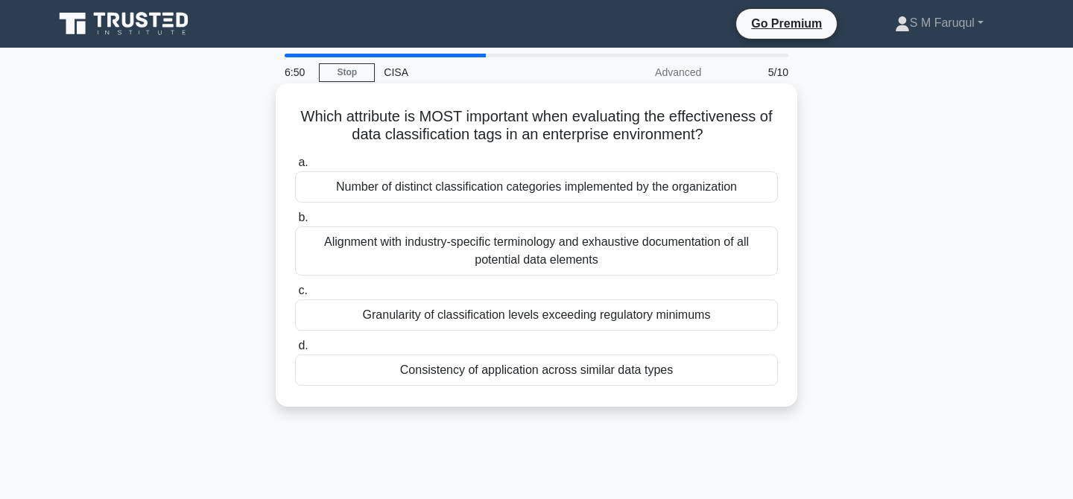
click at [664, 367] on div "Consistency of application across similar data types" at bounding box center [536, 370] width 483 height 31
click at [295, 351] on input "d. Consistency of application across similar data types" at bounding box center [295, 346] width 0 height 10
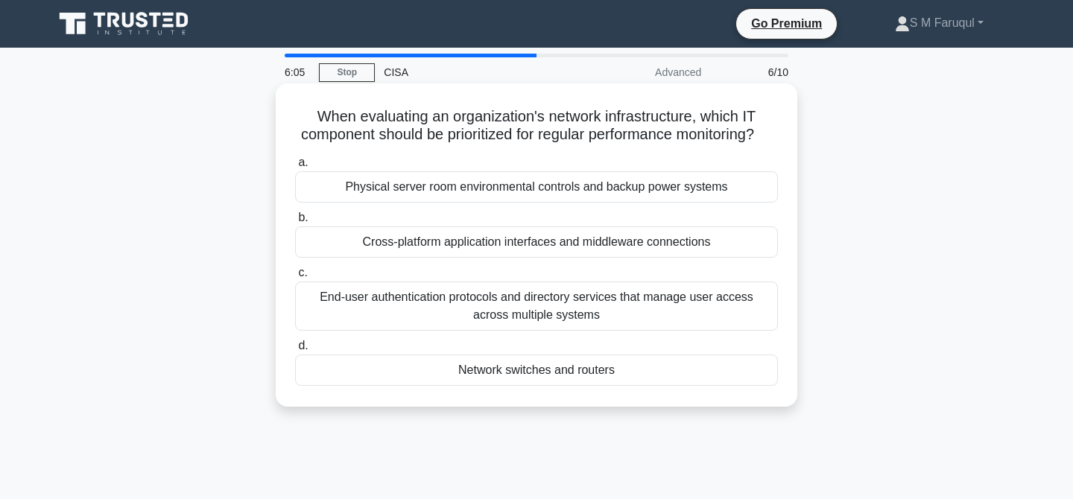
click at [562, 375] on div "Network switches and routers" at bounding box center [536, 370] width 483 height 31
click at [295, 351] on input "d. Network switches and routers" at bounding box center [295, 346] width 0 height 10
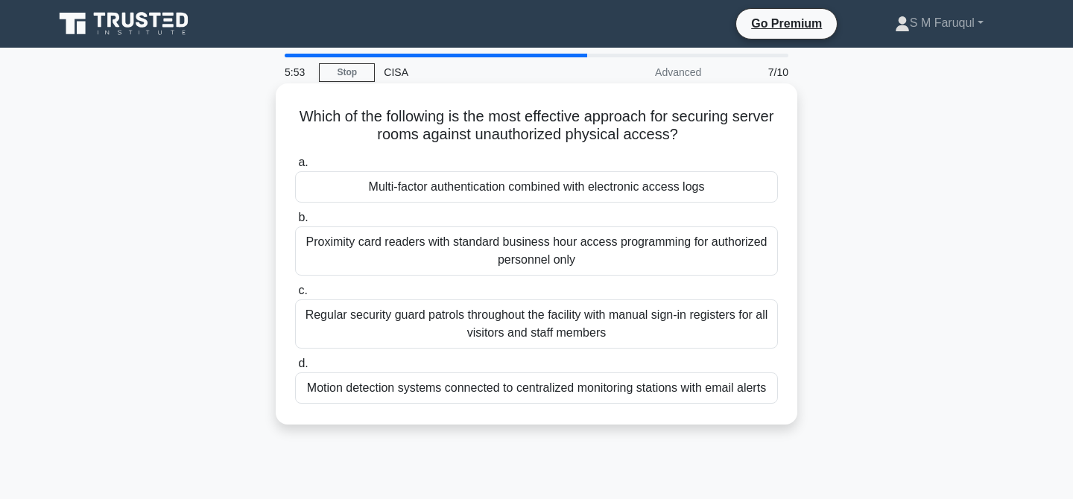
click at [632, 189] on div "Multi-factor authentication combined with electronic access logs" at bounding box center [536, 186] width 483 height 31
click at [295, 168] on input "a. Multi-factor authentication combined with electronic access logs" at bounding box center [295, 163] width 0 height 10
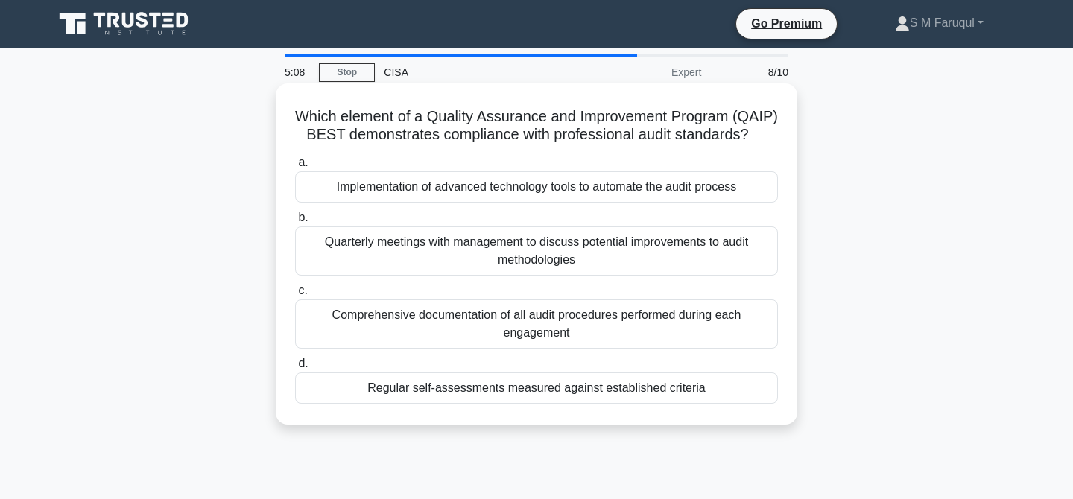
click at [631, 392] on div "Regular self-assessments measured against established criteria" at bounding box center [536, 388] width 483 height 31
click at [295, 369] on input "d. Regular self-assessments measured against established criteria" at bounding box center [295, 364] width 0 height 10
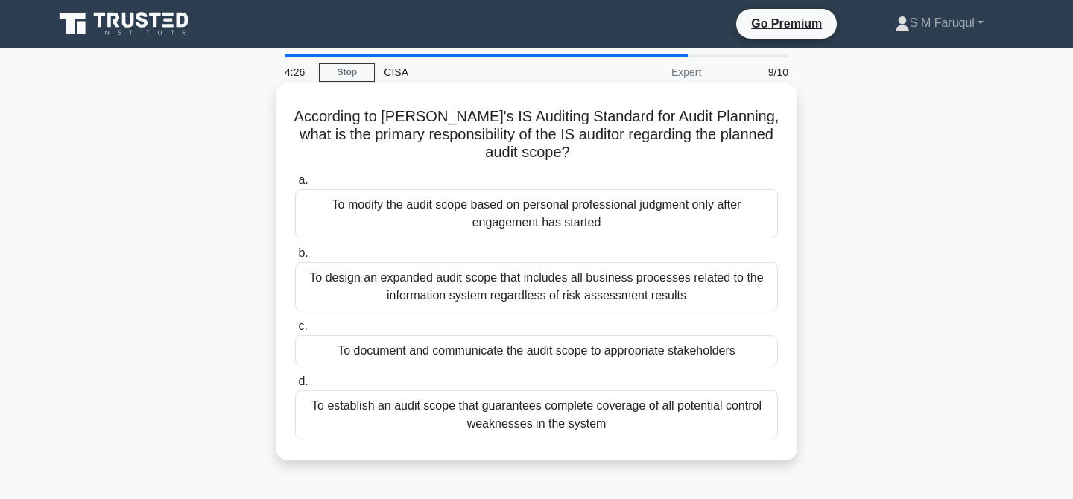
click at [695, 355] on div "To document and communicate the audit scope to appropriate stakeholders" at bounding box center [536, 350] width 483 height 31
click at [295, 332] on input "c. To document and communicate the audit scope to appropriate stakeholders" at bounding box center [295, 327] width 0 height 10
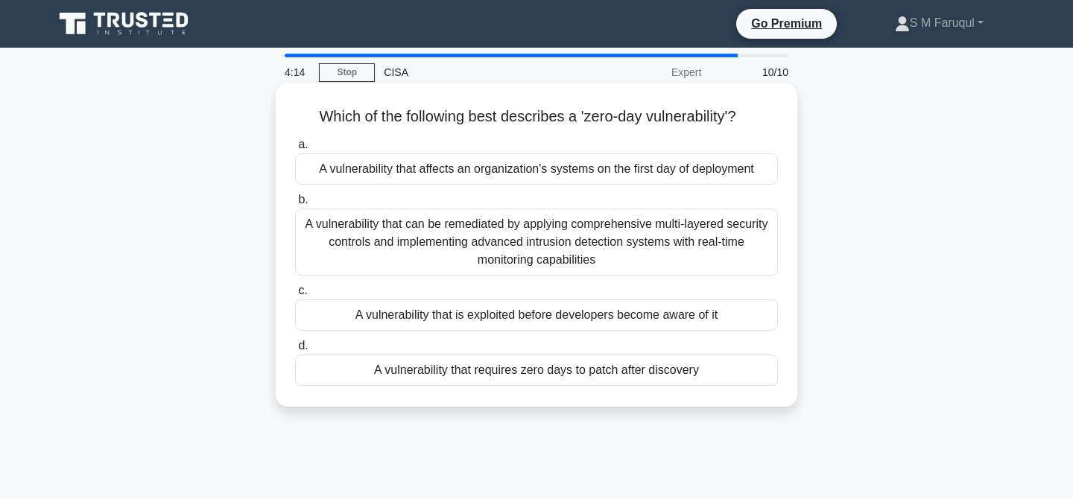
click at [598, 375] on div "A vulnerability that requires zero days to patch after discovery" at bounding box center [536, 370] width 483 height 31
click at [295, 351] on input "d. A vulnerability that requires zero days to patch after discovery" at bounding box center [295, 346] width 0 height 10
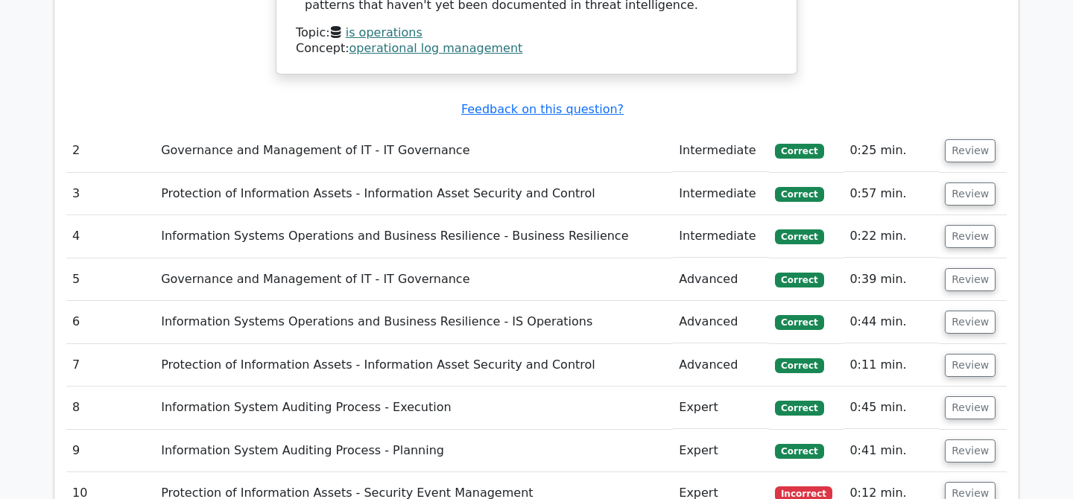
scroll to position [1982, 0]
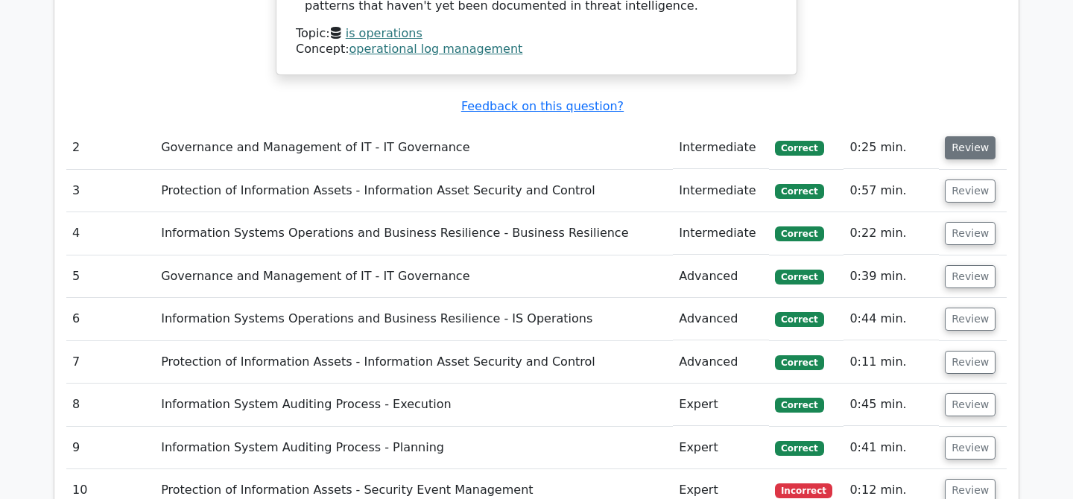
click at [955, 136] on button "Review" at bounding box center [970, 147] width 51 height 23
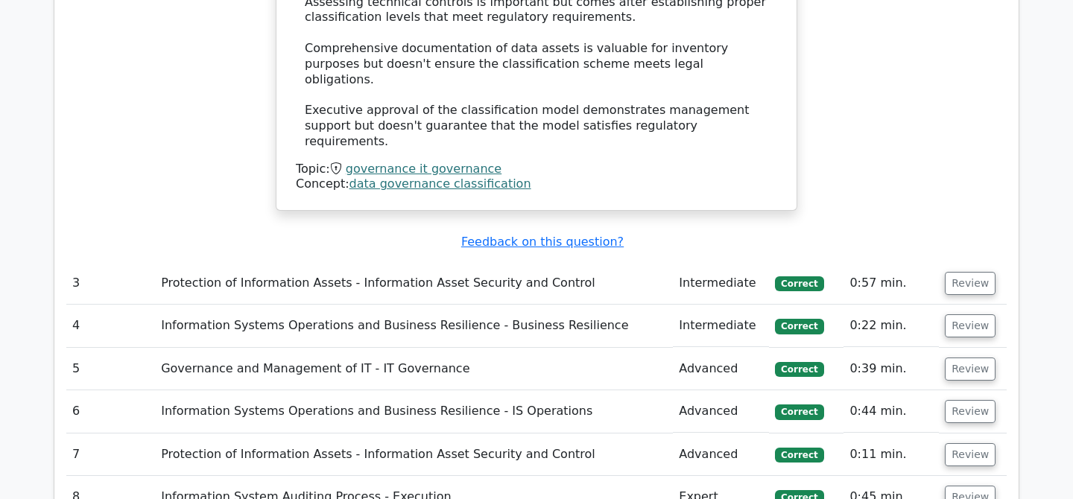
scroll to position [2733, 0]
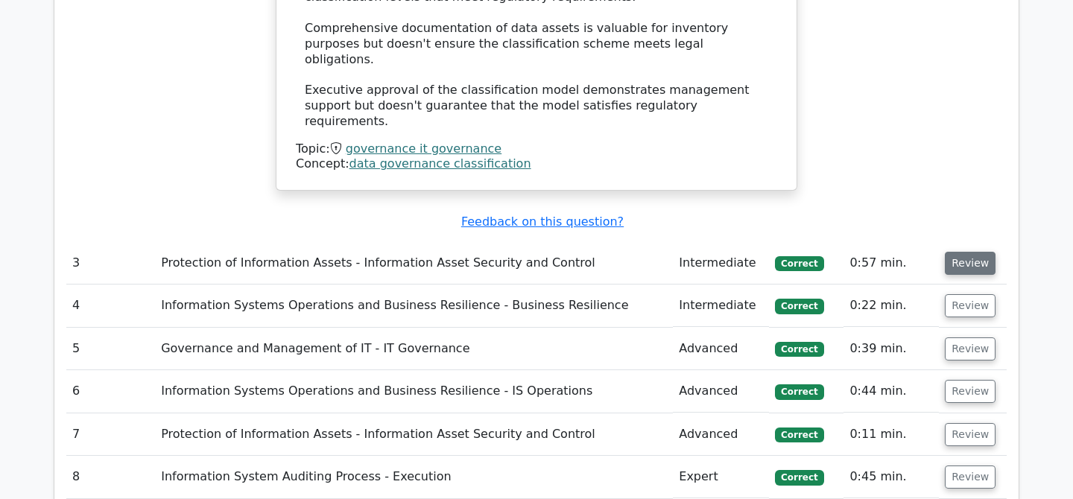
click at [963, 252] on button "Review" at bounding box center [970, 263] width 51 height 23
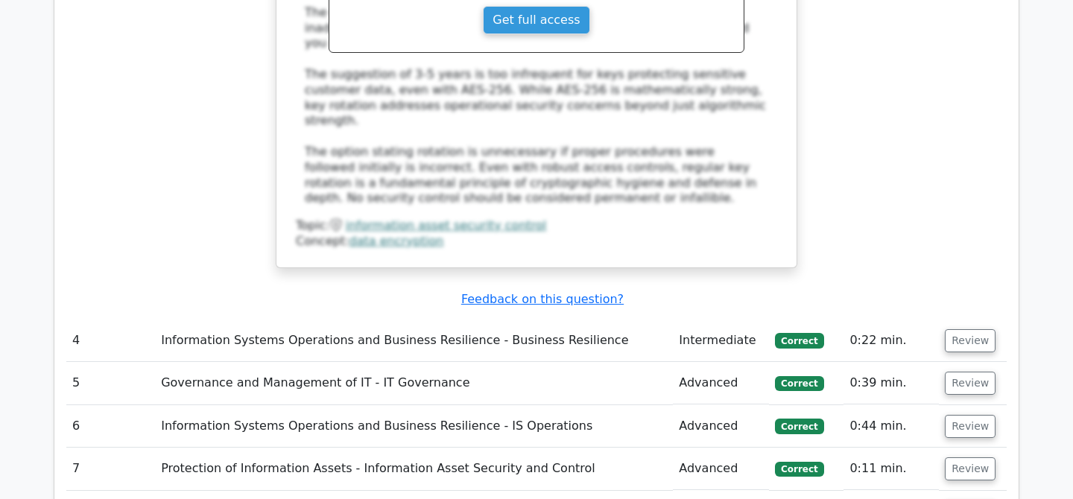
scroll to position [3497, 0]
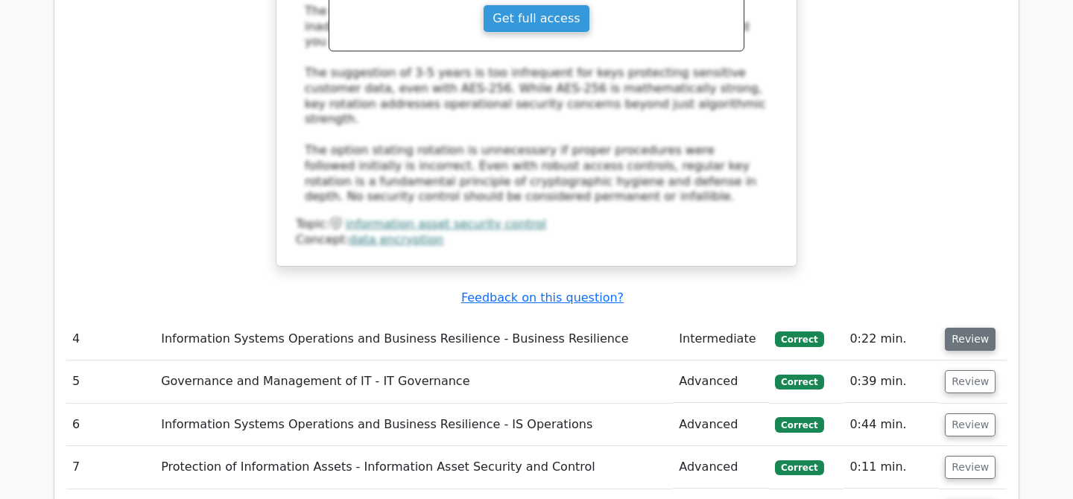
click at [951, 328] on button "Review" at bounding box center [970, 339] width 51 height 23
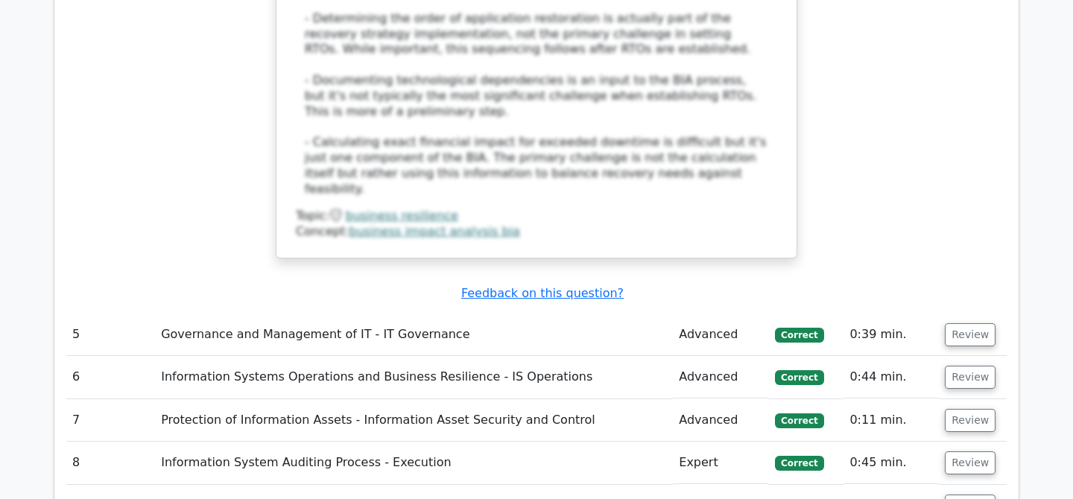
scroll to position [4519, 0]
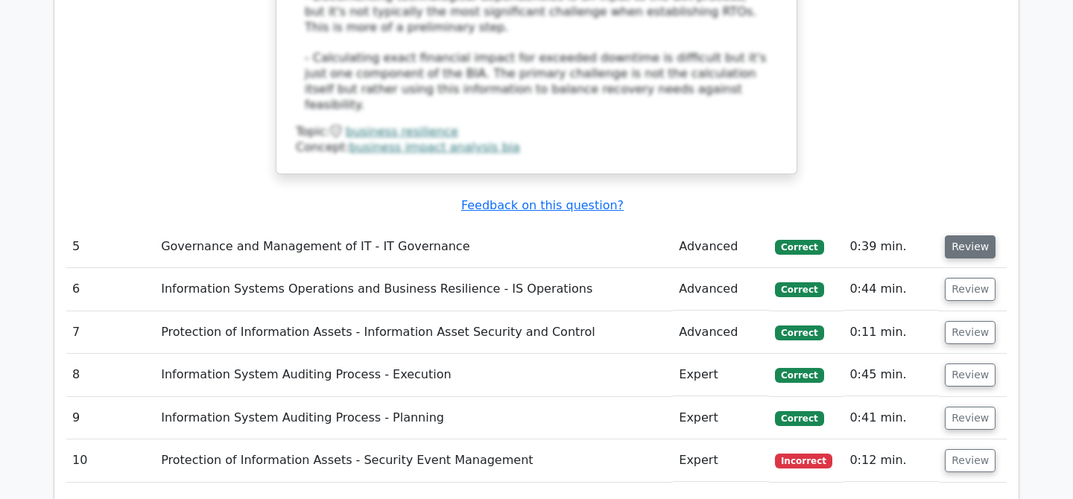
click at [965, 236] on button "Review" at bounding box center [970, 247] width 51 height 23
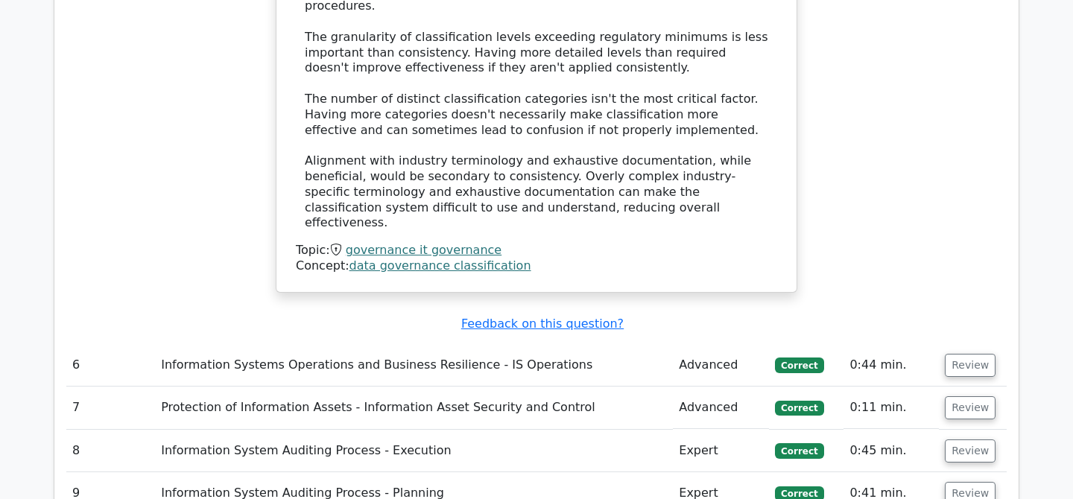
scroll to position [5288, 0]
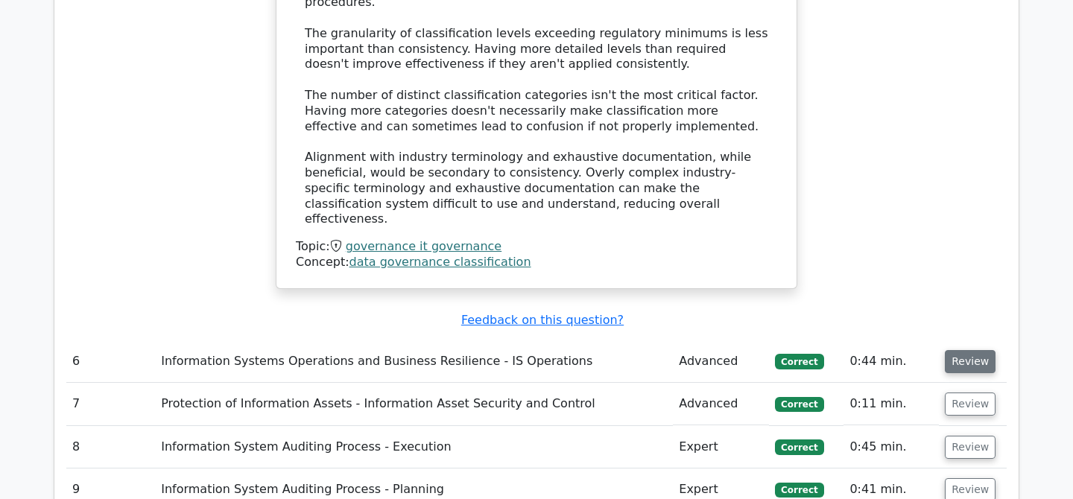
click at [952, 350] on button "Review" at bounding box center [970, 361] width 51 height 23
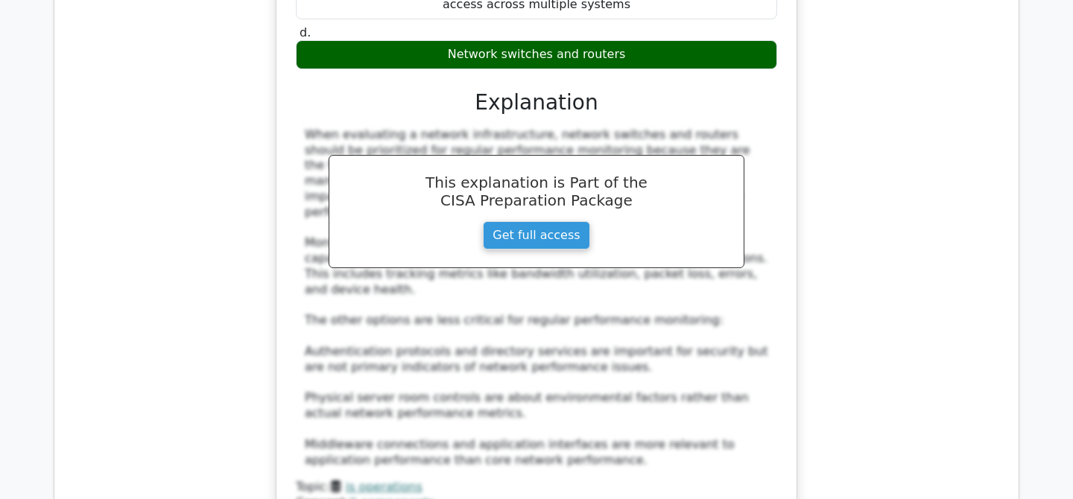
scroll to position [5915, 0]
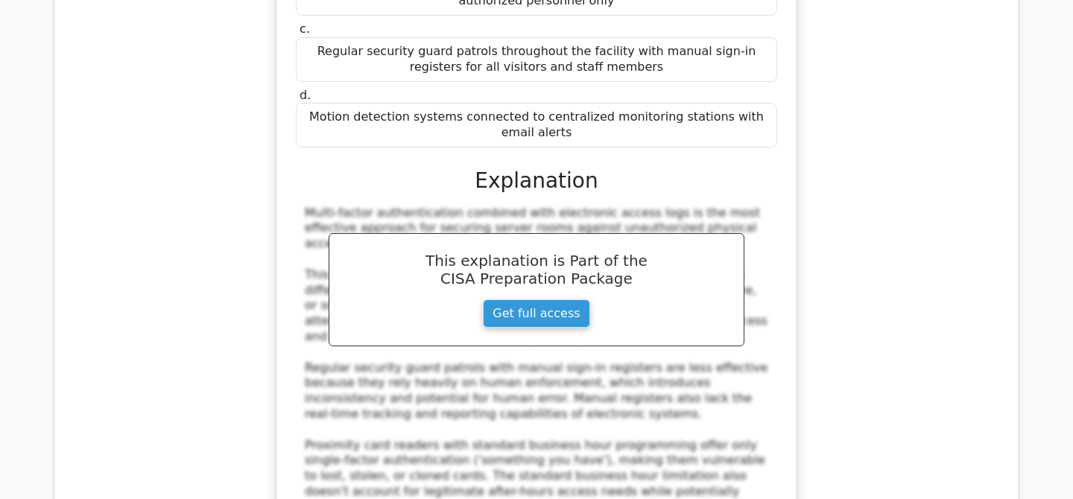
scroll to position [6724, 0]
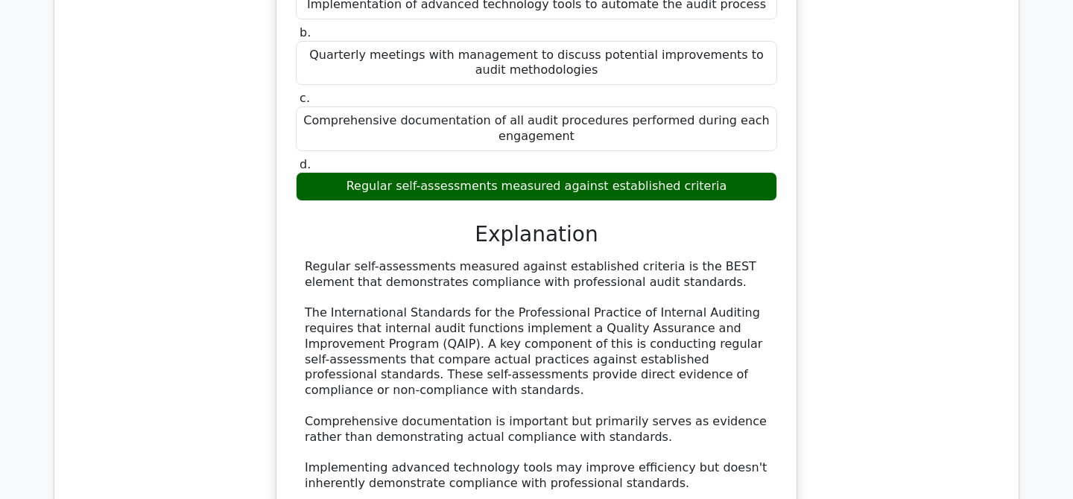
scroll to position [7593, 0]
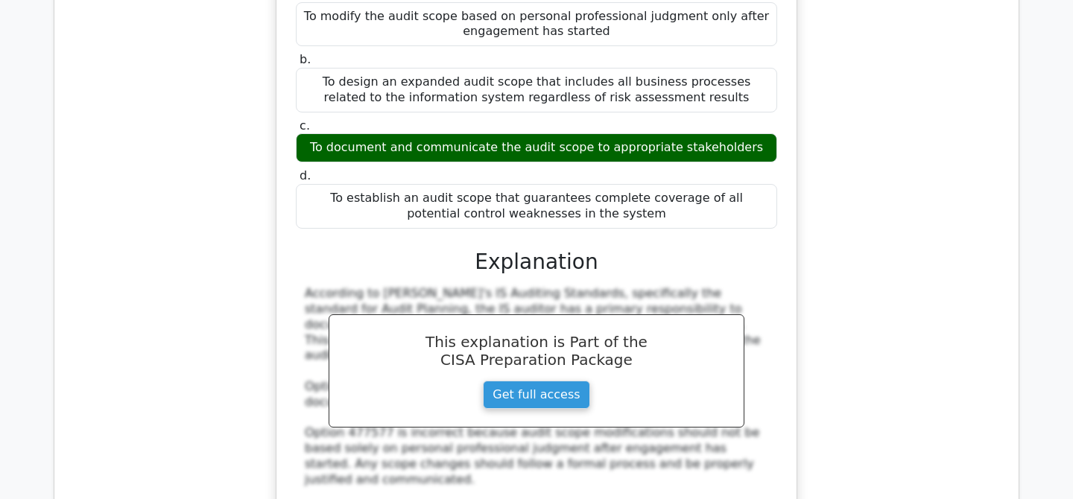
scroll to position [8375, 0]
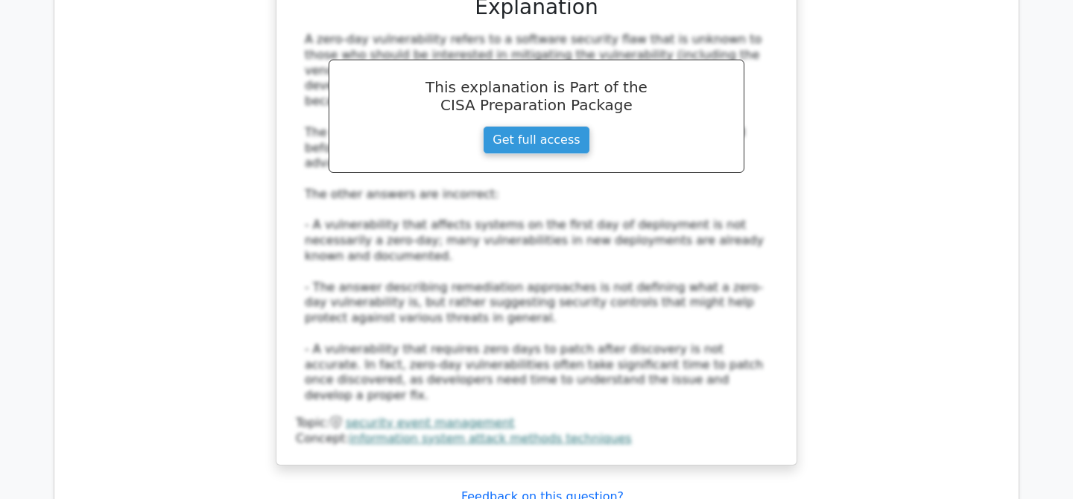
scroll to position [9761, 0]
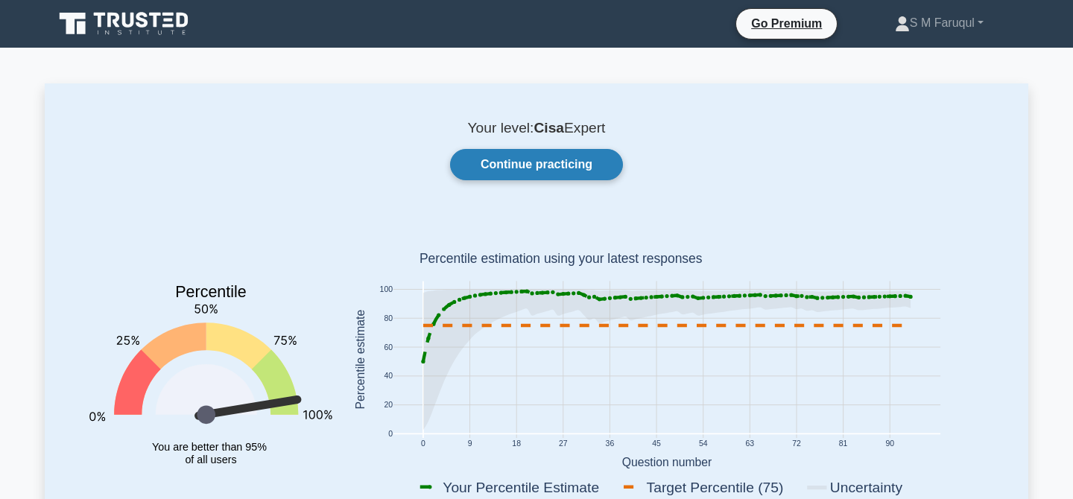
click at [570, 167] on link "Continue practicing" at bounding box center [536, 164] width 173 height 31
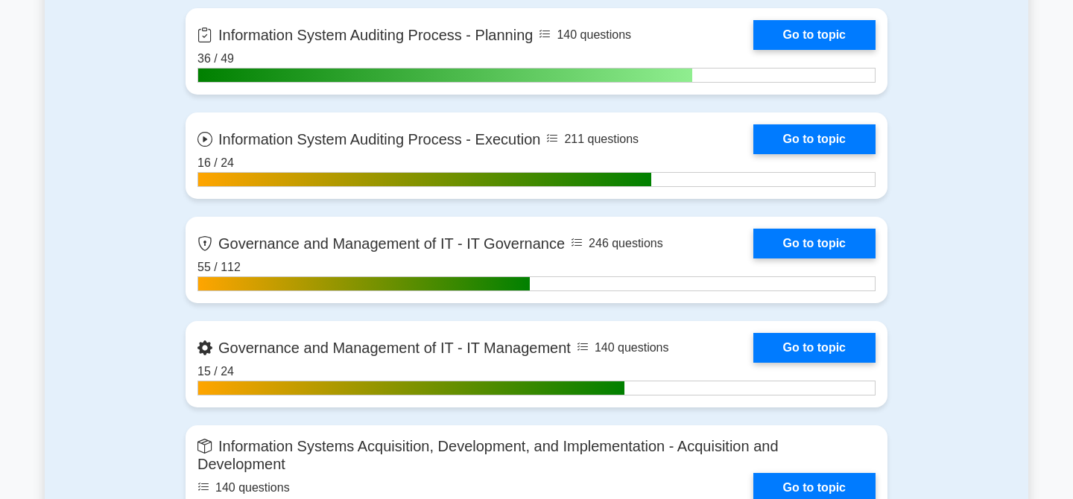
scroll to position [1053, 0]
